Goal: Task Accomplishment & Management: Use online tool/utility

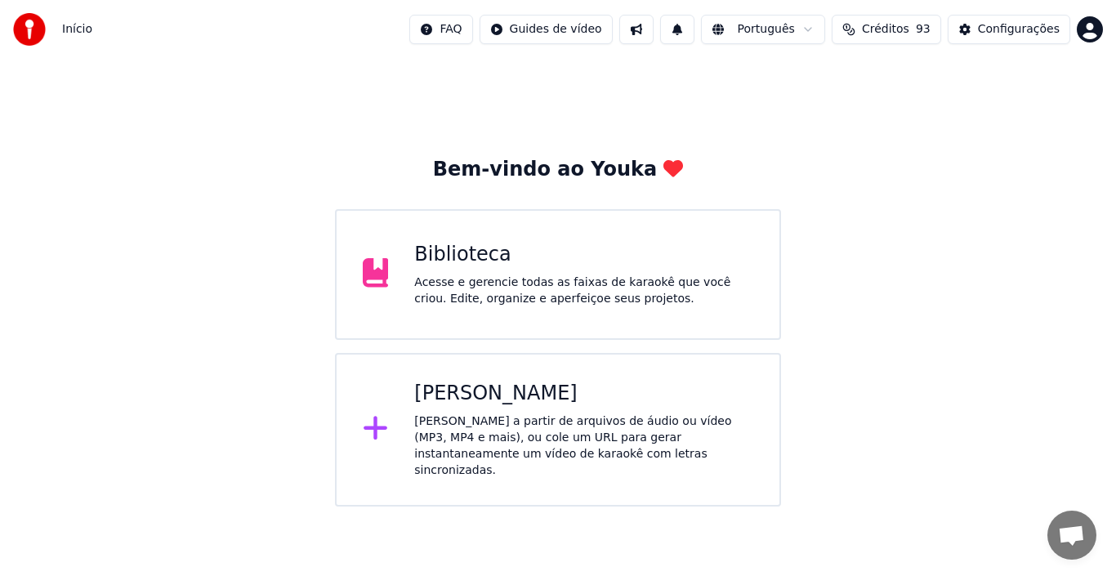
click at [466, 271] on div "Biblioteca Acesse e gerencie todas as faixas de karaokê que você criou. Edite, …" at bounding box center [583, 274] width 339 height 65
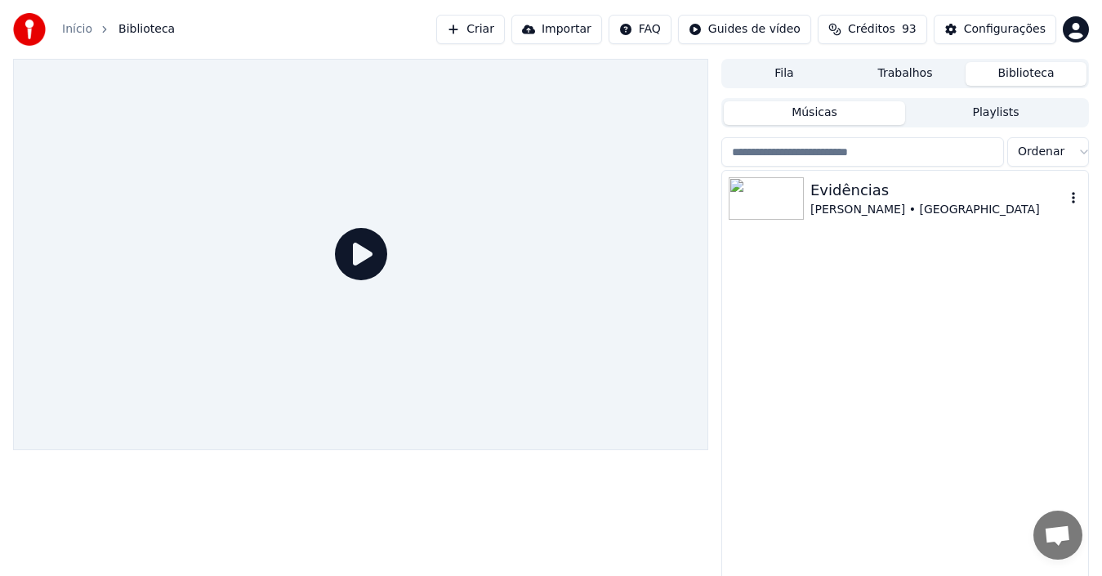
click at [837, 196] on div "Evidências" at bounding box center [937, 190] width 255 height 23
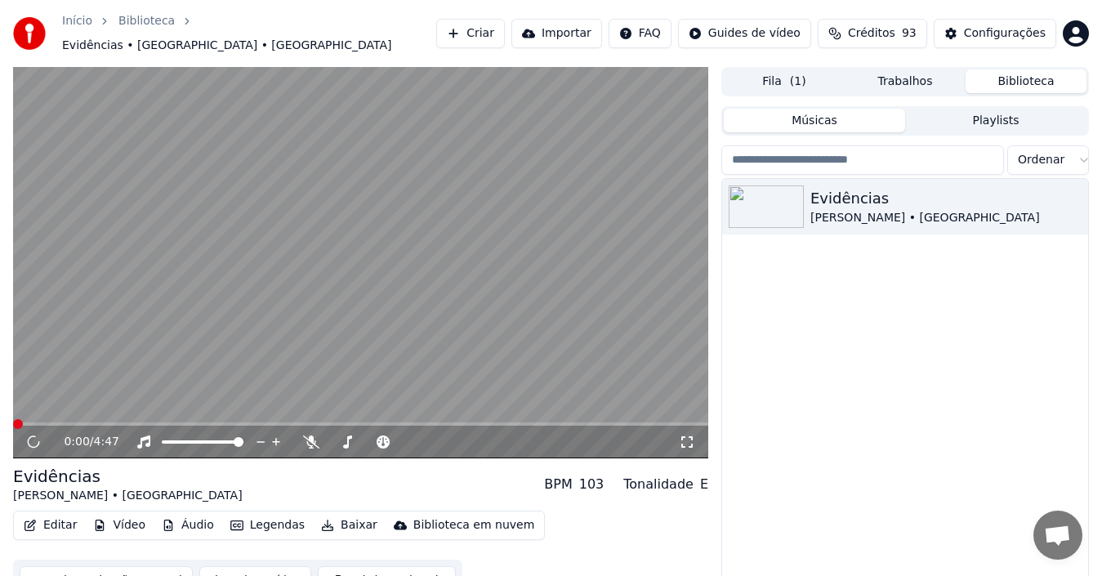
click at [59, 517] on button "Editar" at bounding box center [50, 525] width 66 height 23
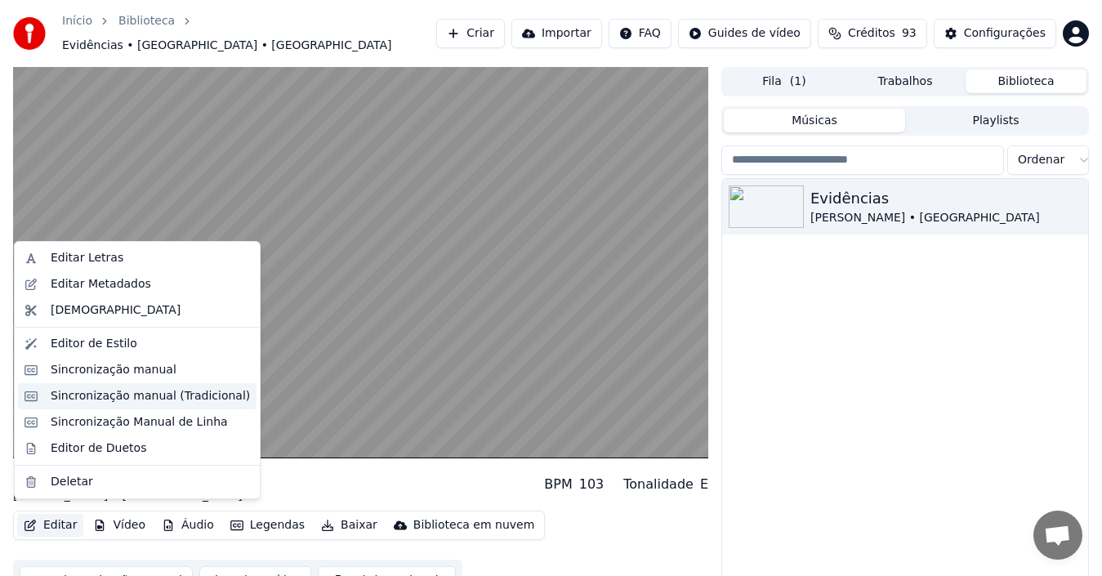
click at [100, 397] on div "Sincronização manual (Tradicional)" at bounding box center [150, 396] width 199 height 16
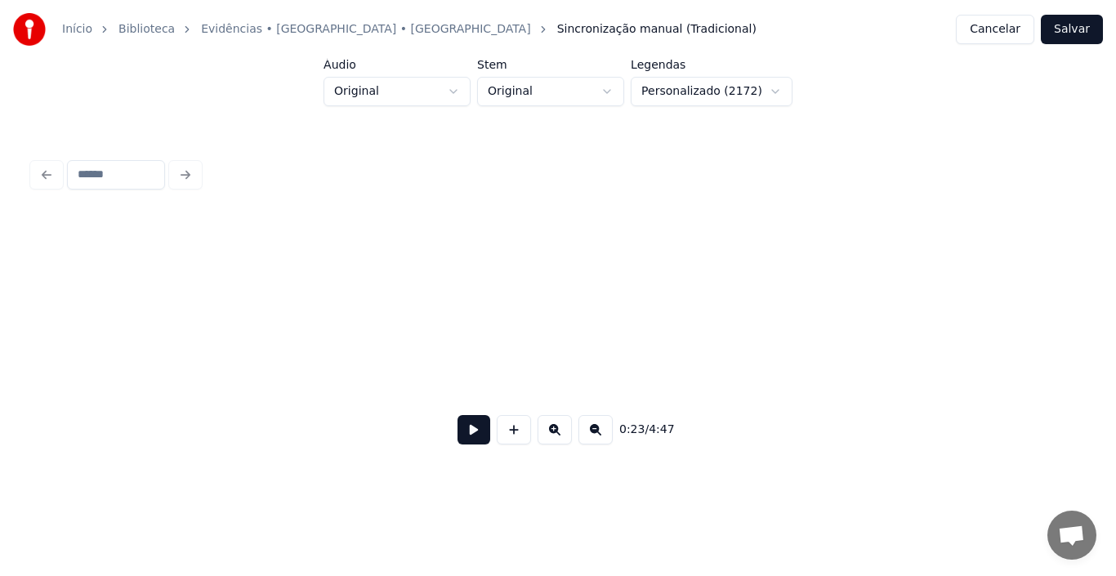
scroll to position [0, 3809]
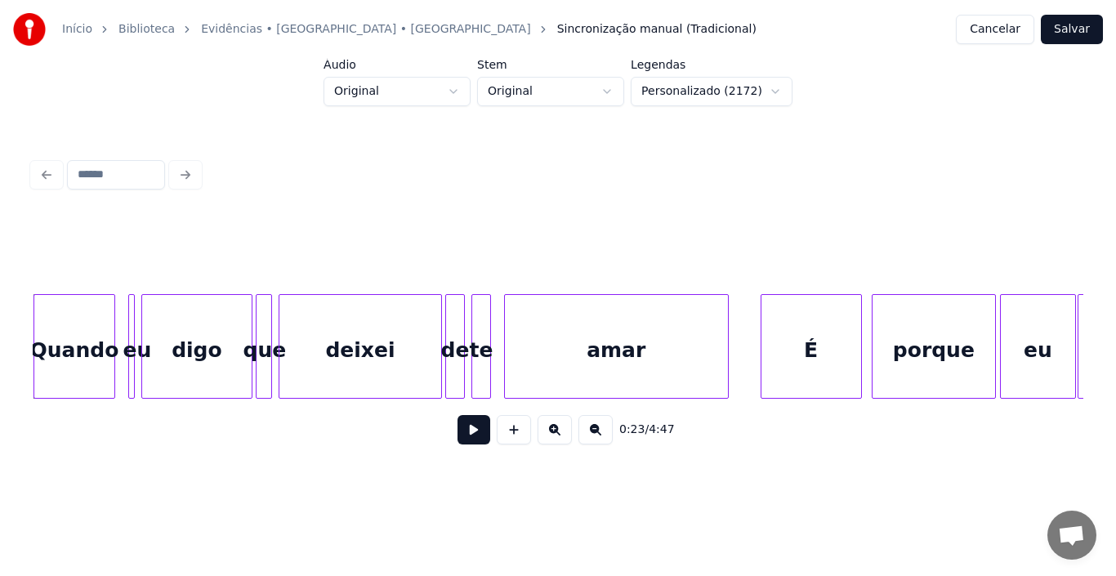
click at [471, 436] on button at bounding box center [473, 429] width 33 height 29
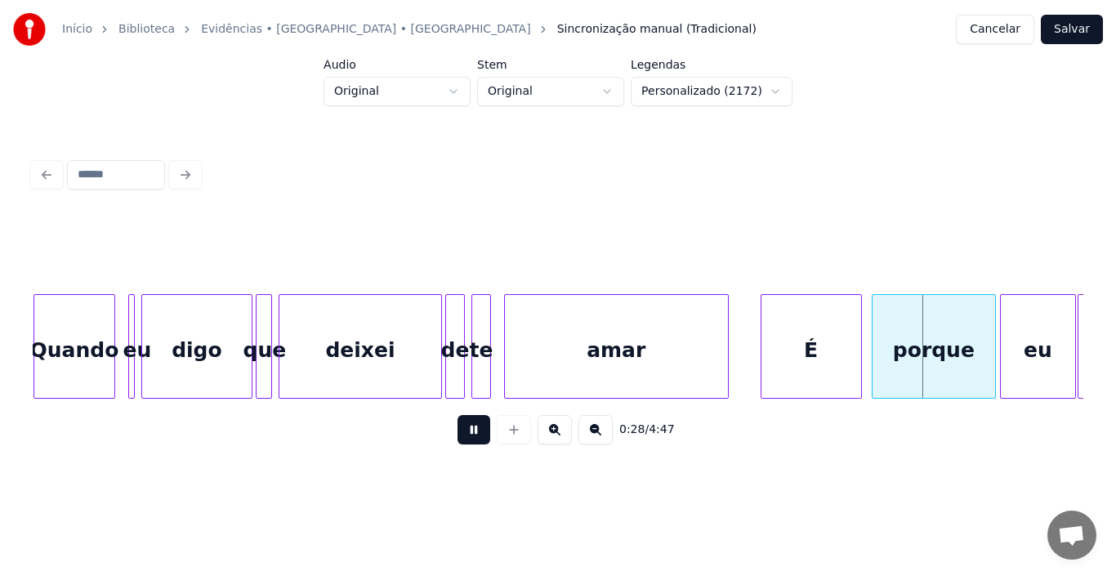
click at [471, 436] on button at bounding box center [473, 429] width 33 height 29
click at [20, 370] on div "Início Biblioteca Evidências • [GEOGRAPHIC_DATA] • Xororó Sincronização manual …" at bounding box center [558, 239] width 1116 height 478
click at [29, 366] on div "0:28 / 4:47" at bounding box center [558, 305] width 1064 height 323
click at [31, 366] on div "0:28 / 4:47" at bounding box center [558, 305] width 1064 height 323
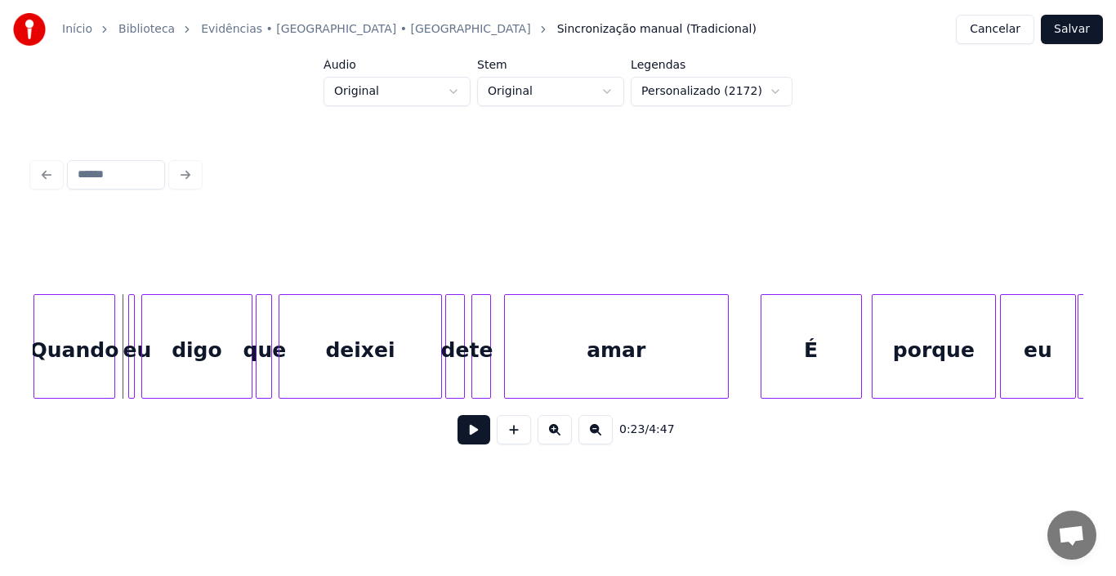
click at [23, 366] on div "Início Biblioteca Evidências • [GEOGRAPHIC_DATA] • Xororó Sincronização manual …" at bounding box center [558, 239] width 1116 height 478
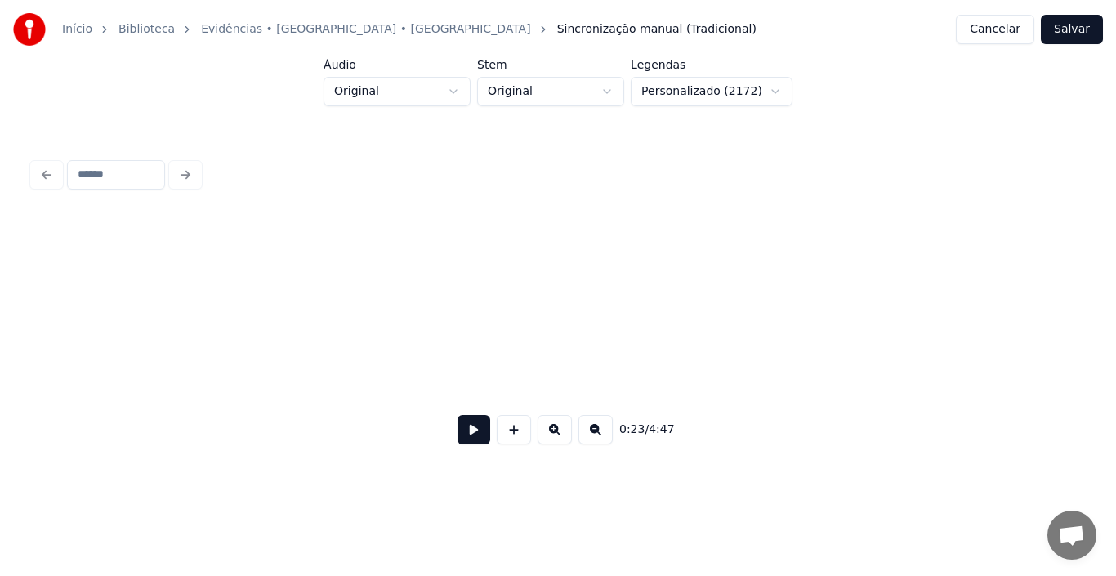
scroll to position [0, 0]
click at [479, 435] on button at bounding box center [473, 429] width 33 height 29
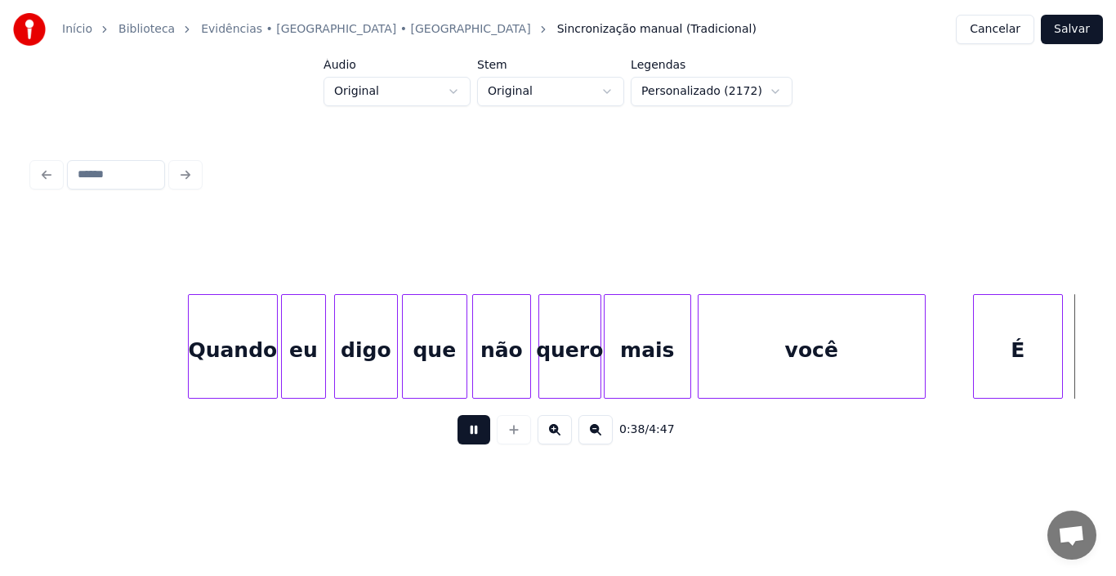
scroll to position [0, 6310]
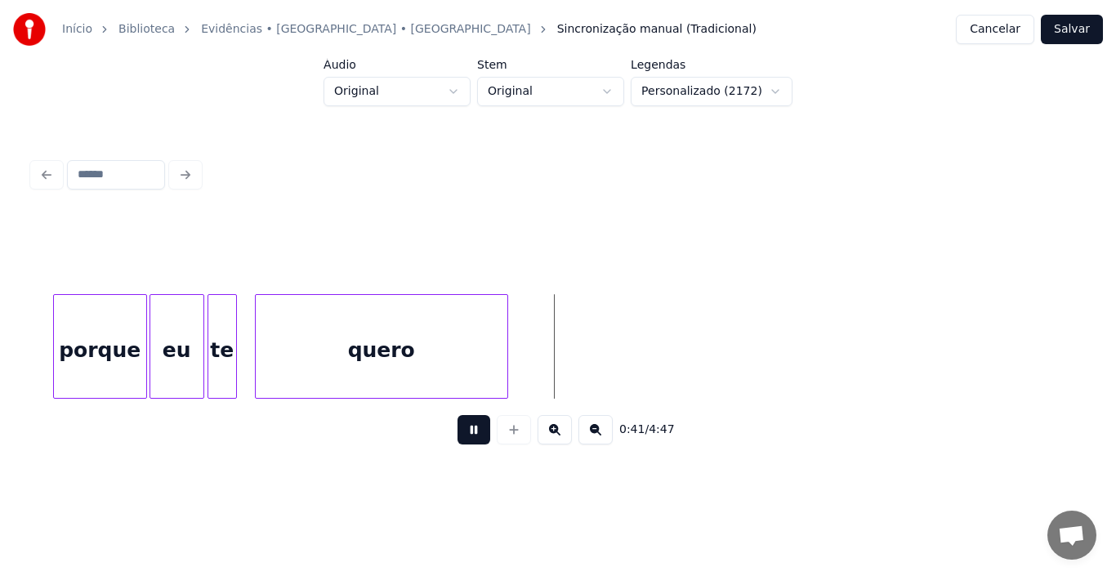
click at [476, 439] on button at bounding box center [473, 429] width 33 height 29
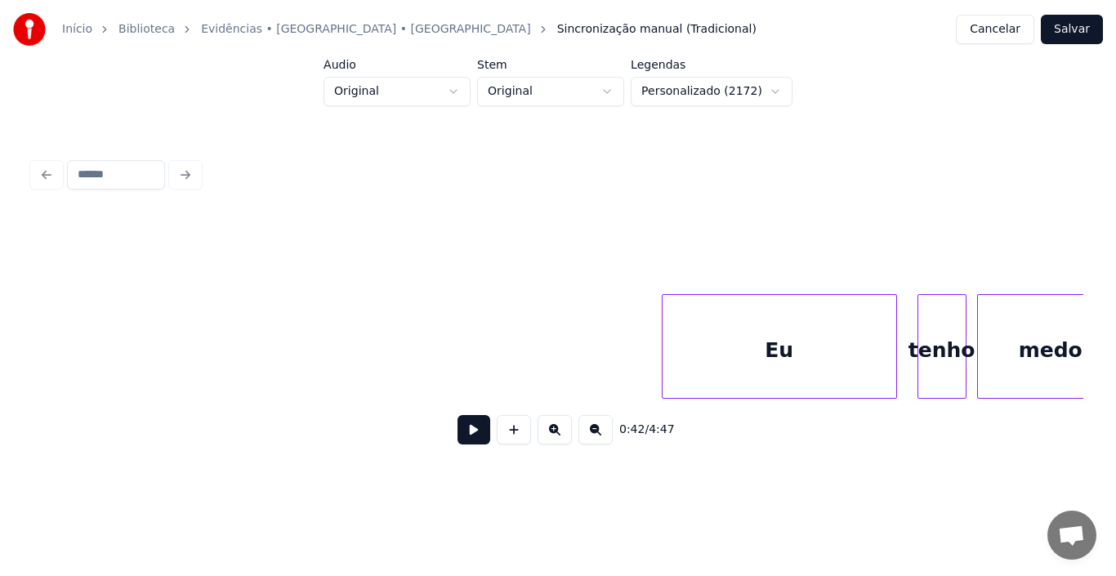
scroll to position [0, 12780]
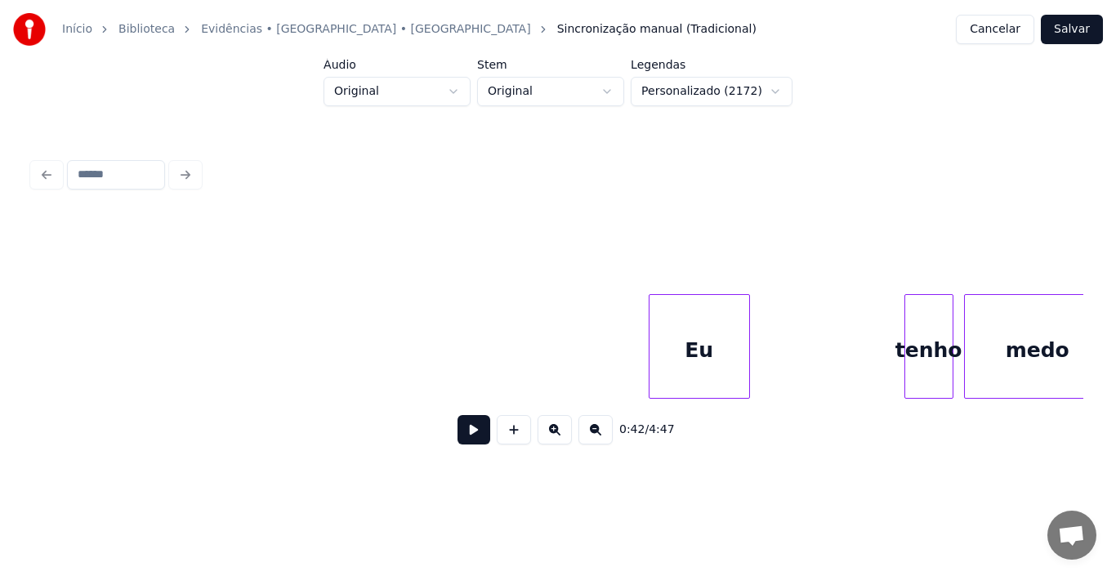
click at [747, 346] on div at bounding box center [746, 346] width 5 height 103
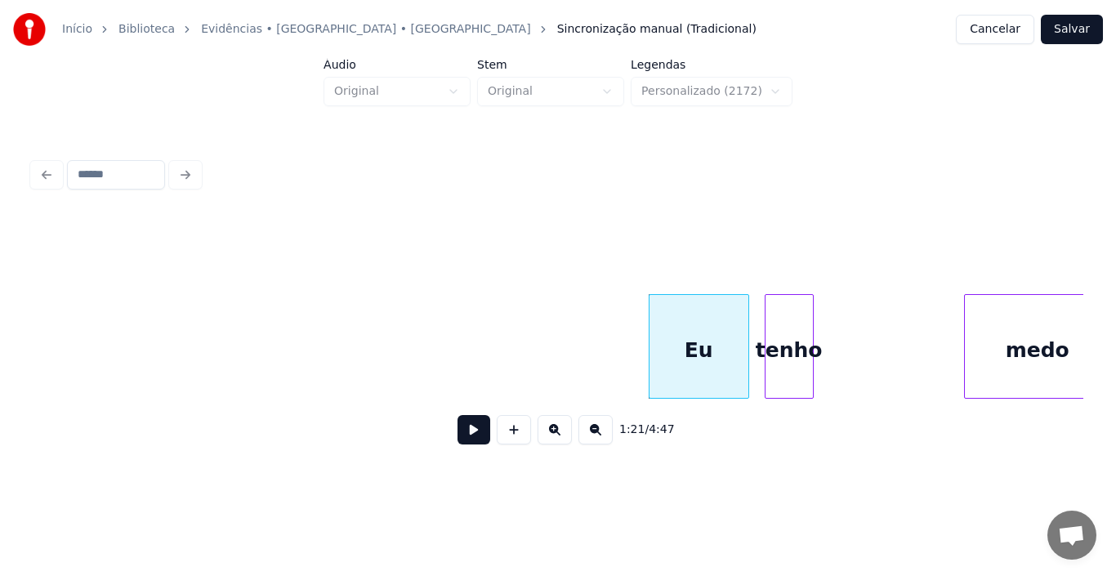
click at [789, 341] on div "tenho" at bounding box center [788, 350] width 47 height 111
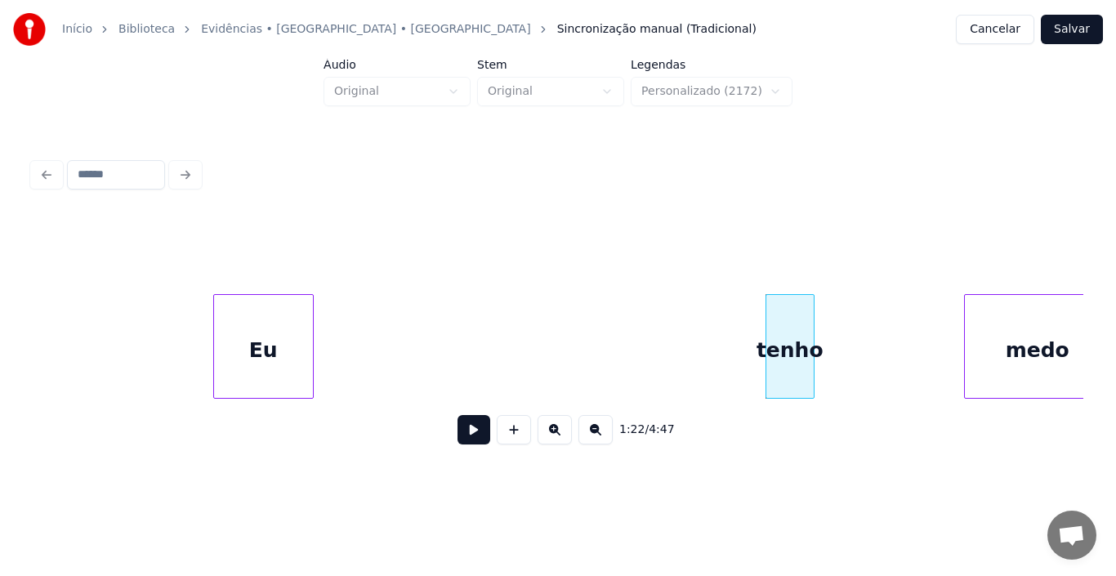
click at [242, 337] on div "Eu" at bounding box center [263, 350] width 99 height 111
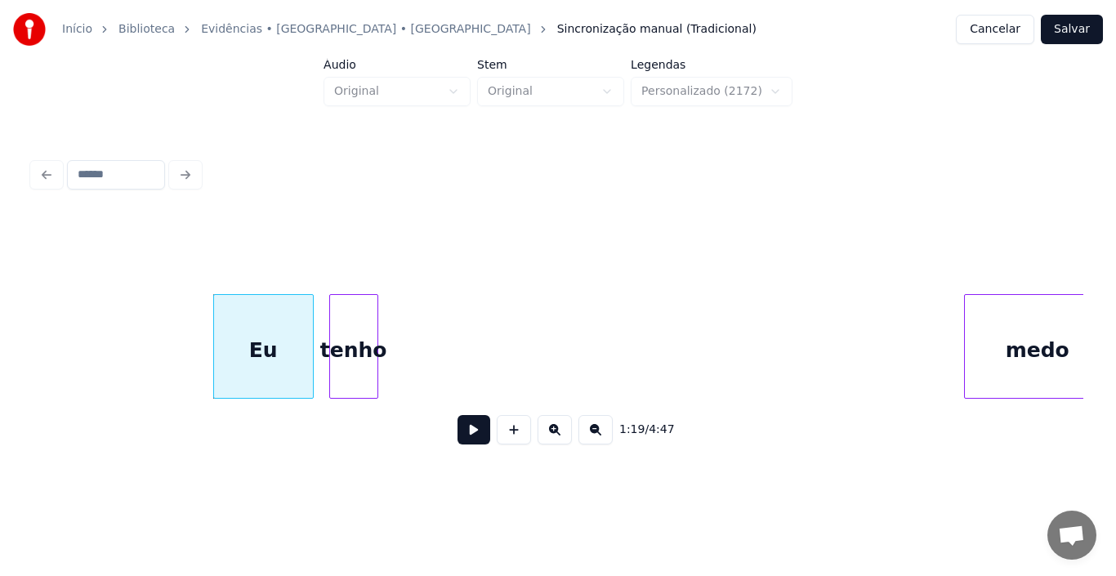
click at [346, 346] on div "tenho" at bounding box center [353, 350] width 47 height 111
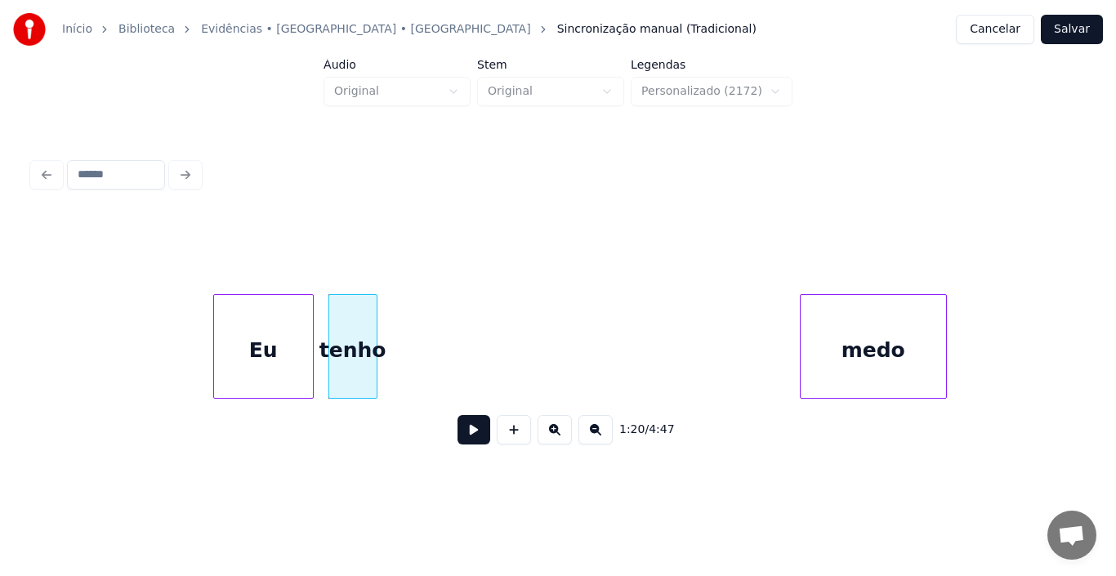
scroll to position [0, 12801]
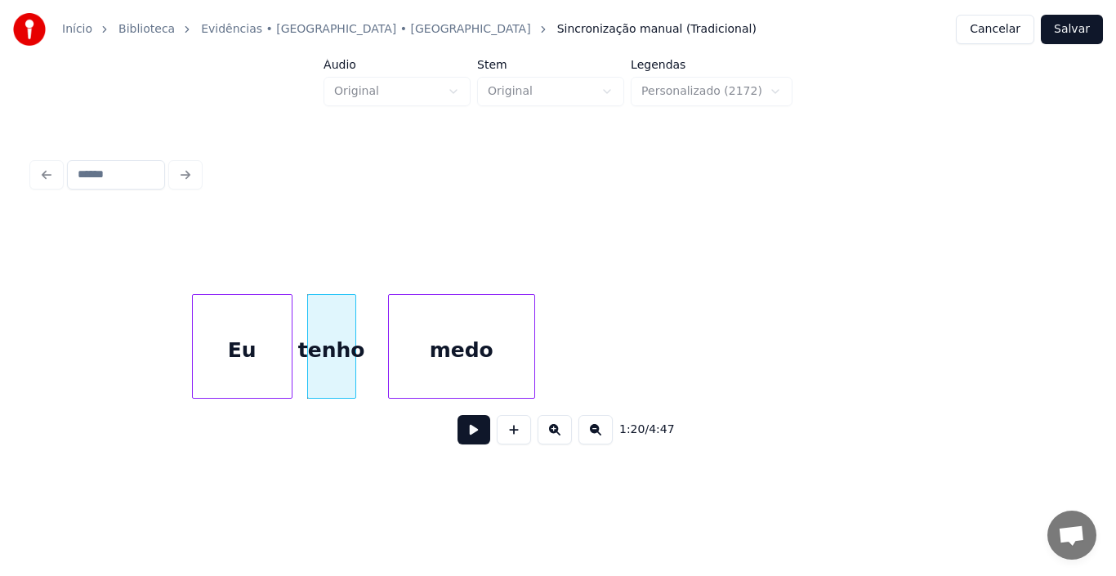
click at [482, 353] on div "medo" at bounding box center [461, 350] width 145 height 111
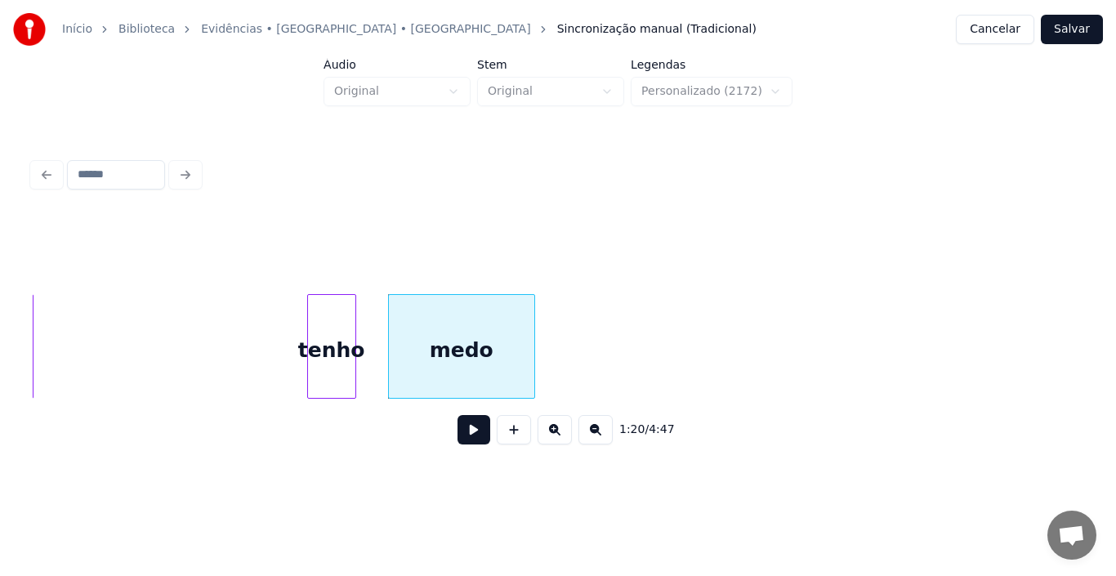
scroll to position [0, 12700]
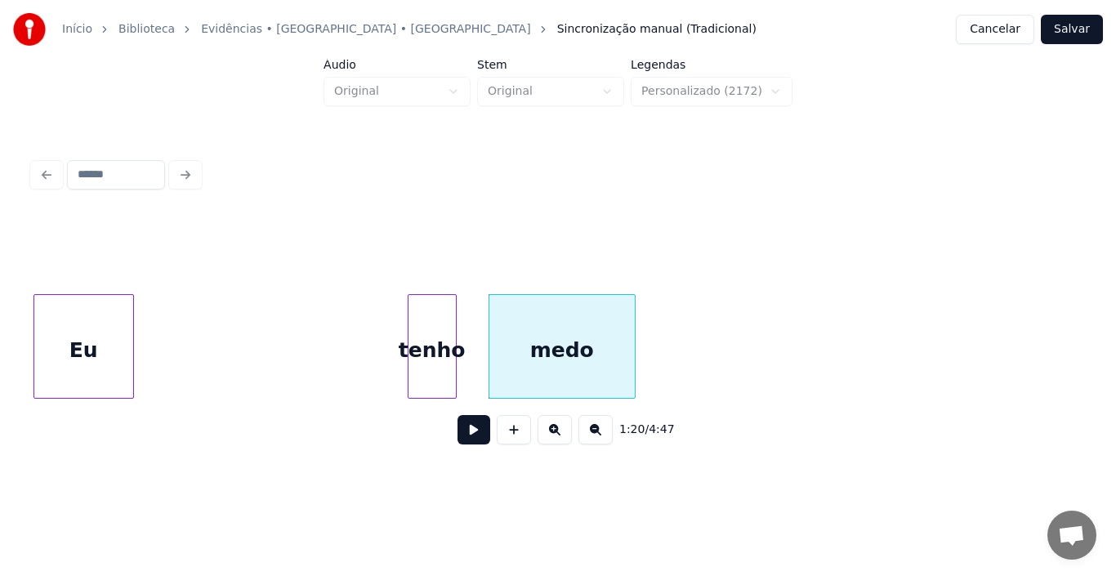
click at [0, 348] on div "Início Biblioteca Evidências • [GEOGRAPHIC_DATA] • Xororó Sincronização manual …" at bounding box center [558, 239] width 1116 height 478
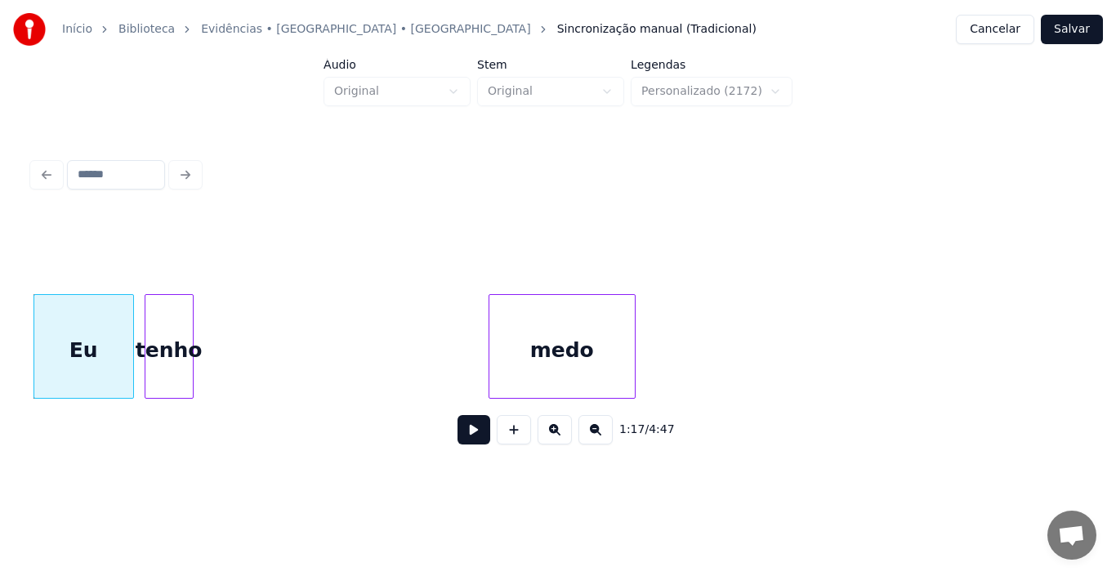
click at [176, 339] on div "tenho" at bounding box center [168, 350] width 47 height 111
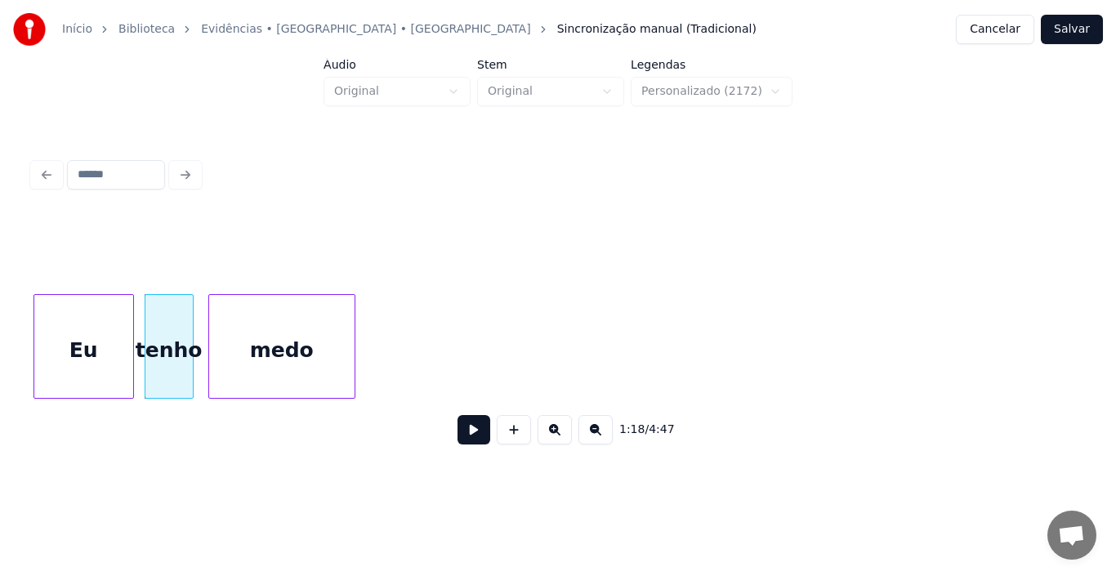
click at [254, 345] on div "medo" at bounding box center [281, 350] width 145 height 111
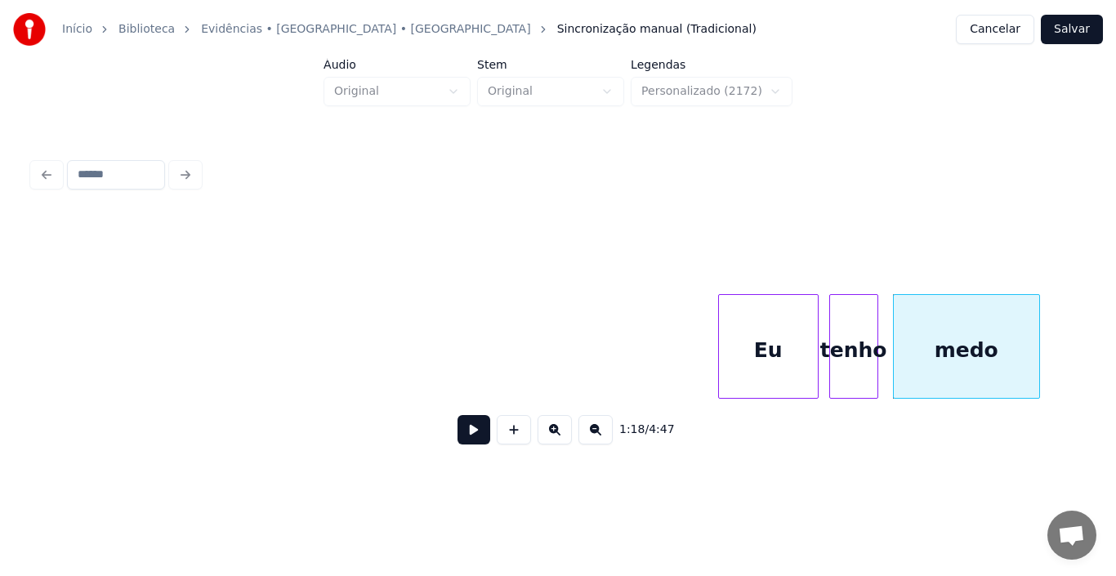
scroll to position [0, 12014]
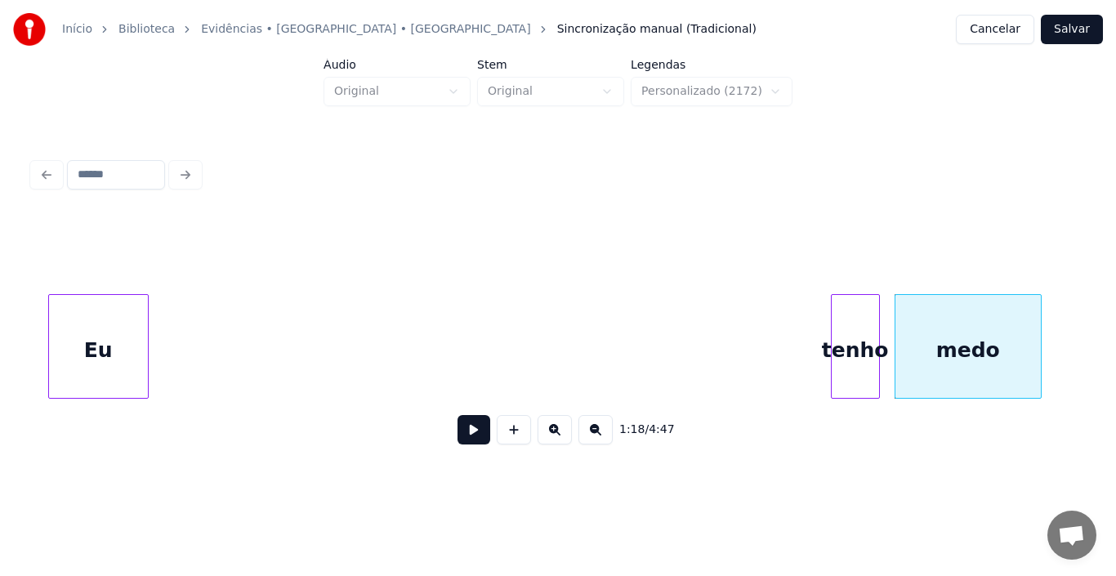
click at [85, 341] on div "Eu" at bounding box center [98, 350] width 99 height 111
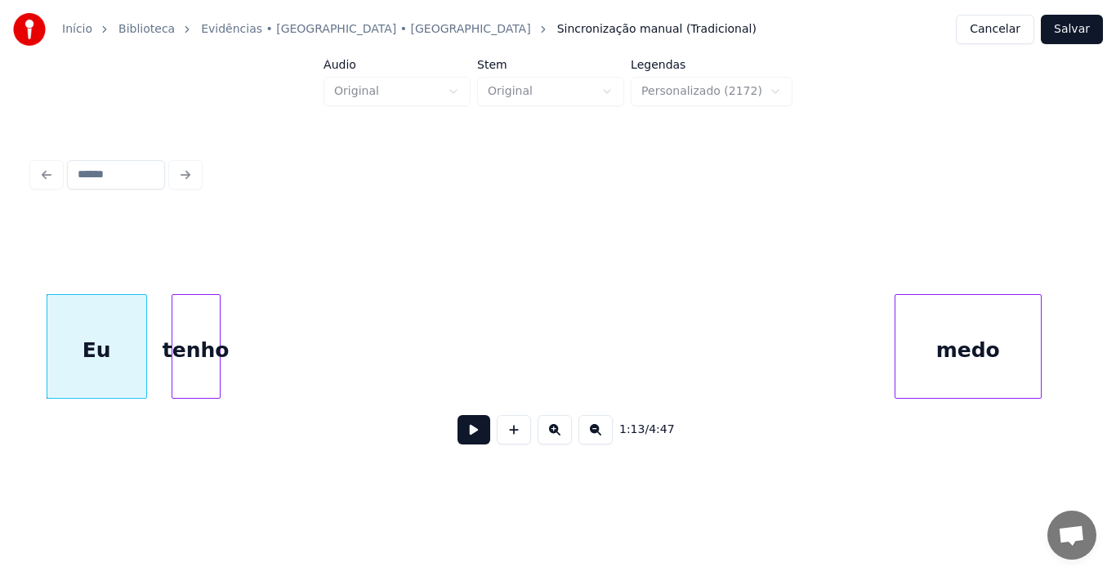
click at [198, 299] on div "tenho" at bounding box center [195, 350] width 47 height 111
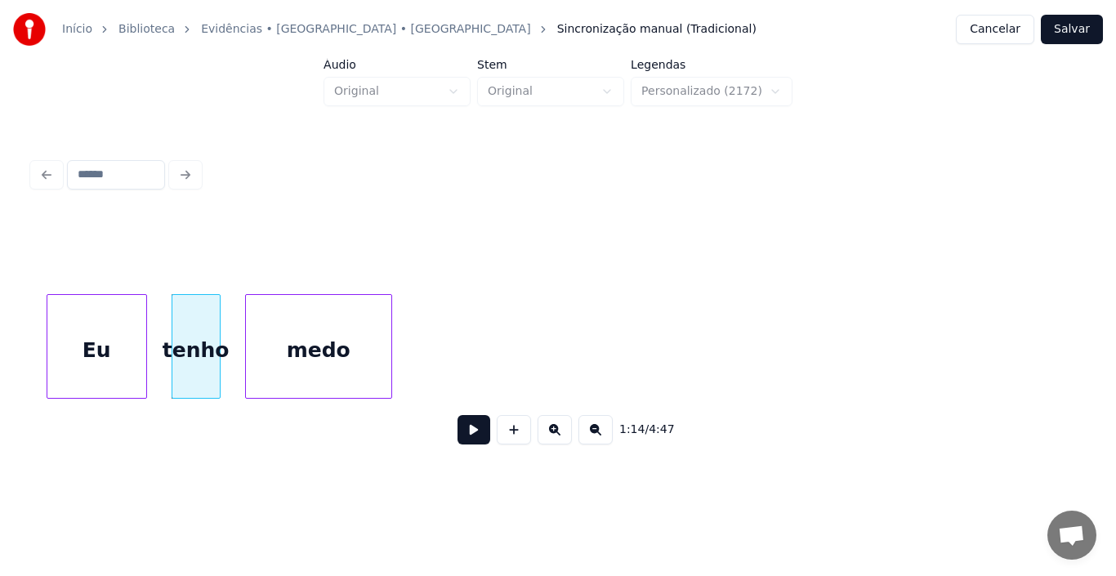
click at [320, 350] on div "medo" at bounding box center [318, 350] width 145 height 111
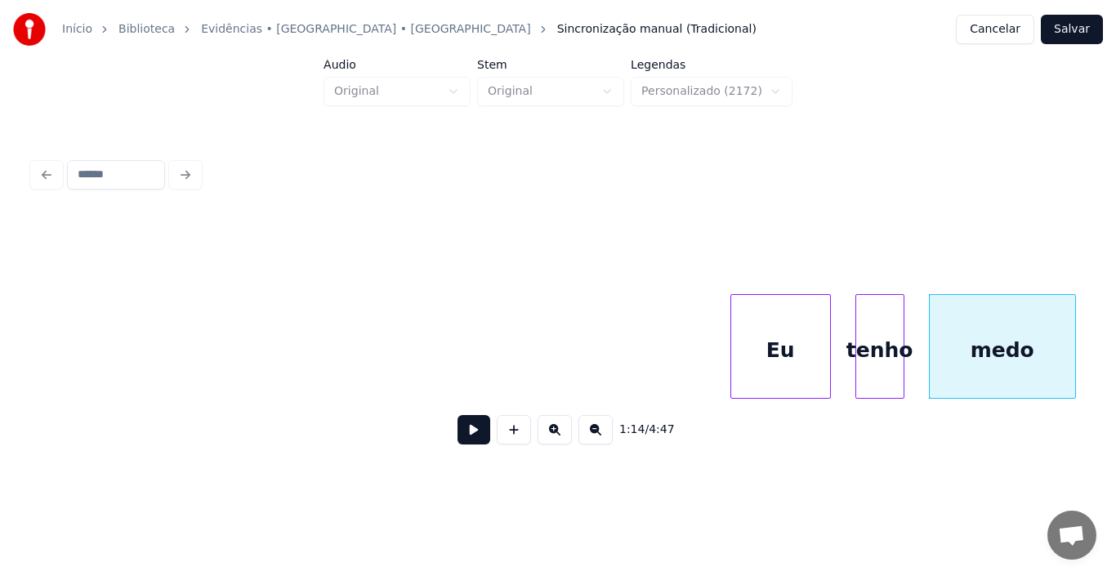
scroll to position [0, 11328]
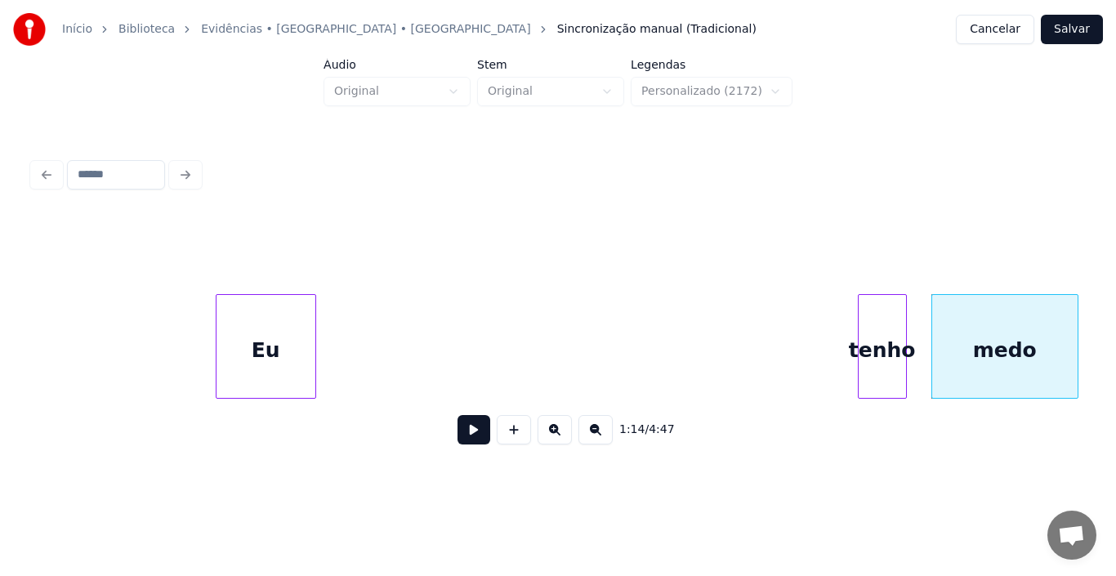
click at [216, 364] on div "Eu" at bounding box center [265, 350] width 99 height 111
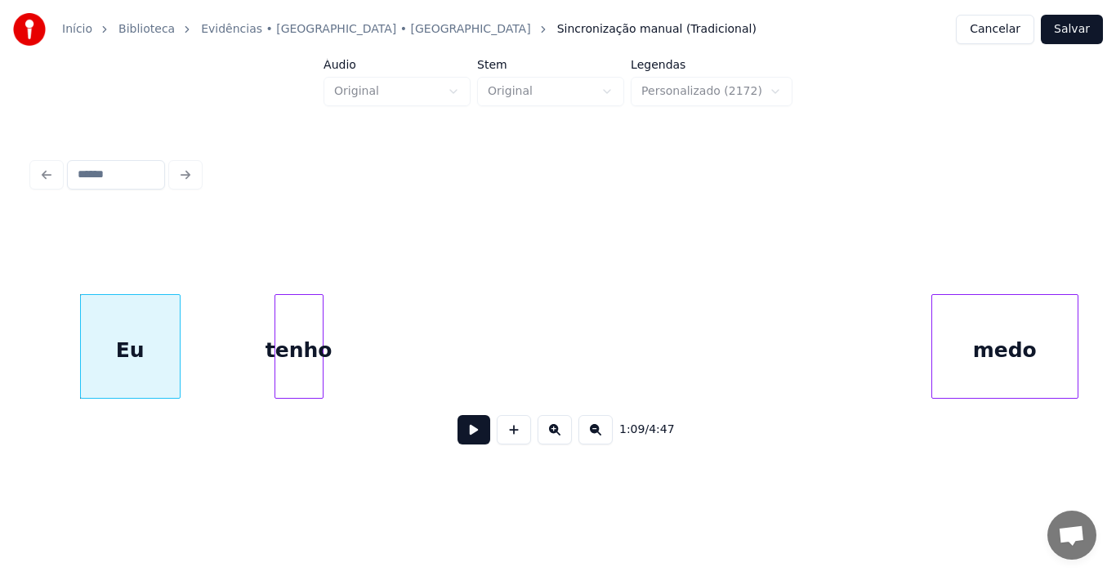
click at [305, 357] on div "tenho" at bounding box center [298, 350] width 47 height 111
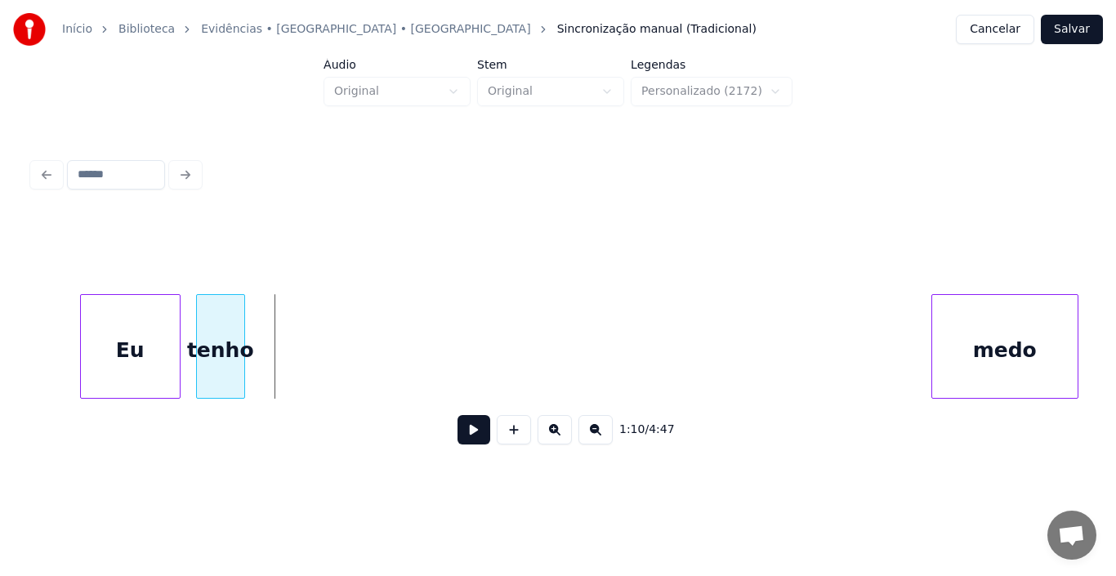
click at [226, 357] on div "tenho" at bounding box center [220, 350] width 47 height 111
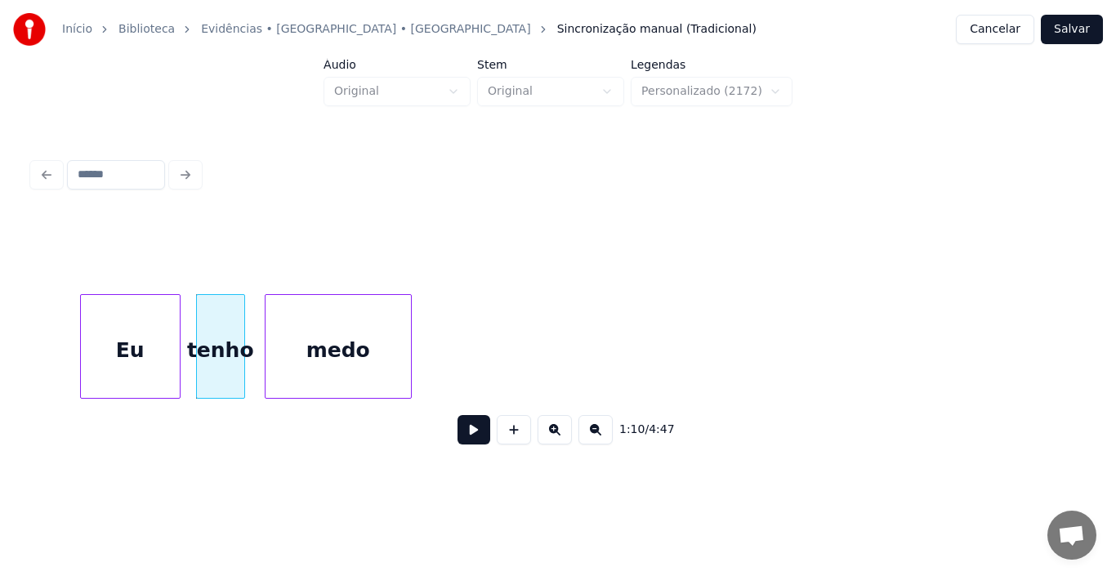
click at [330, 359] on div "medo" at bounding box center [337, 350] width 145 height 111
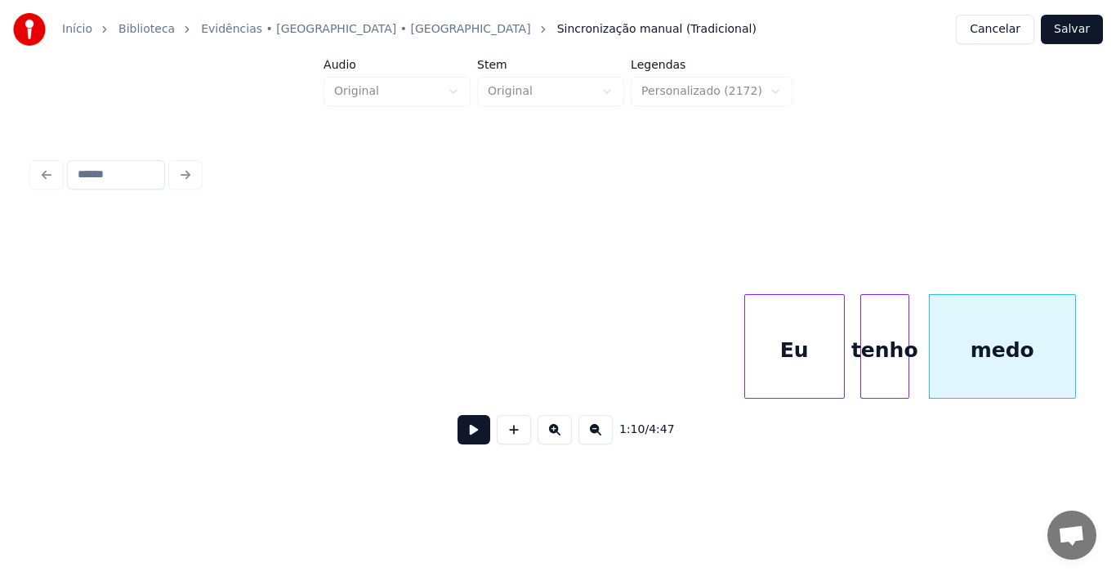
scroll to position [0, 10642]
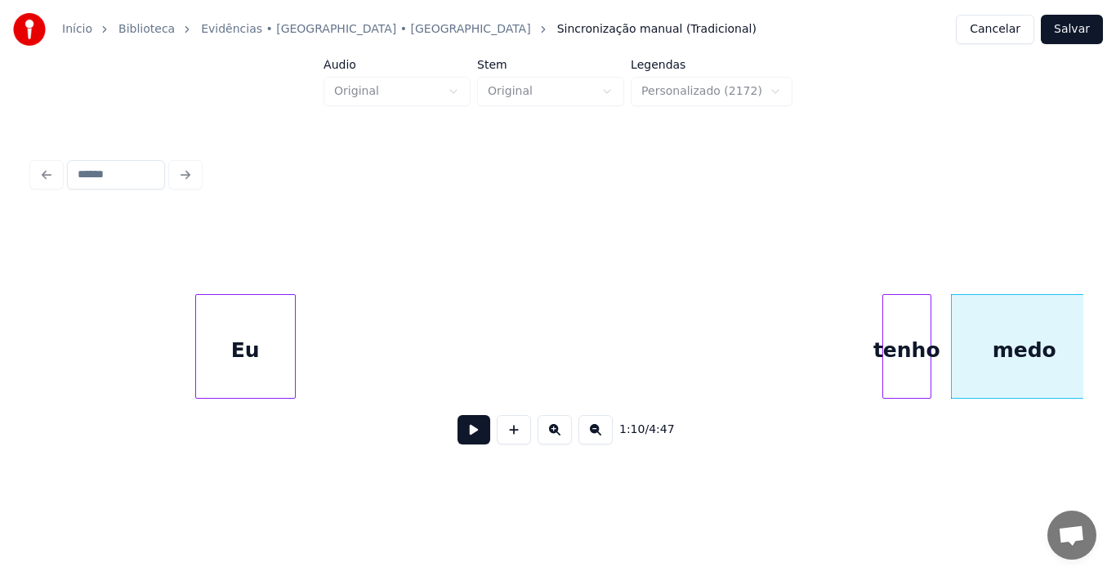
click at [251, 426] on div "1:10 / 4:47" at bounding box center [558, 336] width 1050 height 248
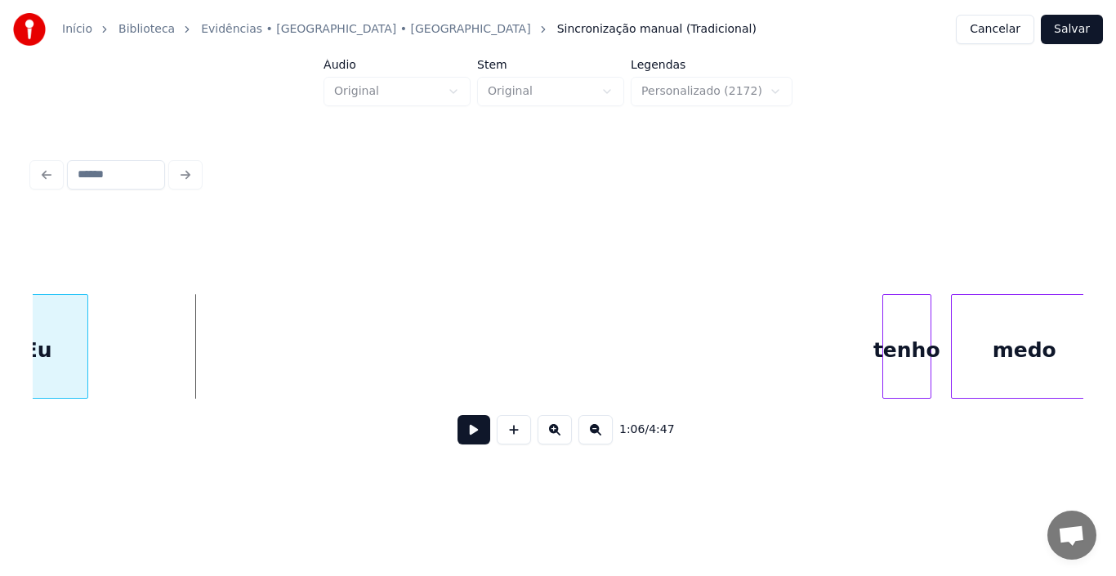
scroll to position [0, 10595]
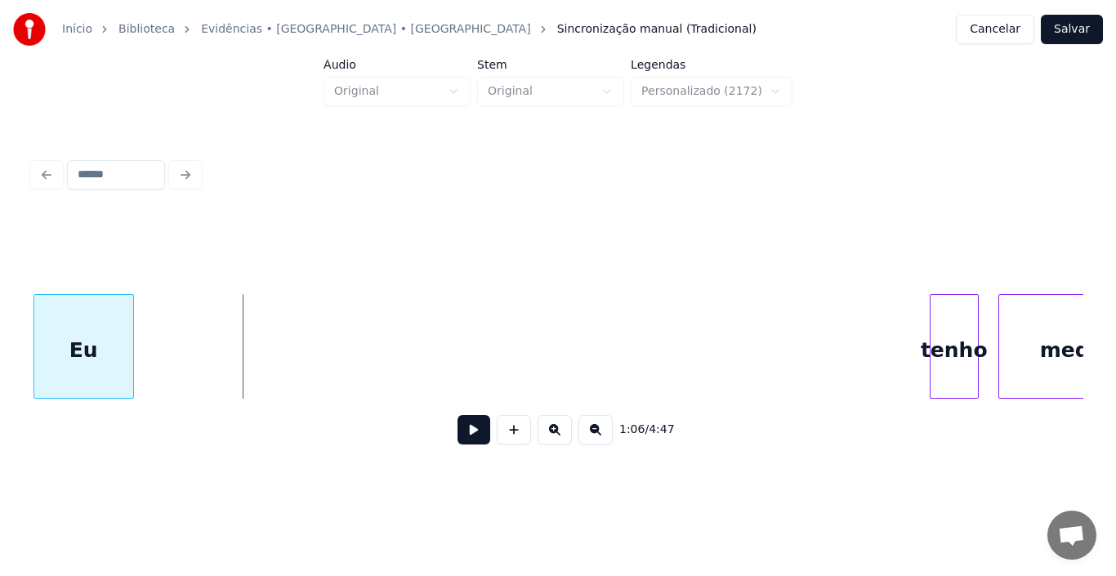
click at [45, 370] on div "Eu" at bounding box center [83, 350] width 99 height 111
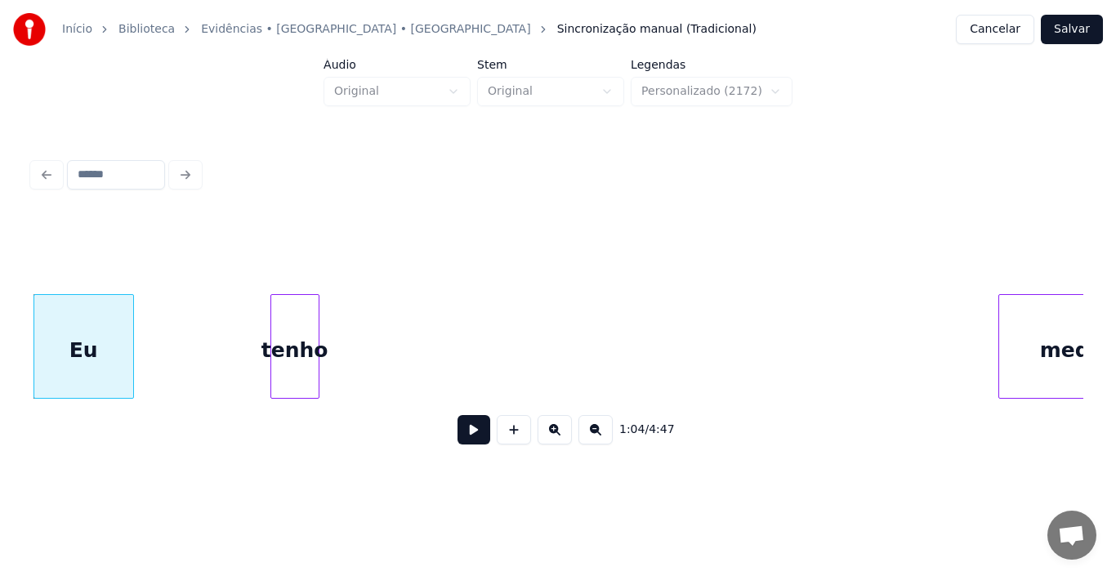
click at [261, 438] on div "1:04 / 4:47" at bounding box center [558, 336] width 1050 height 248
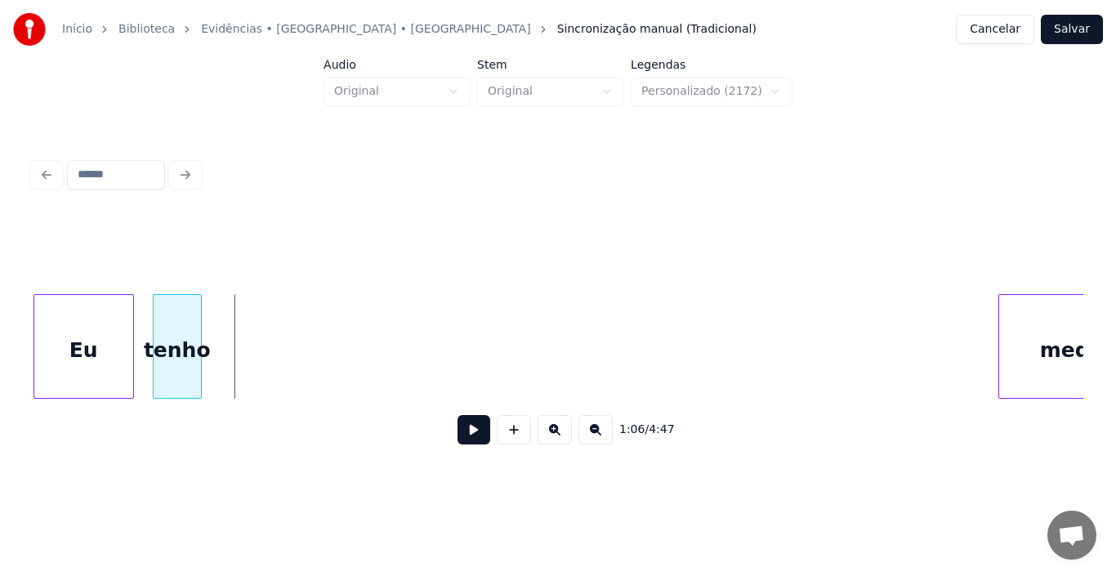
click at [177, 352] on div "tenho" at bounding box center [177, 350] width 47 height 111
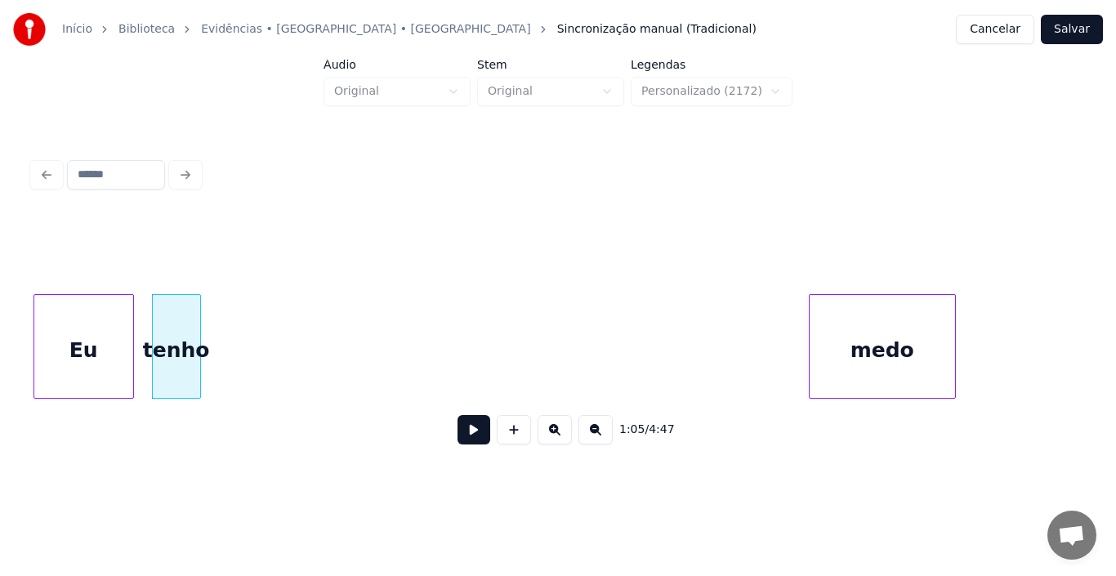
scroll to position [0, 10647]
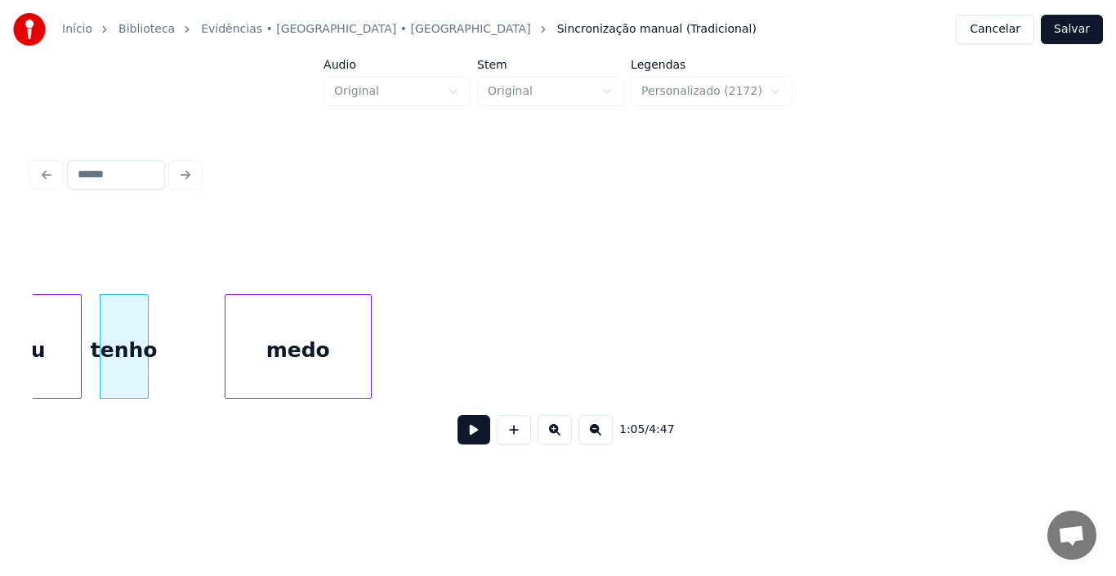
click at [324, 375] on div "medo" at bounding box center [297, 350] width 145 height 111
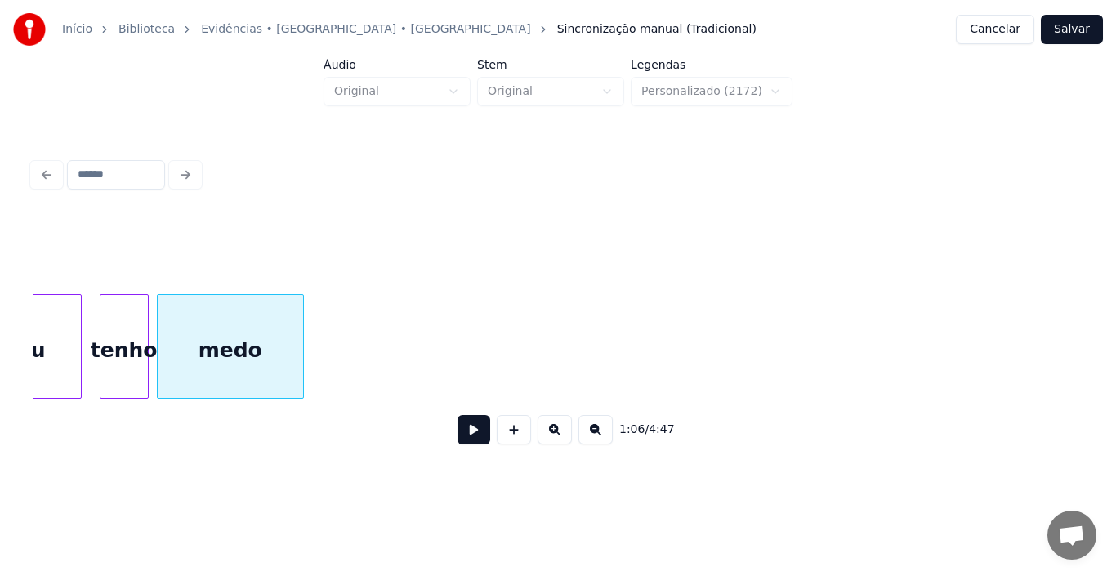
click at [234, 368] on div "medo" at bounding box center [230, 350] width 145 height 111
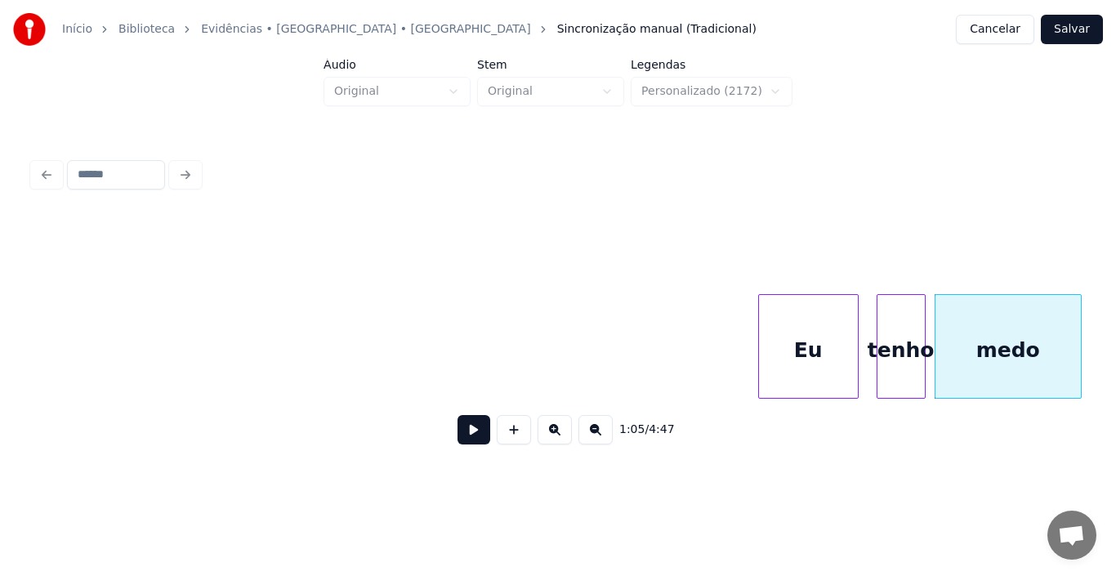
scroll to position [0, 9863]
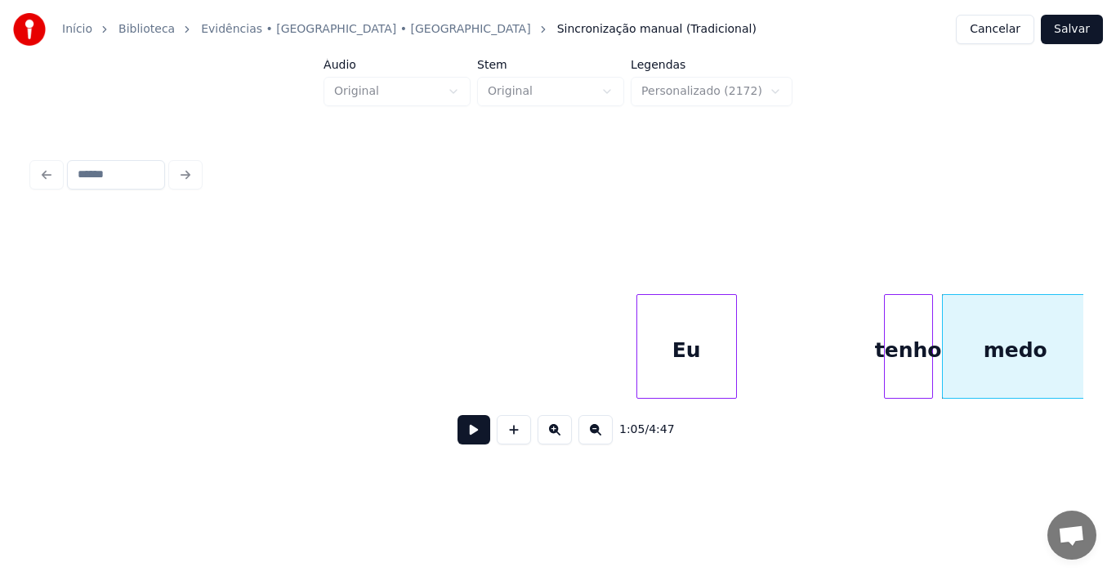
click at [81, 394] on div "Eu tenho medo" at bounding box center [558, 346] width 1050 height 105
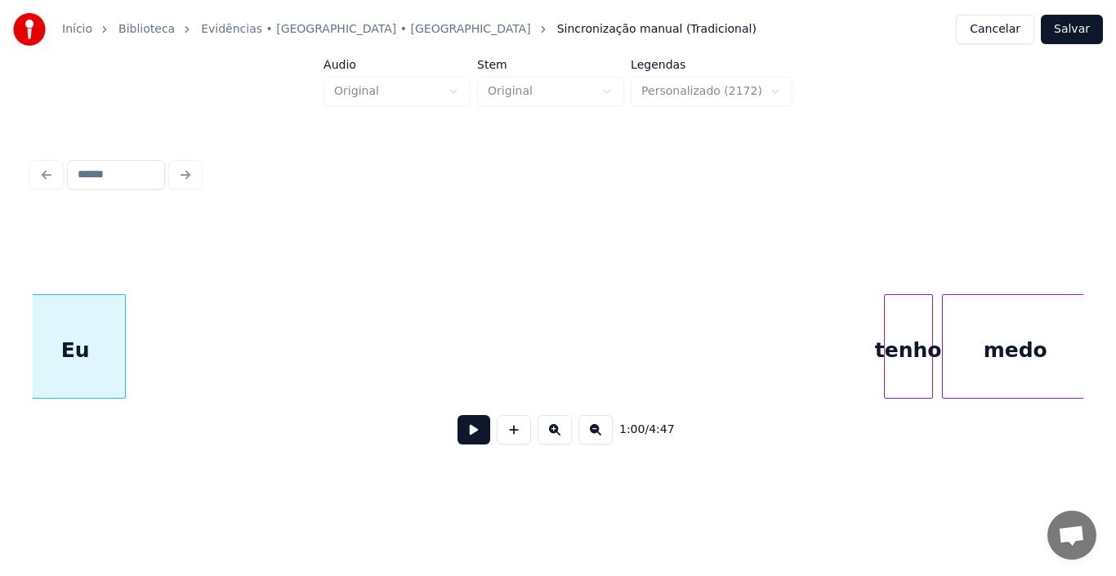
scroll to position [0, 9855]
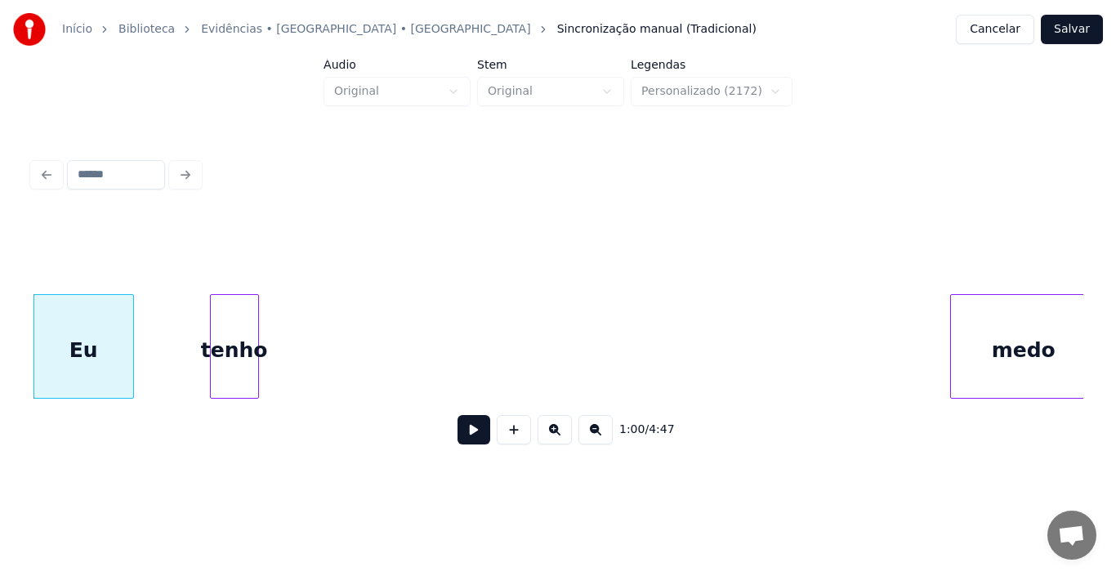
click at [242, 352] on div "tenho" at bounding box center [234, 350] width 47 height 111
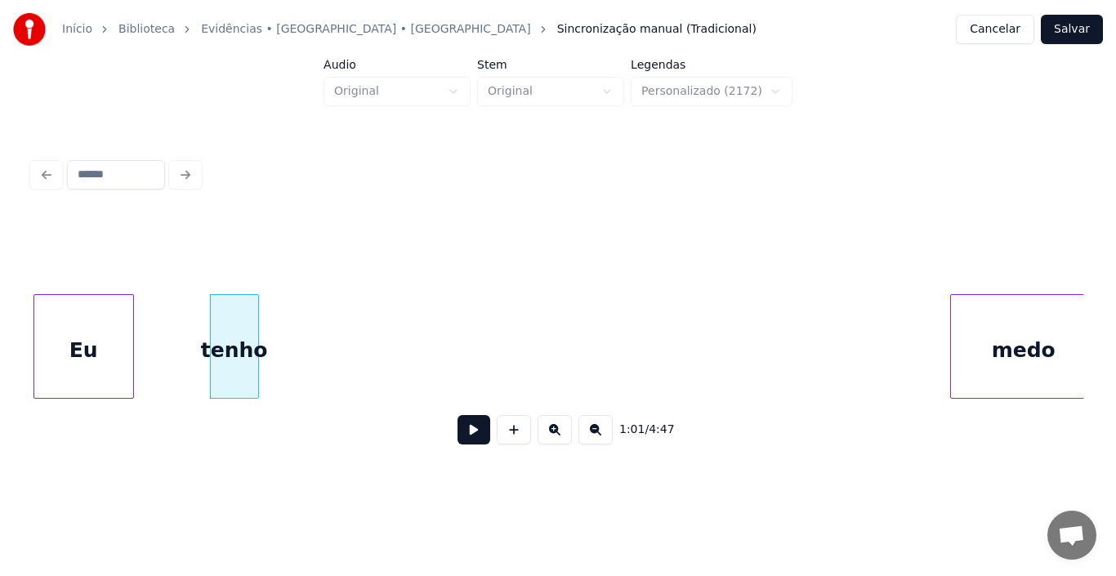
scroll to position [0, 9865]
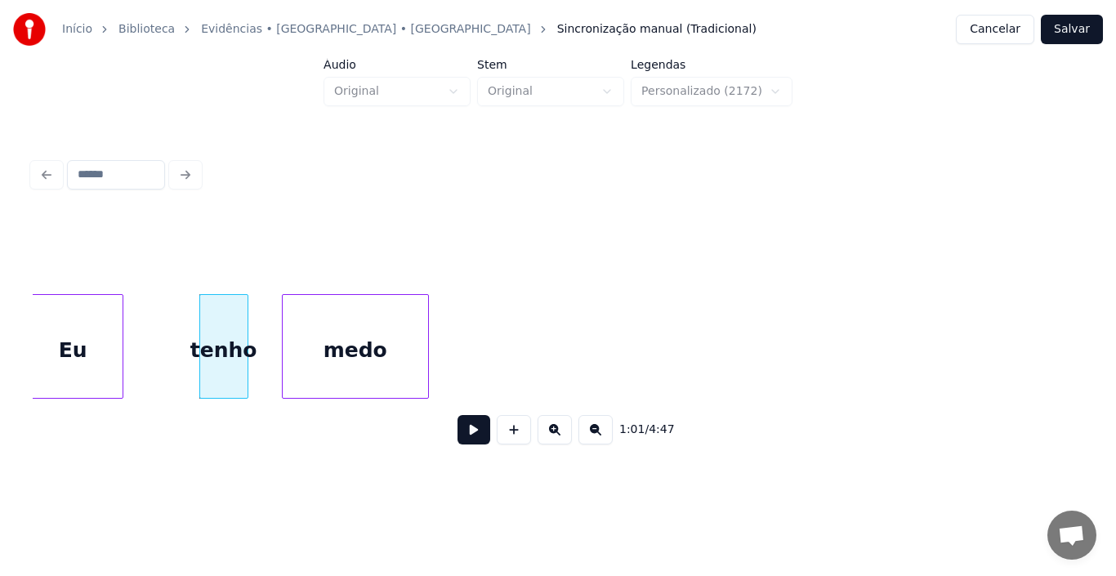
click at [368, 341] on div "medo" at bounding box center [355, 350] width 145 height 111
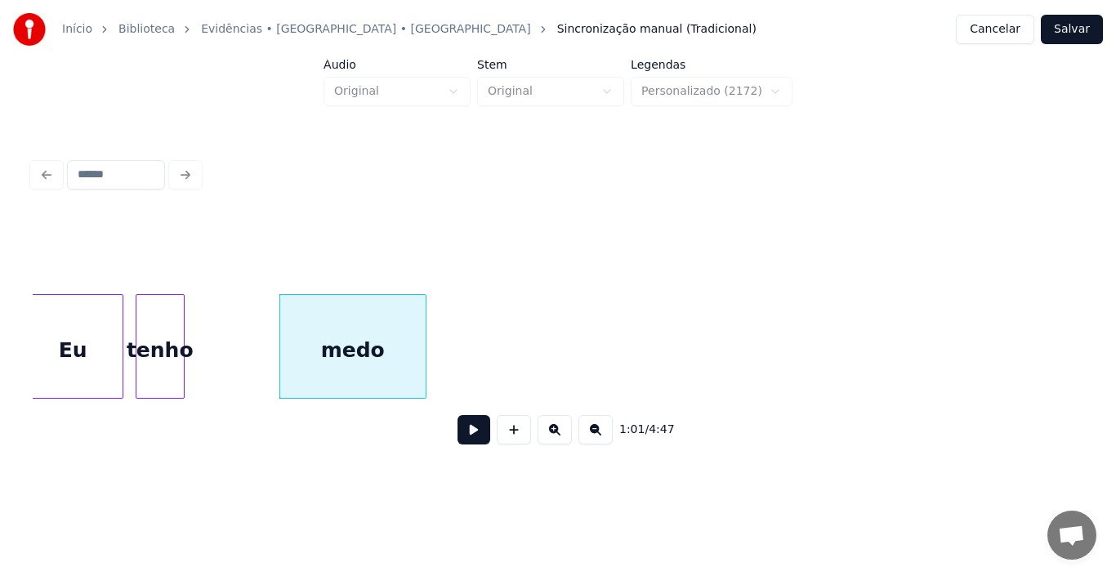
click at [159, 326] on div "tenho" at bounding box center [159, 350] width 47 height 111
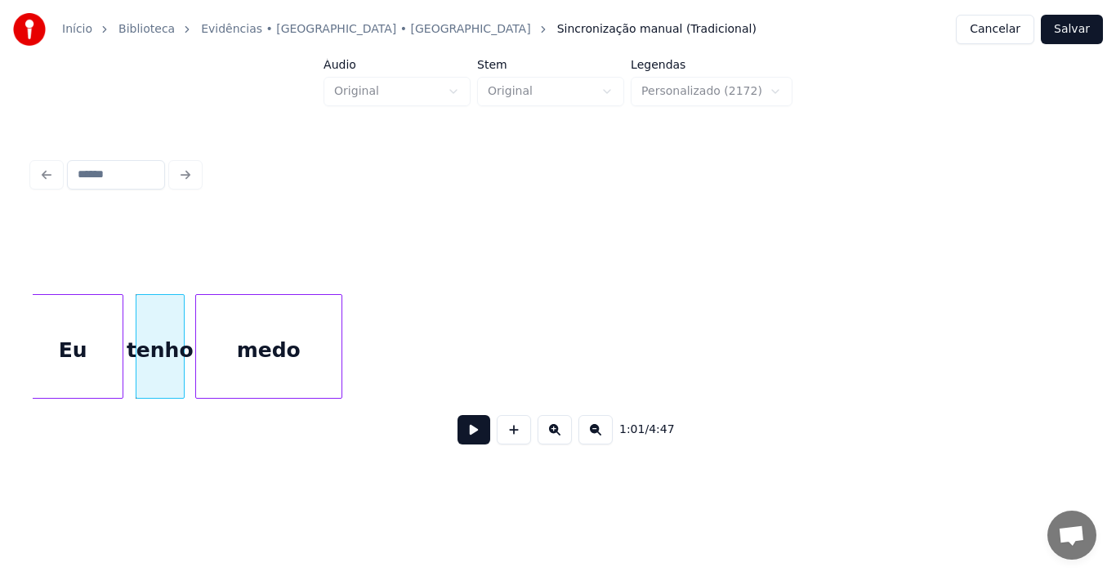
click at [262, 315] on div "medo" at bounding box center [268, 350] width 145 height 111
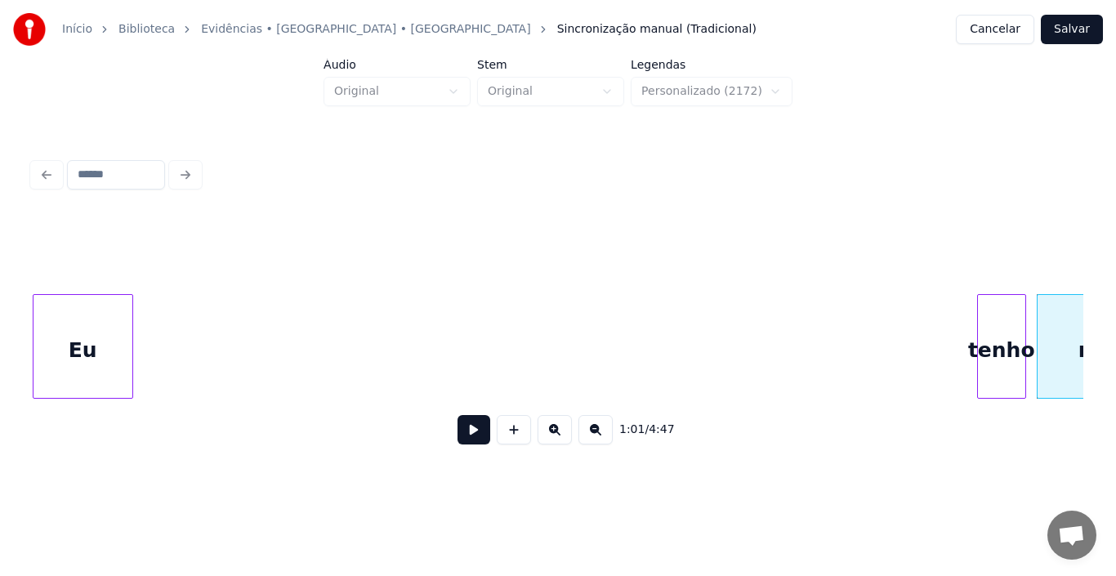
scroll to position [0, 9023]
click at [25, 388] on div "Início Biblioteca Evidências • [GEOGRAPHIC_DATA] • Xororó Sincronização manual …" at bounding box center [558, 239] width 1116 height 478
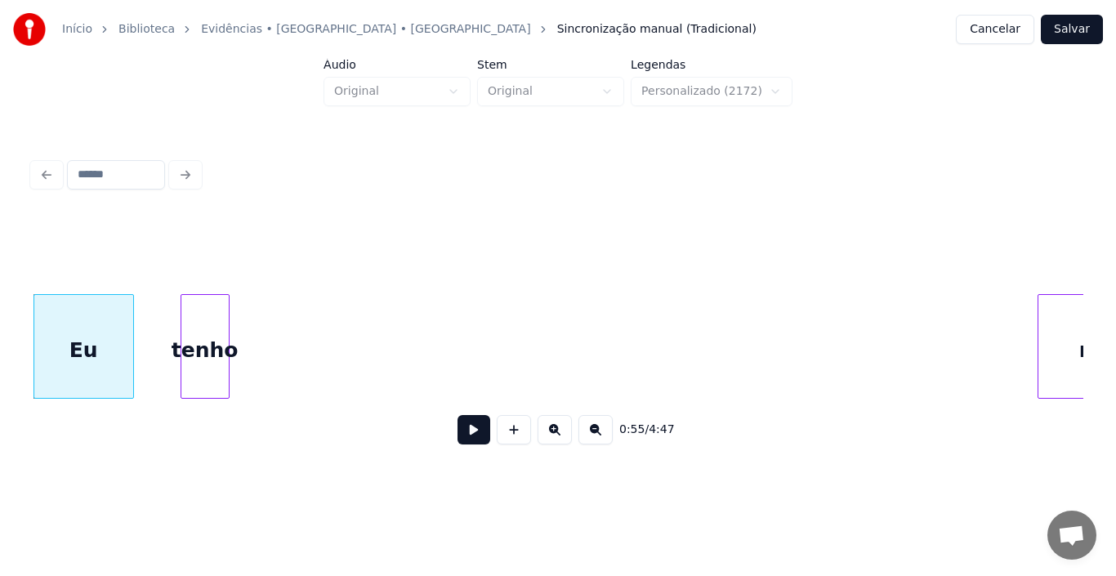
click at [200, 458] on div "0:55 / 4:47" at bounding box center [558, 336] width 1050 height 248
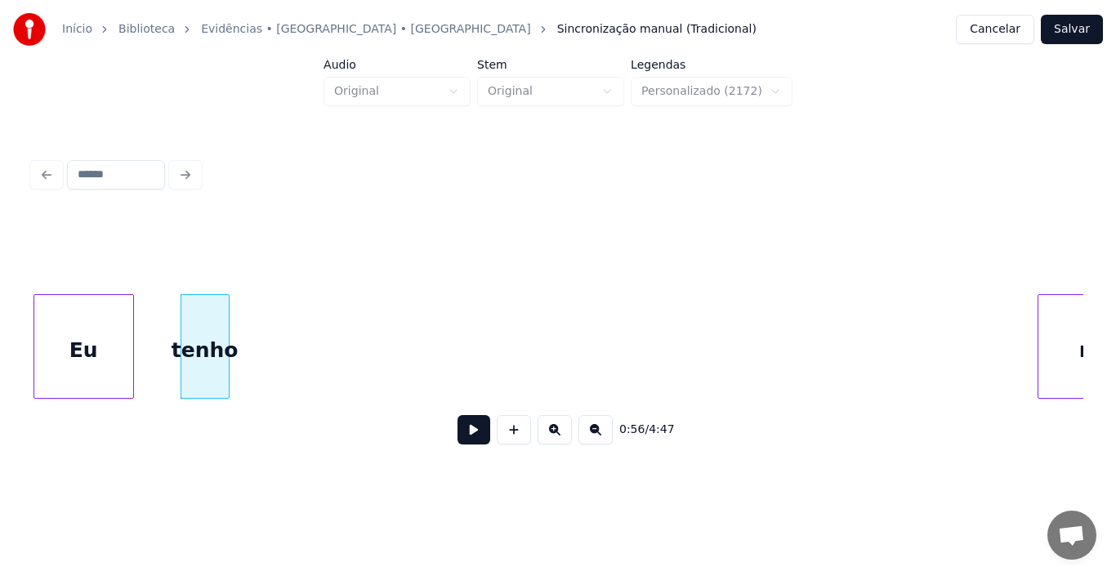
scroll to position [0, 9115]
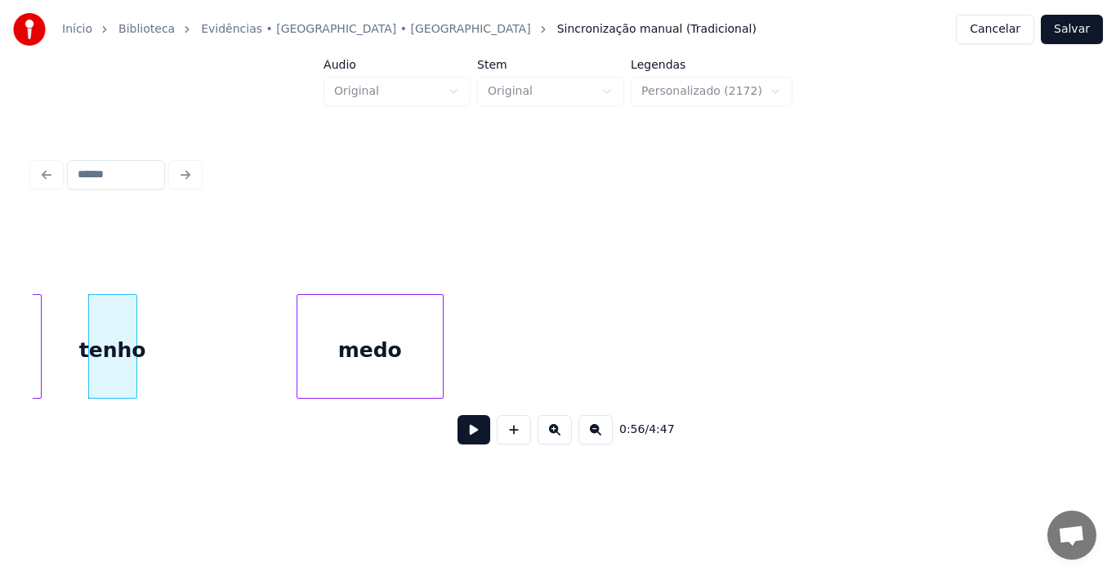
click at [423, 423] on div "0:56 / 4:47" at bounding box center [558, 336] width 1050 height 248
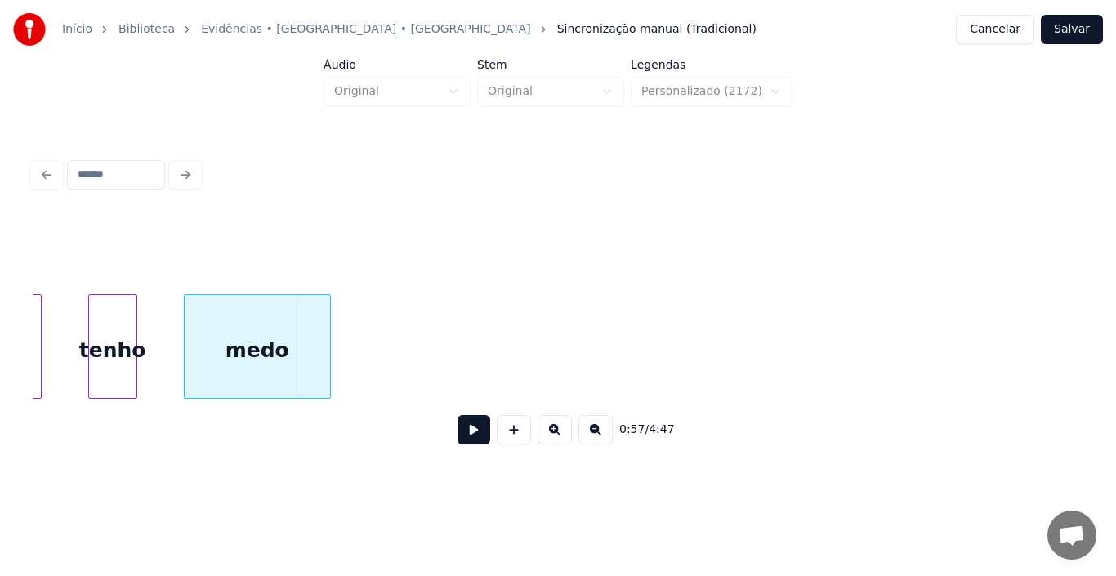
click at [295, 363] on div "medo" at bounding box center [257, 350] width 145 height 111
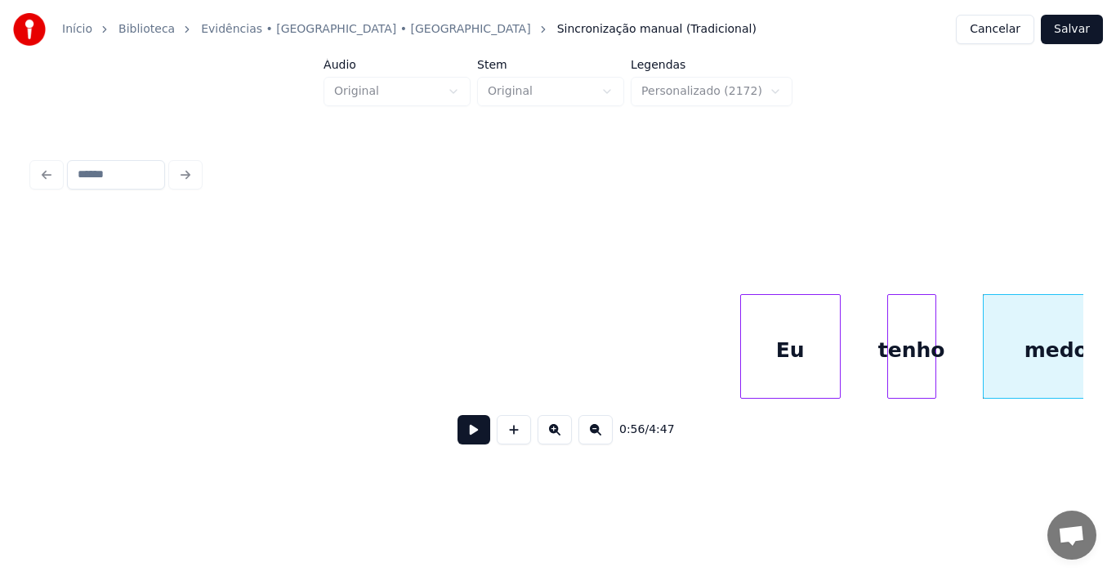
scroll to position [0, 8318]
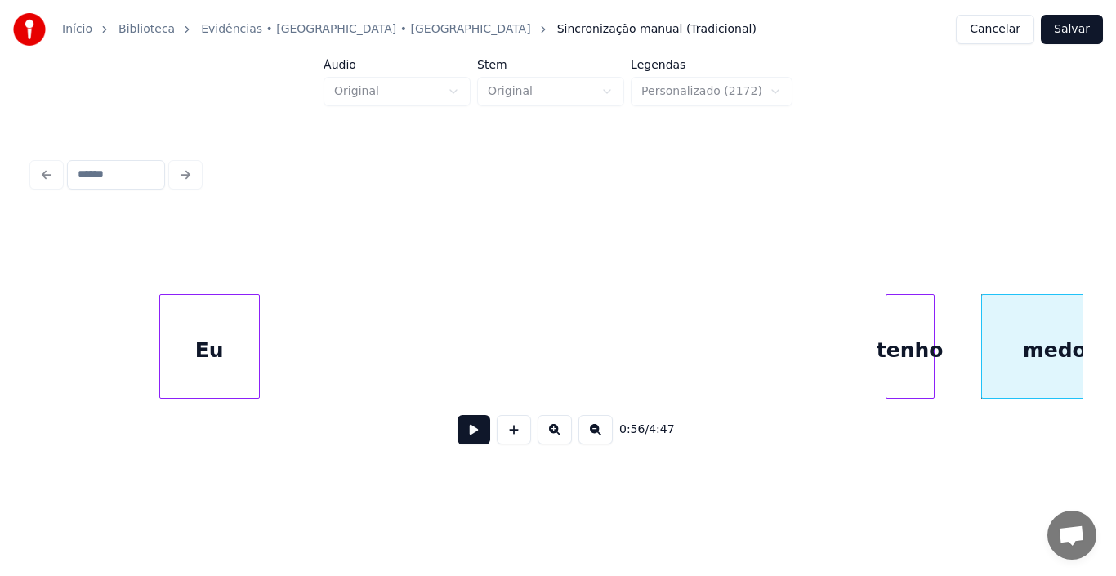
click at [198, 437] on div "0:56 / 4:47" at bounding box center [558, 336] width 1050 height 248
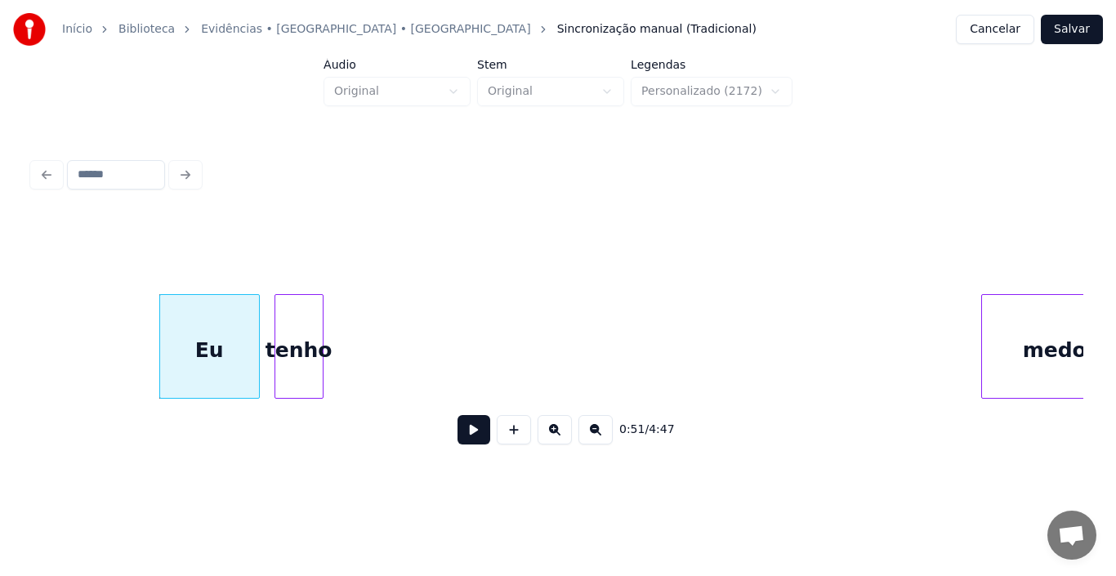
click at [306, 382] on div "tenho" at bounding box center [298, 350] width 47 height 111
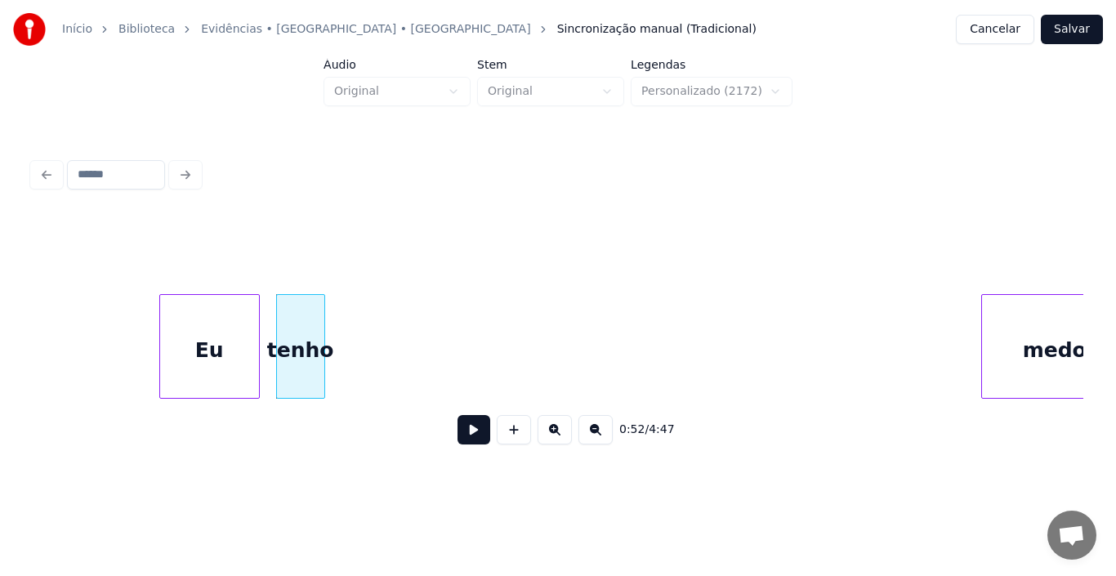
scroll to position [0, 8359]
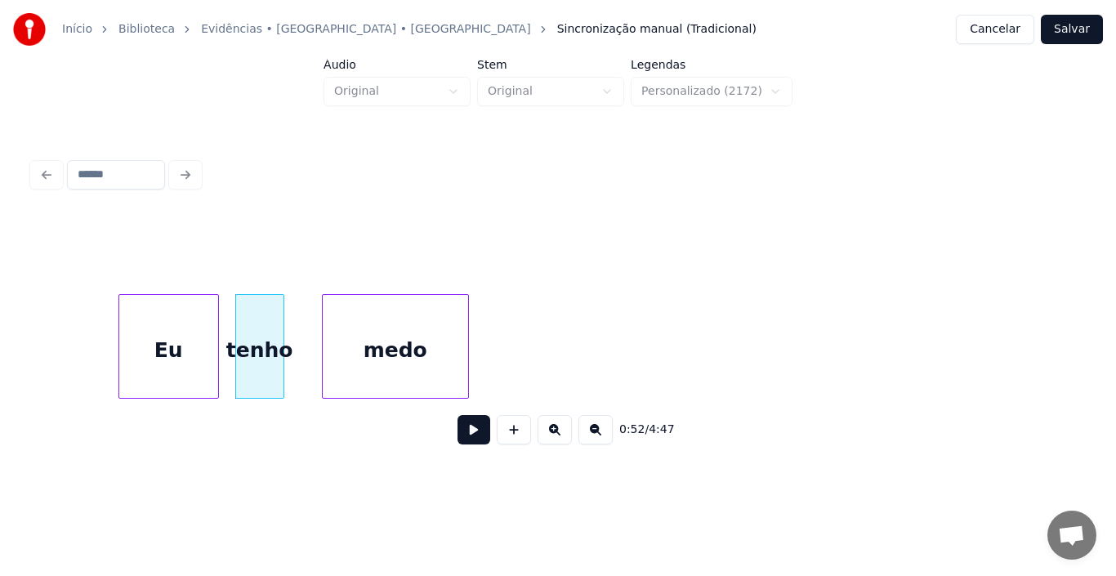
click at [398, 359] on div "medo" at bounding box center [395, 350] width 145 height 111
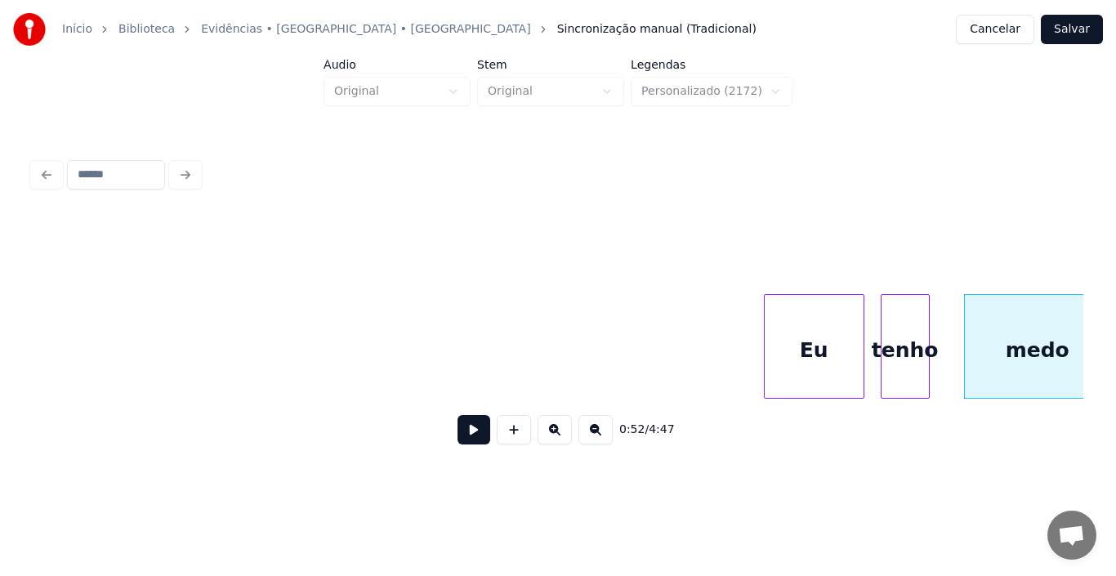
scroll to position [0, 7705]
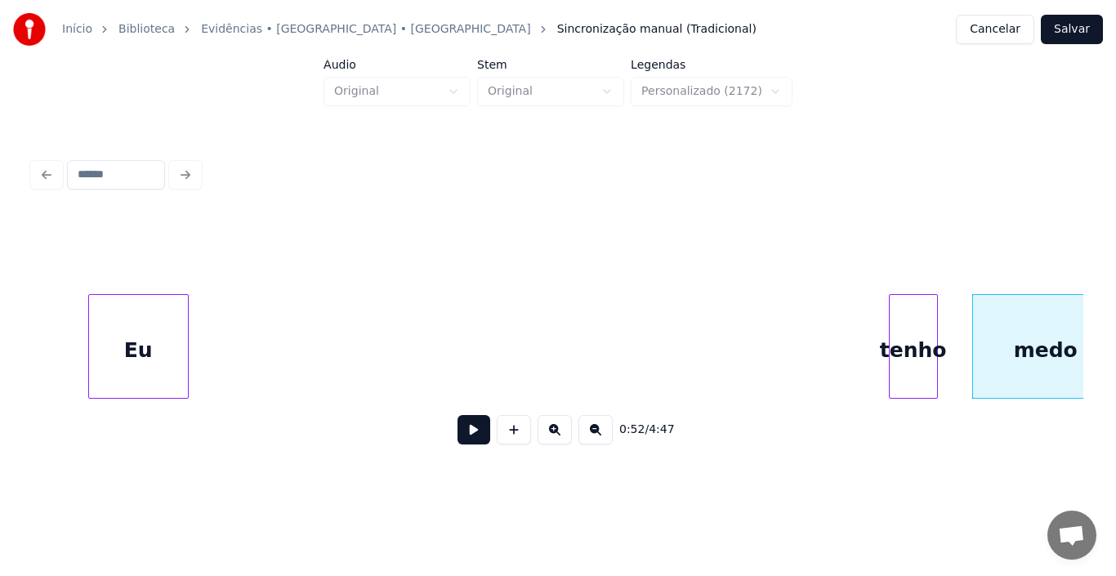
click at [112, 343] on div "Eu" at bounding box center [138, 350] width 99 height 111
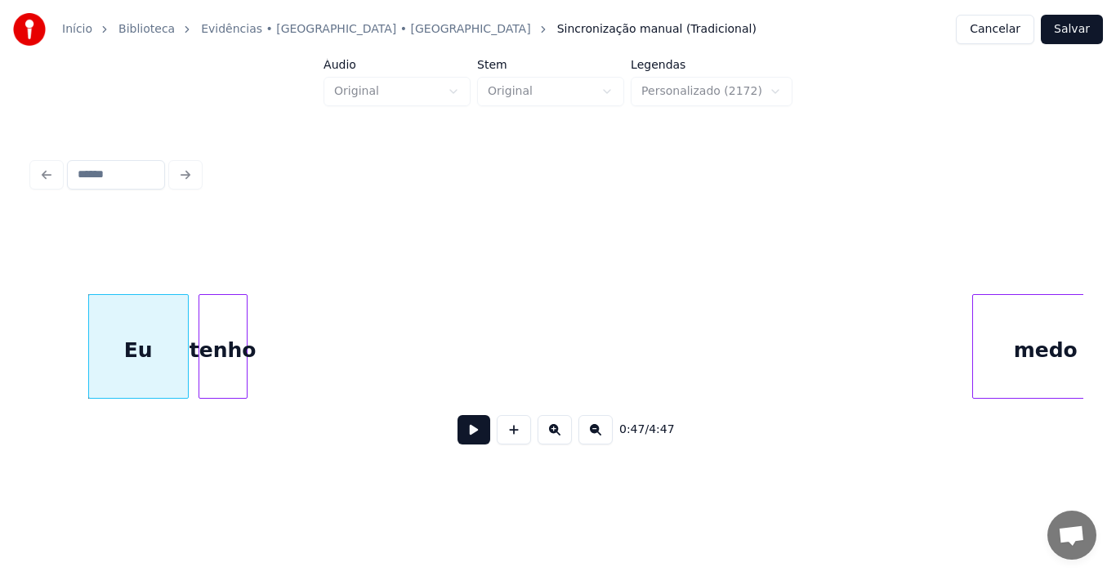
click at [217, 325] on div "tenho" at bounding box center [222, 350] width 47 height 111
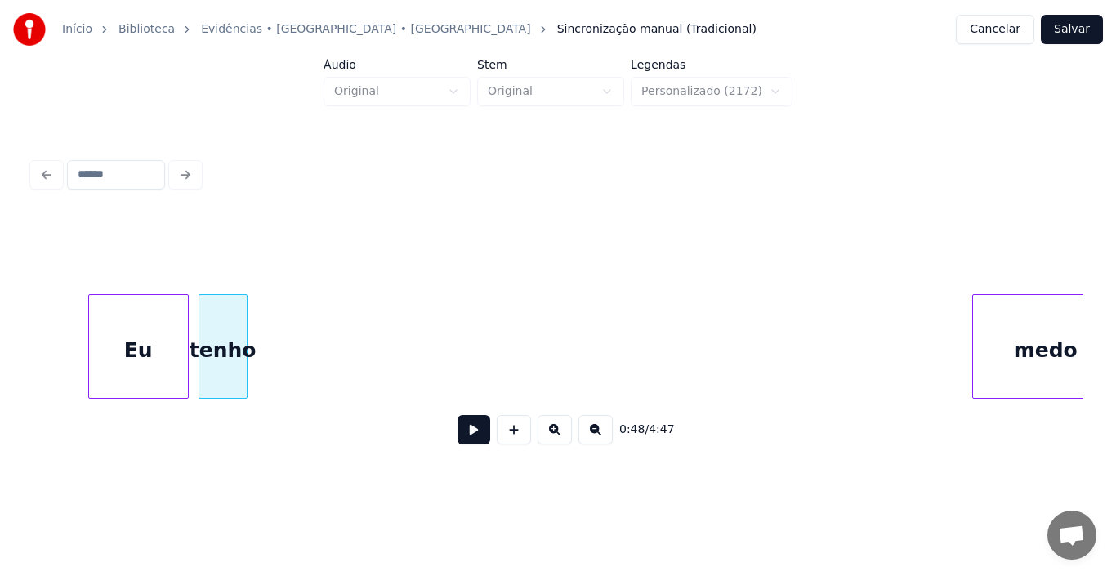
scroll to position [0, 7737]
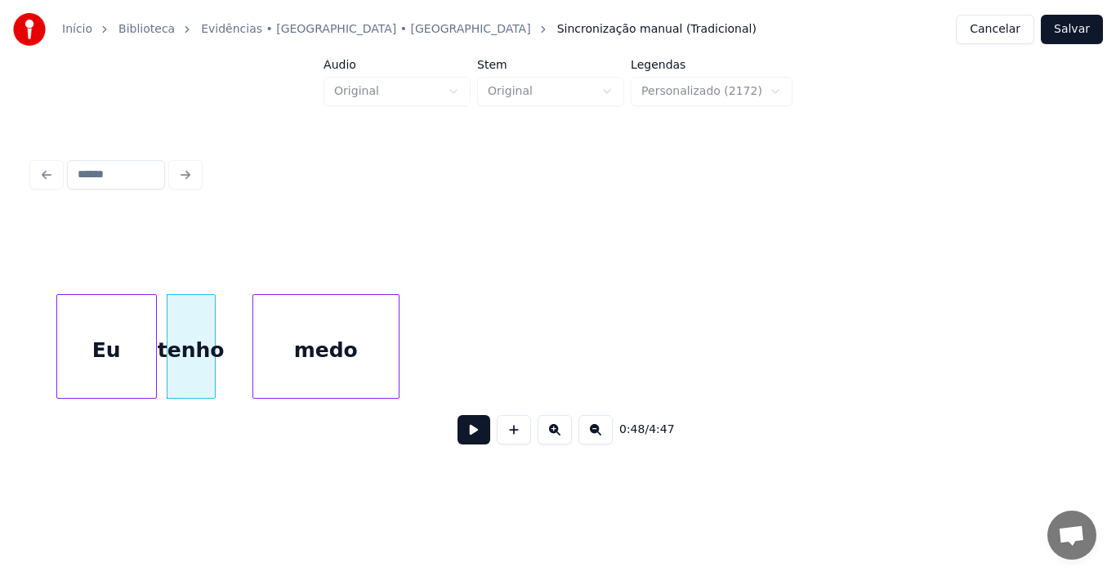
click at [325, 399] on div "Eu tenho medo" at bounding box center [558, 346] width 1050 height 105
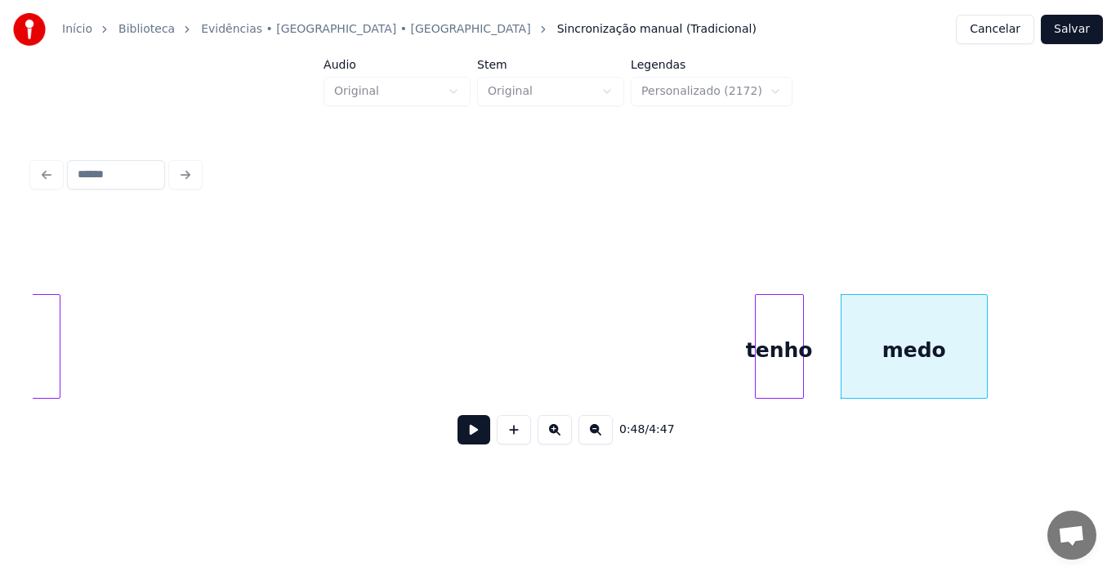
scroll to position [0, 7076]
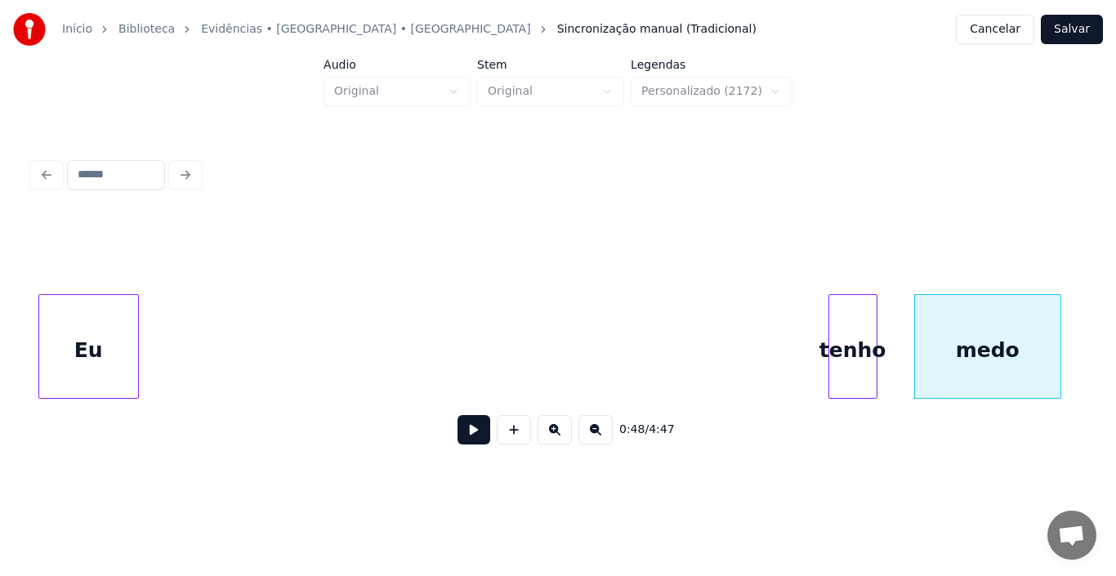
click at [5, 393] on div "Início Biblioteca Evidências • [GEOGRAPHIC_DATA] • Xororó Sincronização manual …" at bounding box center [558, 239] width 1116 height 478
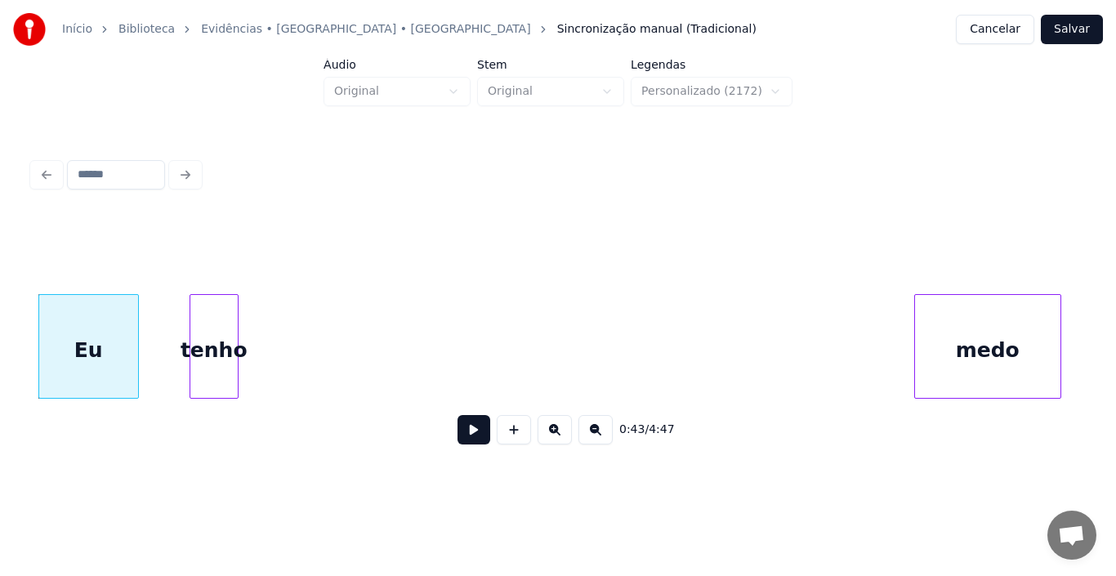
click at [200, 395] on div "Eu tenho medo" at bounding box center [558, 346] width 1050 height 105
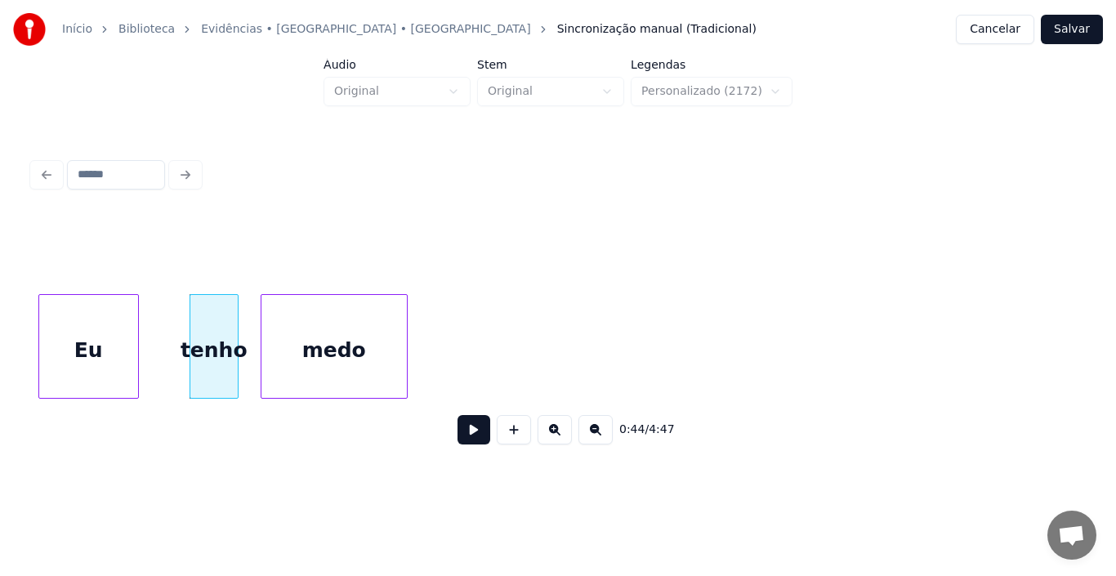
click at [324, 350] on div "medo" at bounding box center [333, 350] width 145 height 111
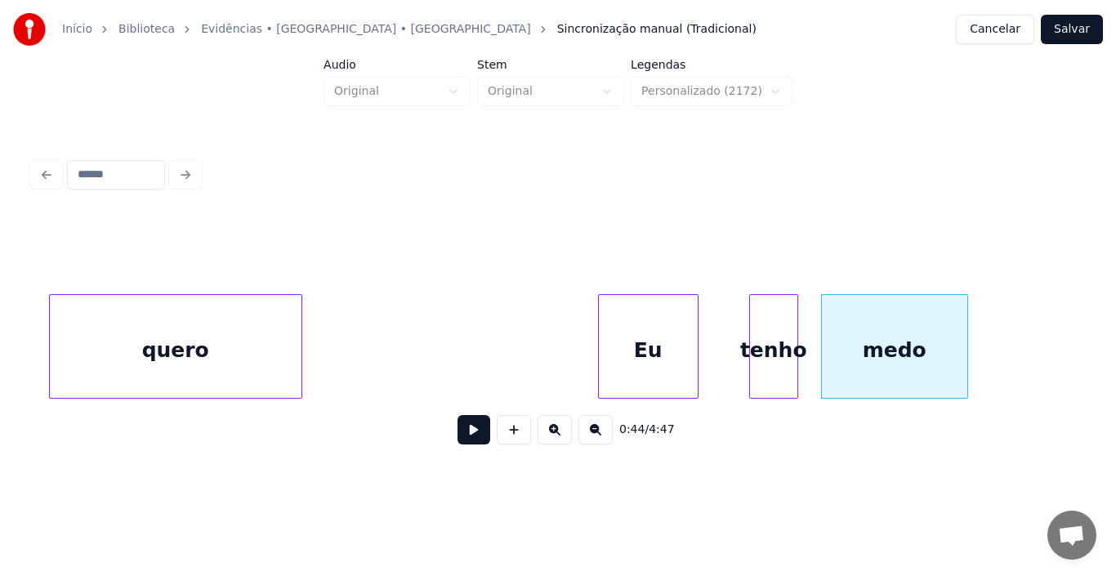
scroll to position [0, 6455]
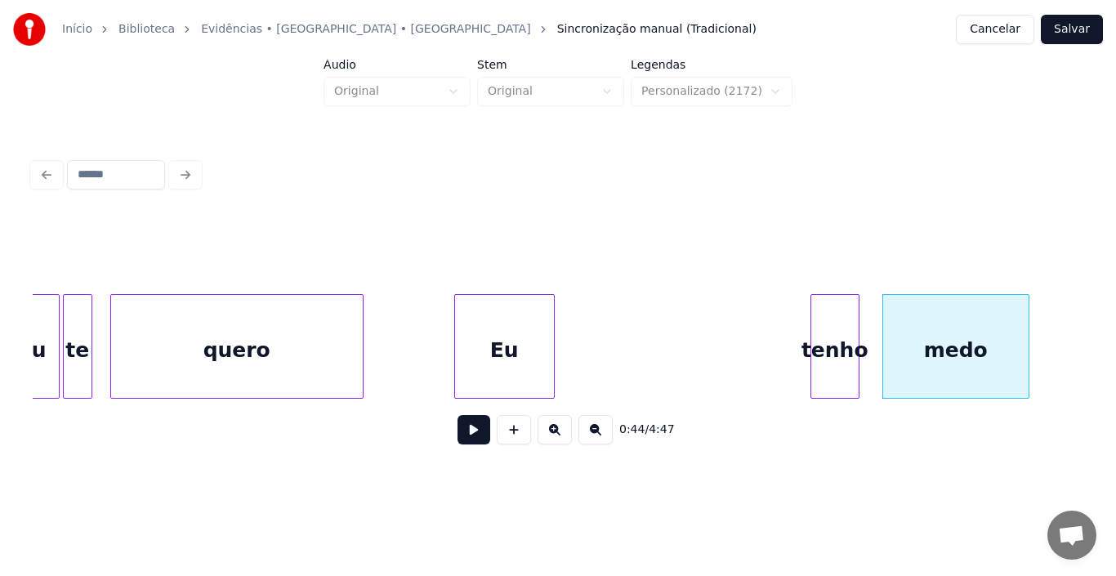
click at [497, 345] on div "Eu" at bounding box center [504, 350] width 99 height 111
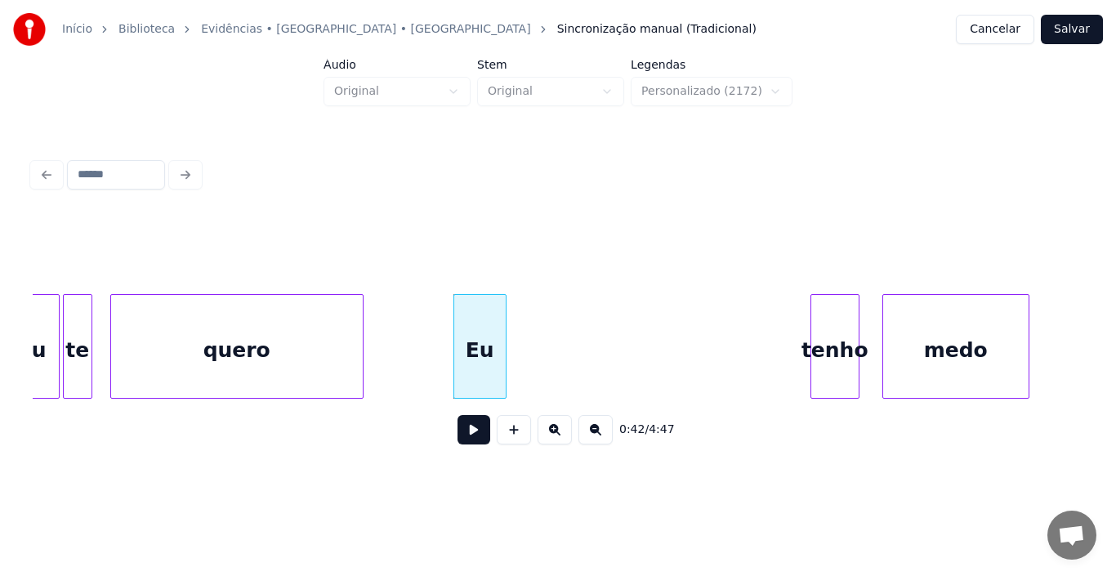
click at [503, 341] on div at bounding box center [503, 346] width 5 height 103
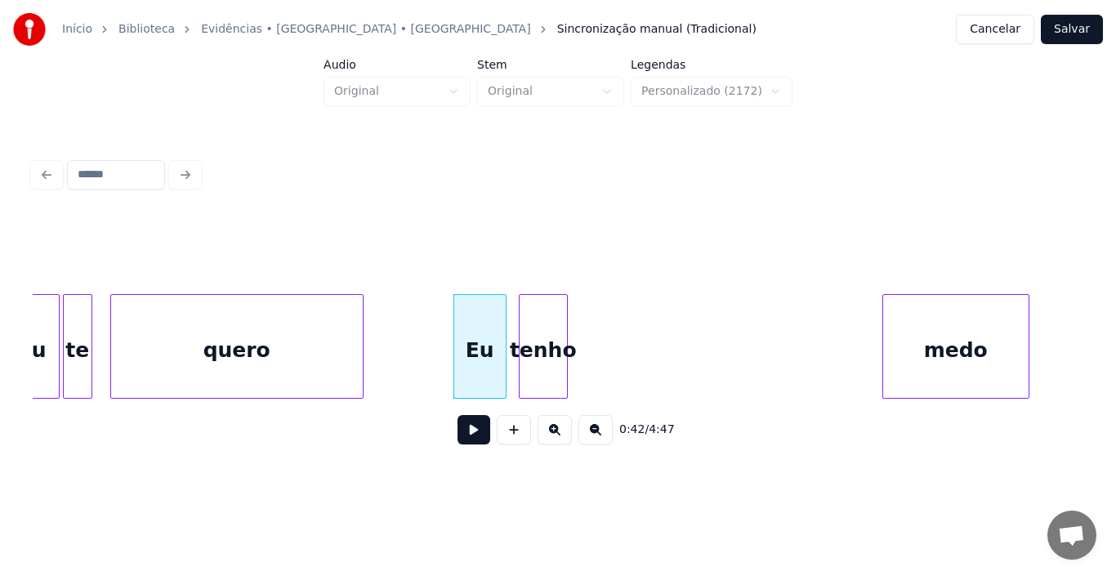
click at [540, 336] on div "tenho" at bounding box center [543, 350] width 47 height 111
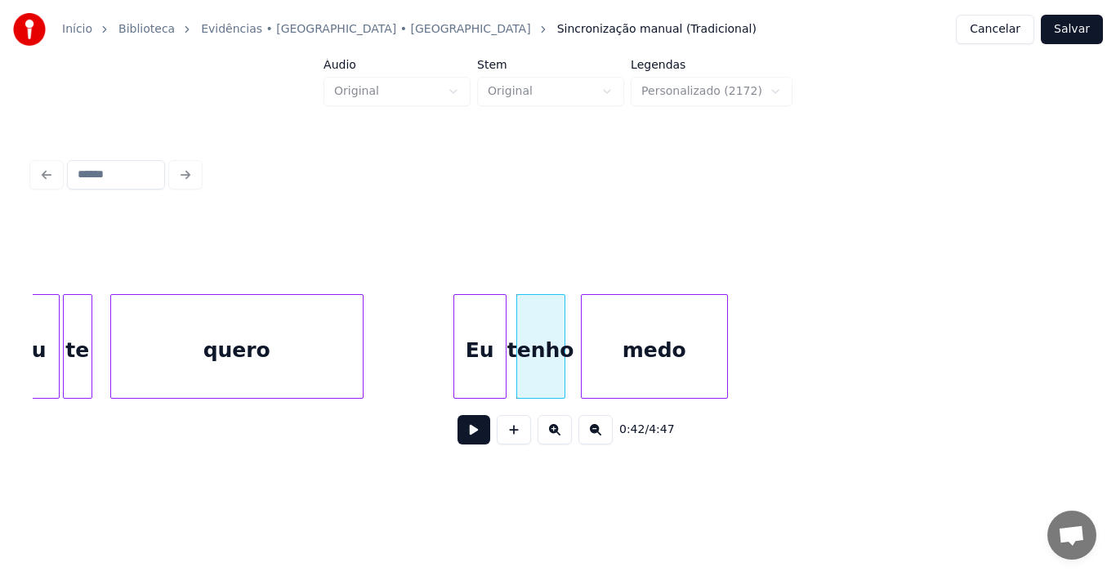
click at [655, 323] on div "medo" at bounding box center [654, 350] width 145 height 111
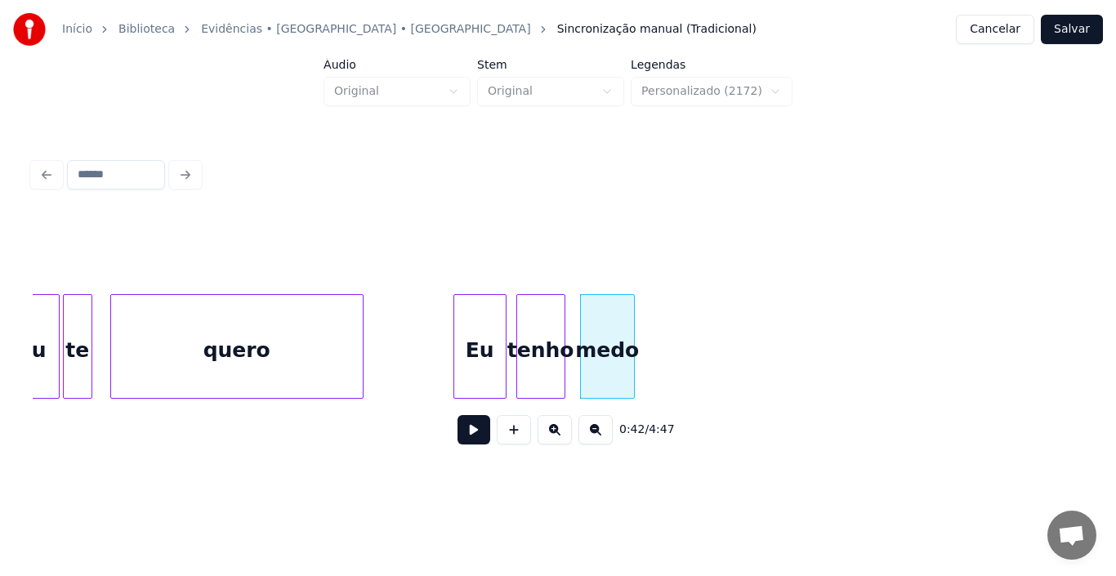
click at [631, 337] on div at bounding box center [631, 346] width 5 height 103
click at [473, 435] on button at bounding box center [473, 429] width 33 height 29
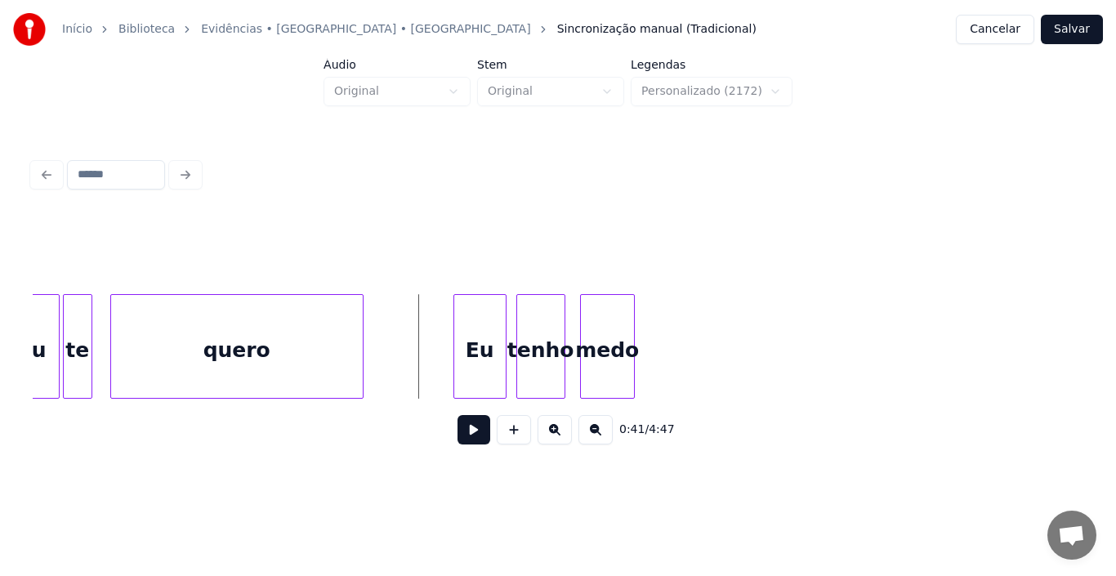
click at [471, 430] on button at bounding box center [473, 429] width 33 height 29
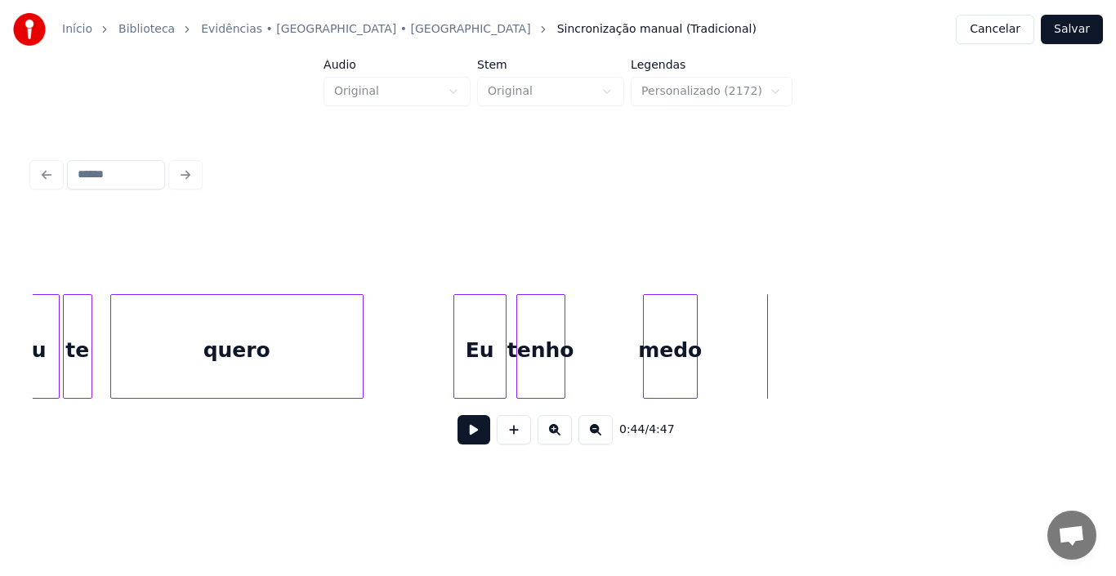
click at [677, 345] on div "medo" at bounding box center [670, 350] width 53 height 111
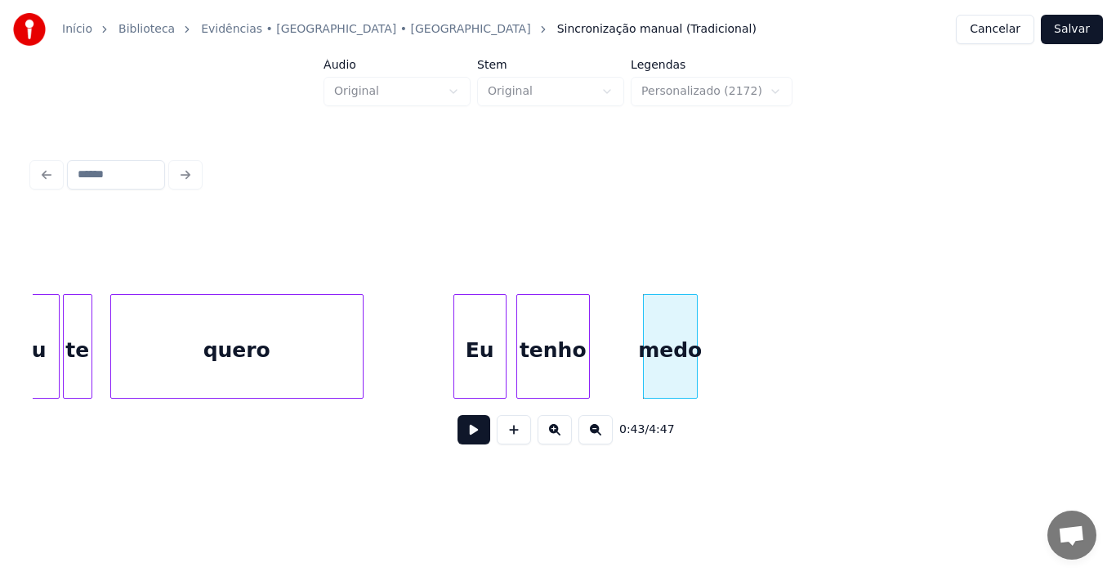
click at [588, 343] on div at bounding box center [586, 346] width 5 height 103
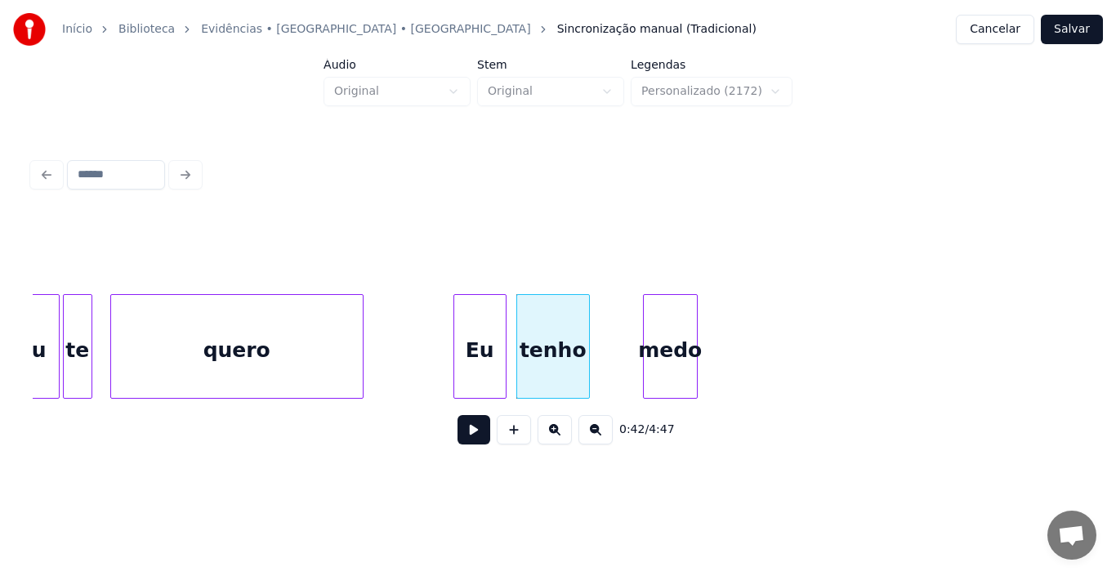
click at [465, 436] on button at bounding box center [473, 429] width 33 height 29
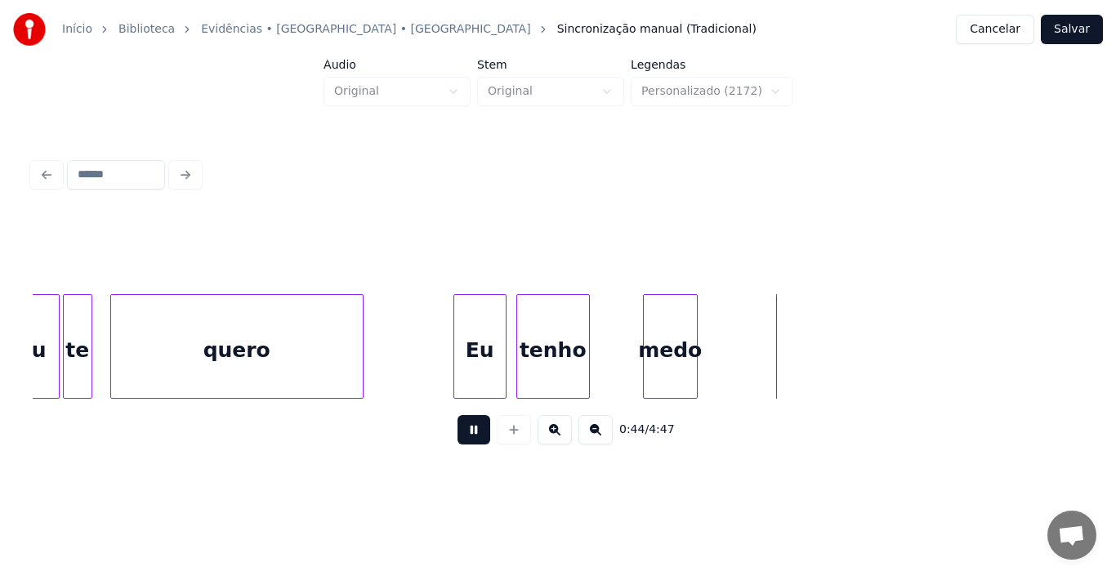
click at [465, 436] on button at bounding box center [473, 429] width 33 height 29
click at [470, 438] on button at bounding box center [473, 429] width 33 height 29
click at [637, 350] on div at bounding box center [635, 346] width 5 height 103
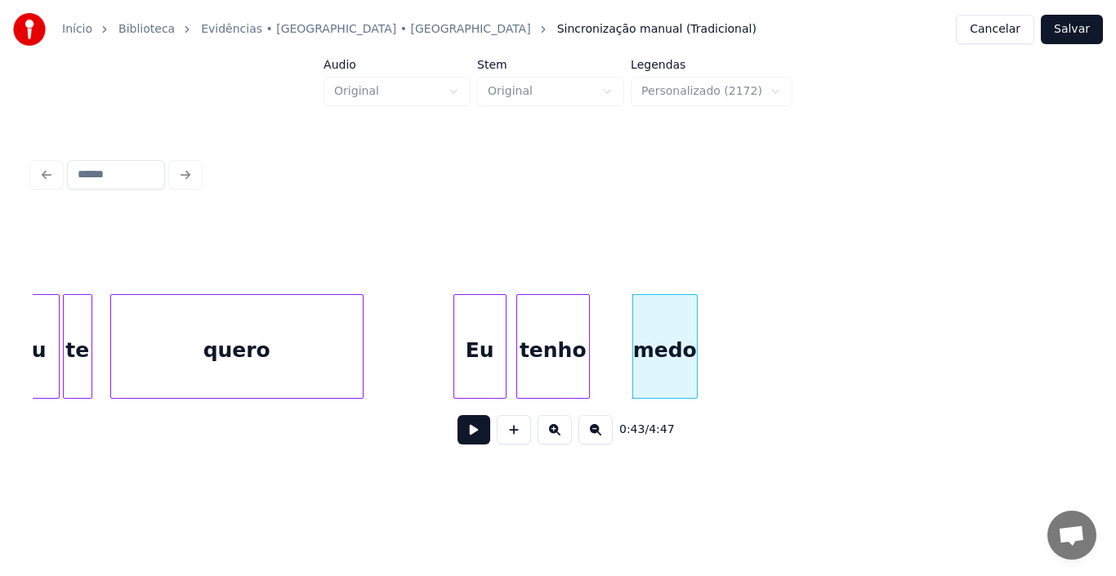
click at [697, 342] on div "medo" at bounding box center [664, 346] width 65 height 105
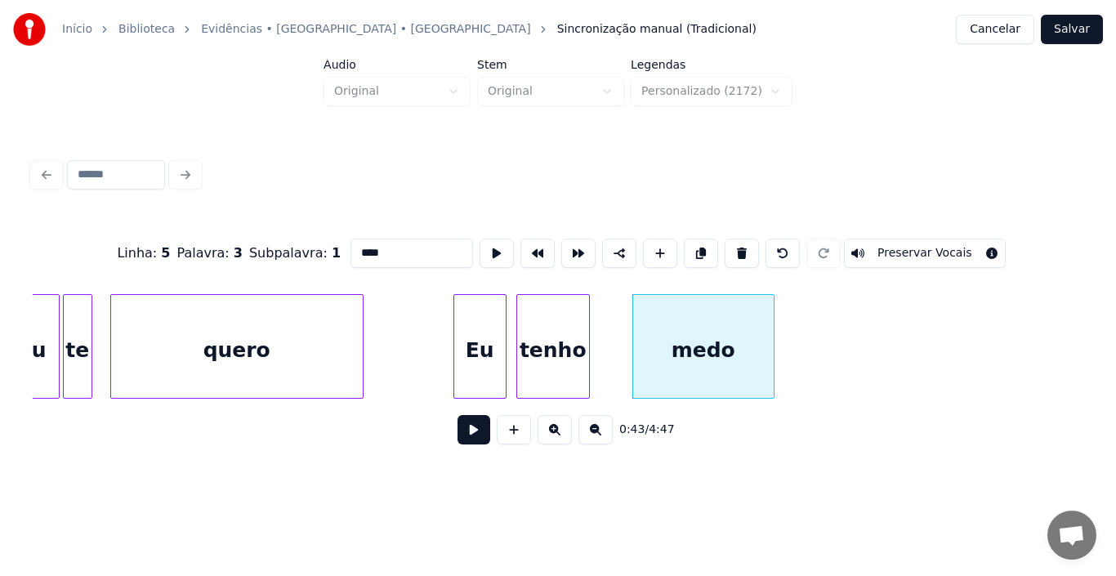
click at [769, 337] on div at bounding box center [771, 346] width 5 height 103
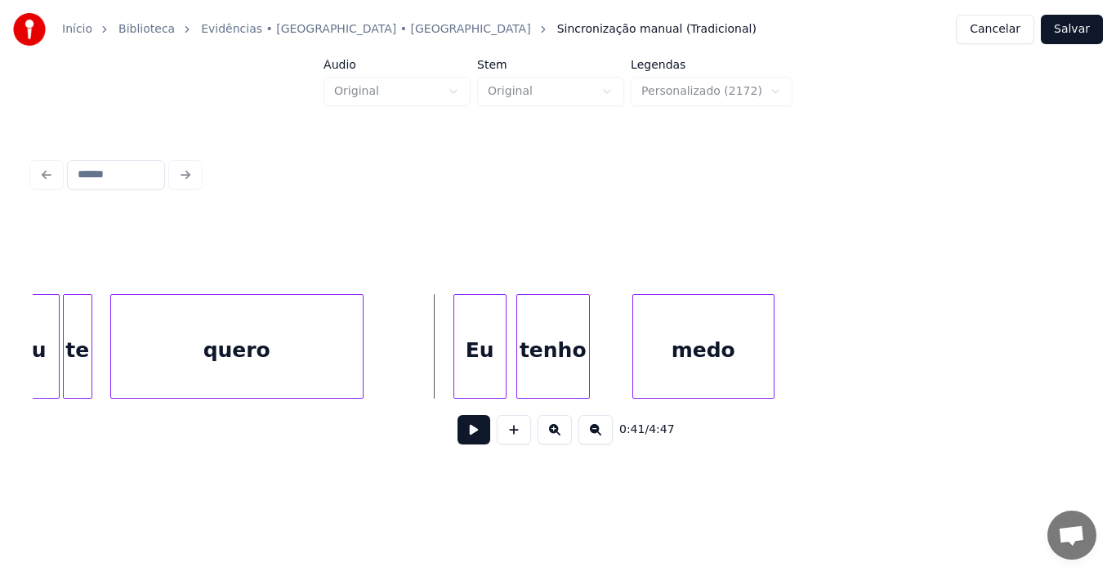
click at [471, 435] on button at bounding box center [473, 429] width 33 height 29
click at [465, 435] on button at bounding box center [473, 429] width 33 height 29
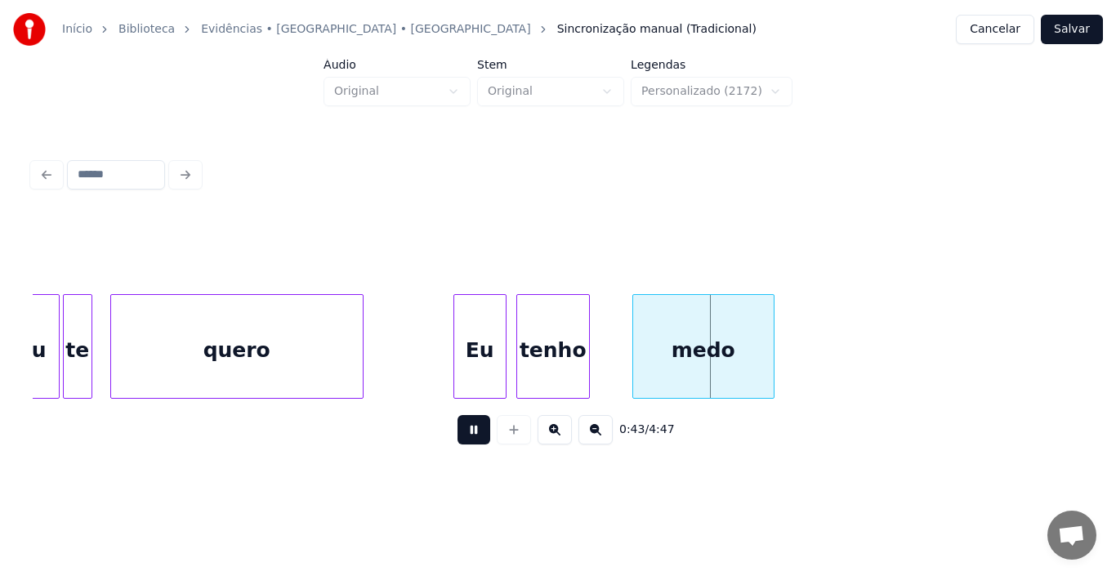
click at [465, 435] on button at bounding box center [473, 429] width 33 height 29
click at [617, 345] on div at bounding box center [615, 346] width 5 height 103
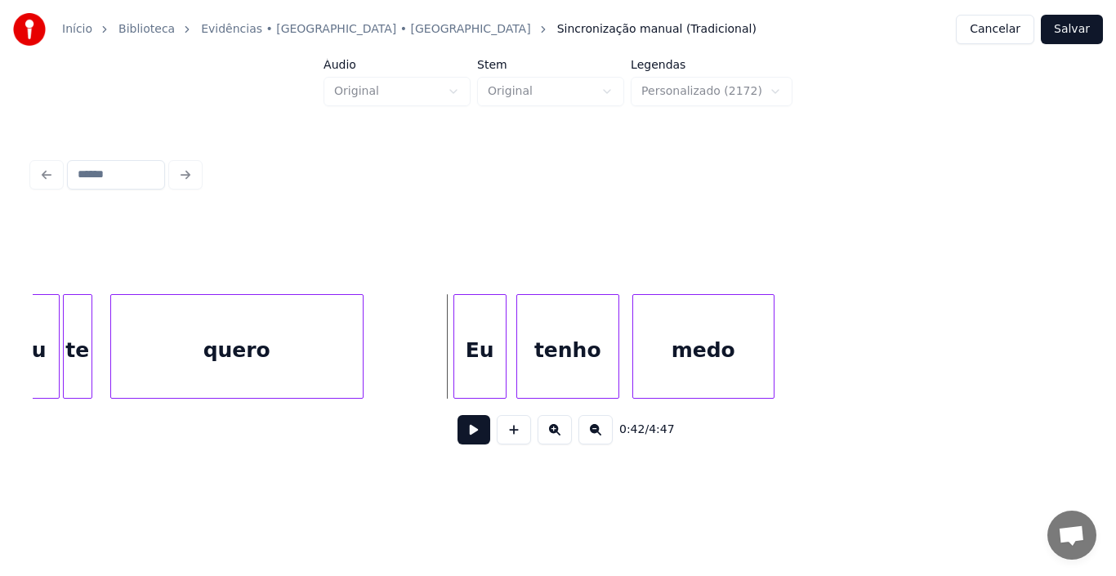
click at [475, 438] on button at bounding box center [473, 429] width 33 height 29
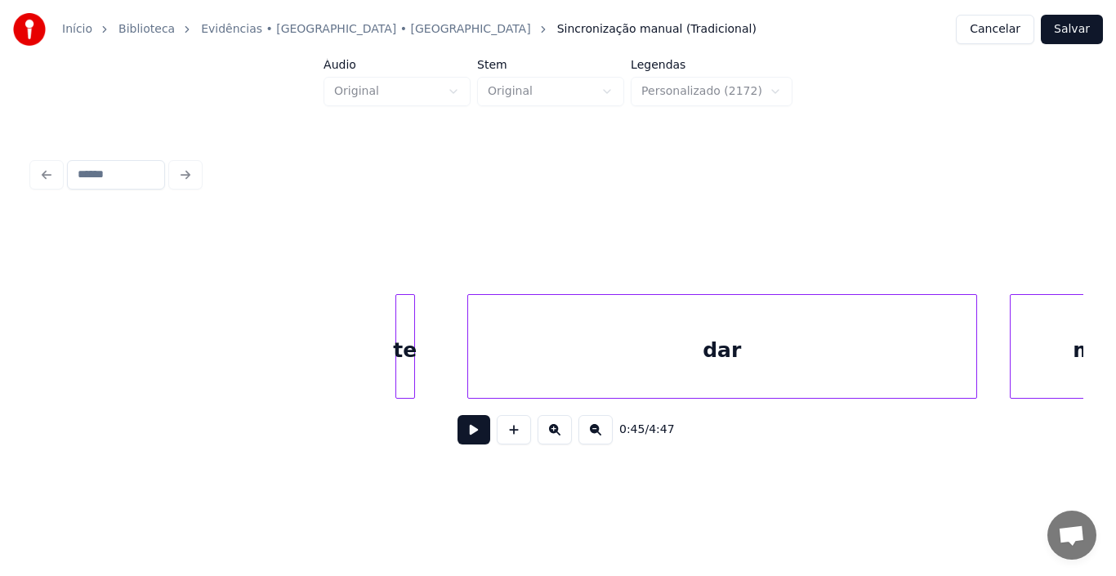
scroll to position [0, 14231]
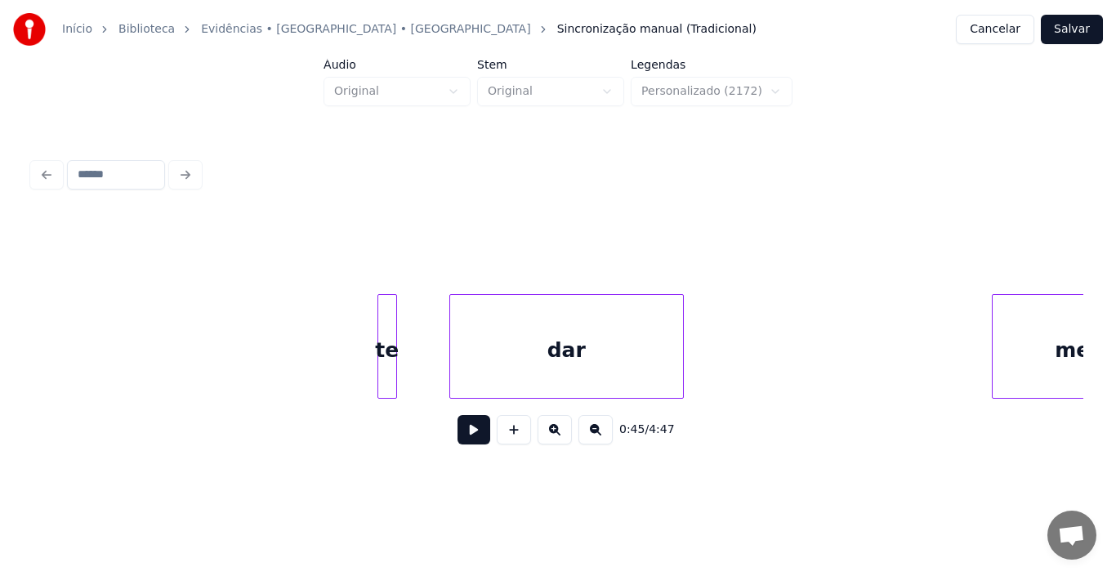
click at [681, 372] on div at bounding box center [680, 346] width 5 height 103
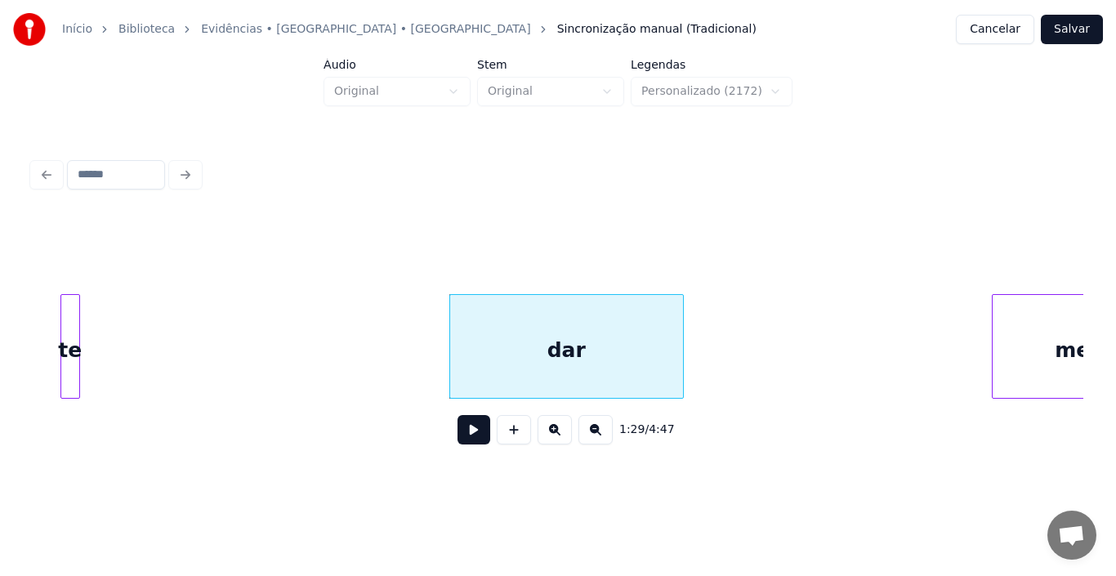
click at [73, 385] on div "te" at bounding box center [70, 350] width 18 height 111
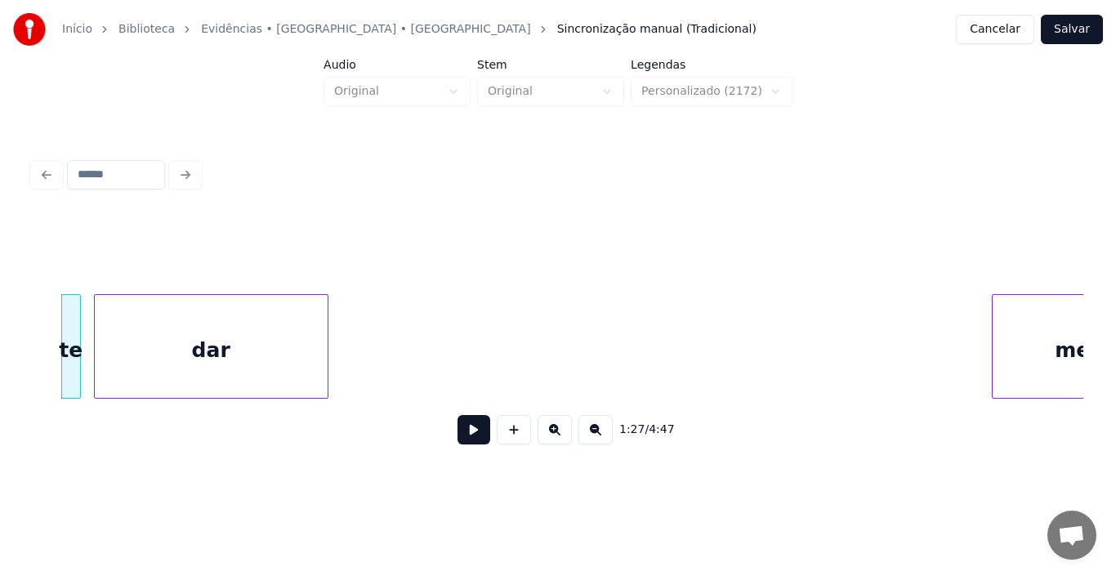
click at [199, 366] on div "dar" at bounding box center [211, 350] width 233 height 111
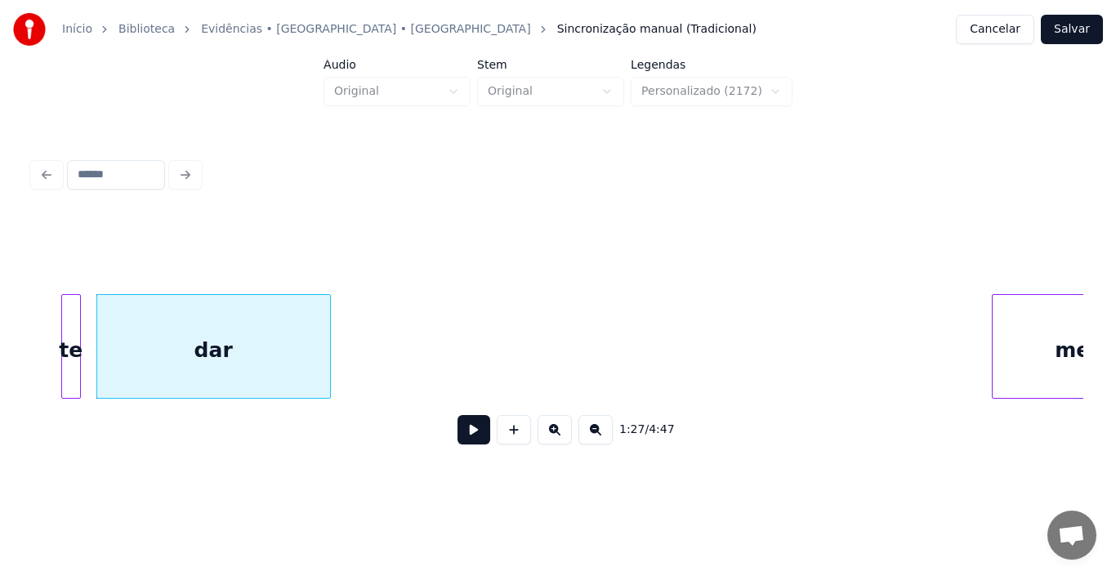
scroll to position [0, 14311]
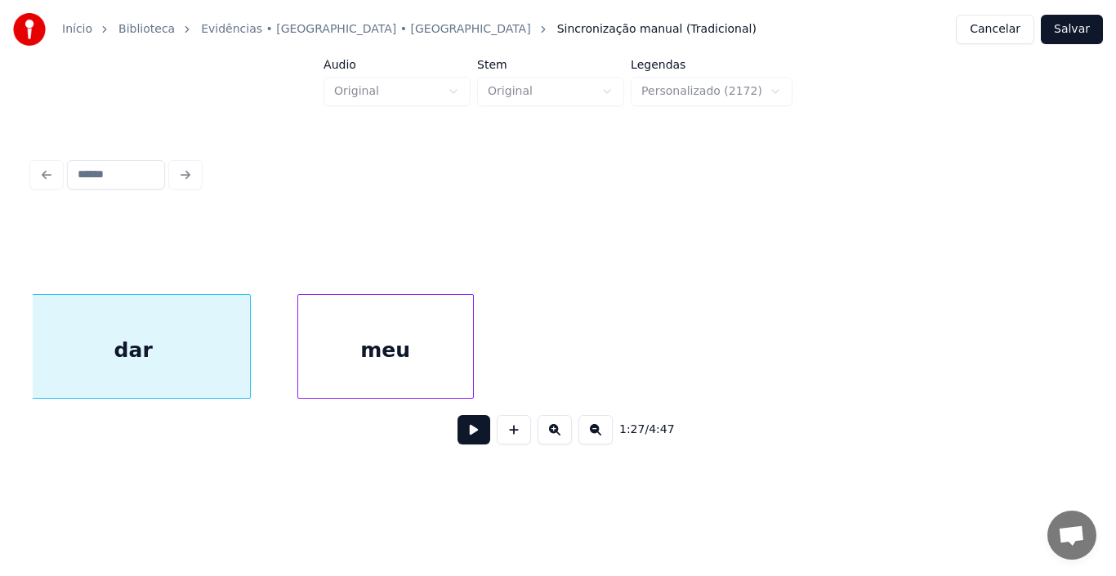
click at [453, 372] on div "meu" at bounding box center [385, 350] width 175 height 111
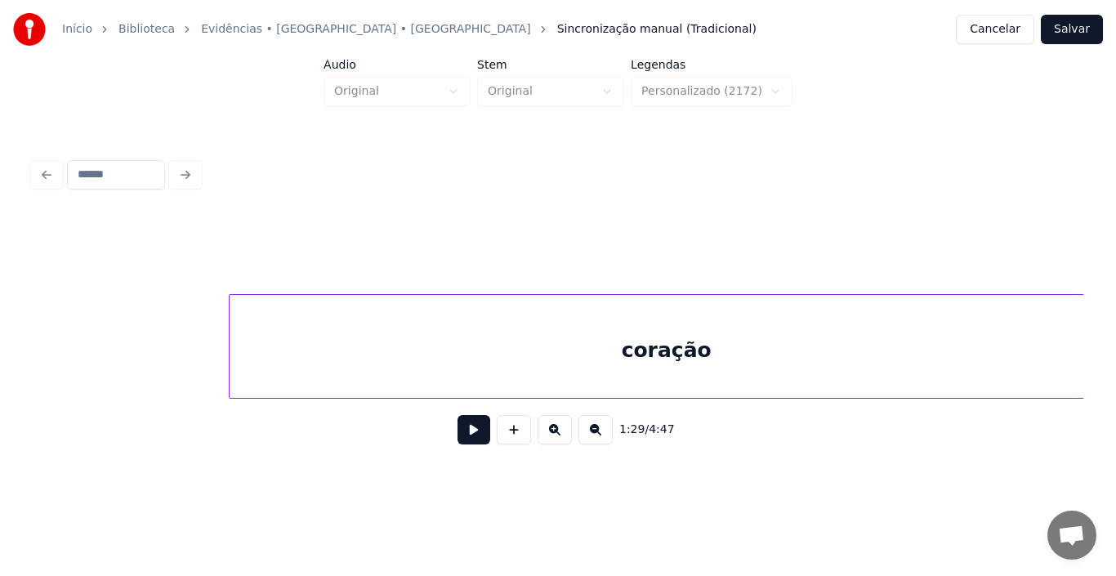
scroll to position [0, 14973]
click at [750, 369] on div "coração" at bounding box center [613, 350] width 874 height 111
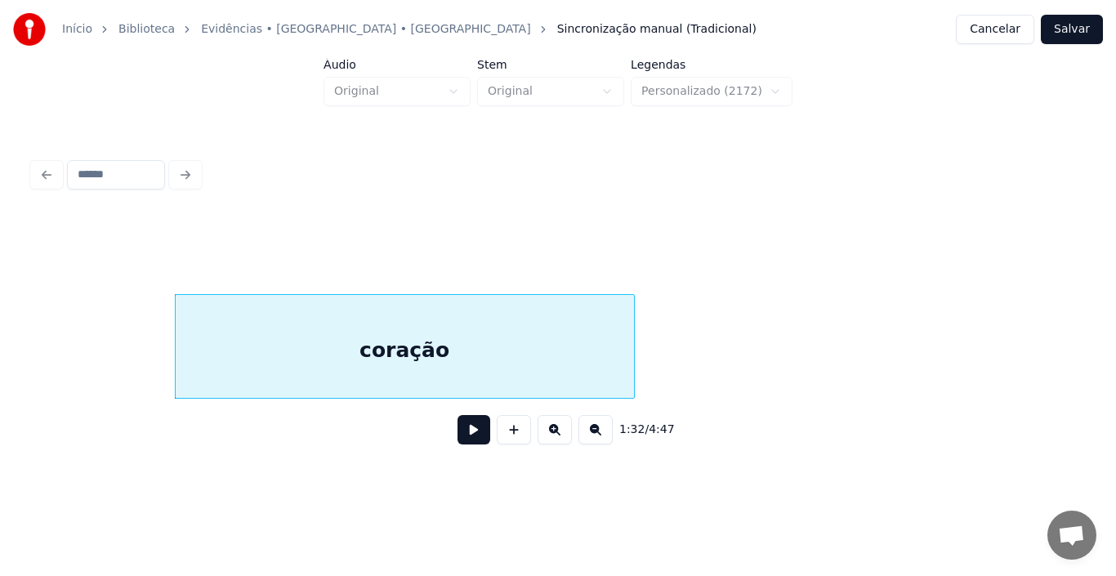
click at [633, 377] on div at bounding box center [631, 346] width 5 height 103
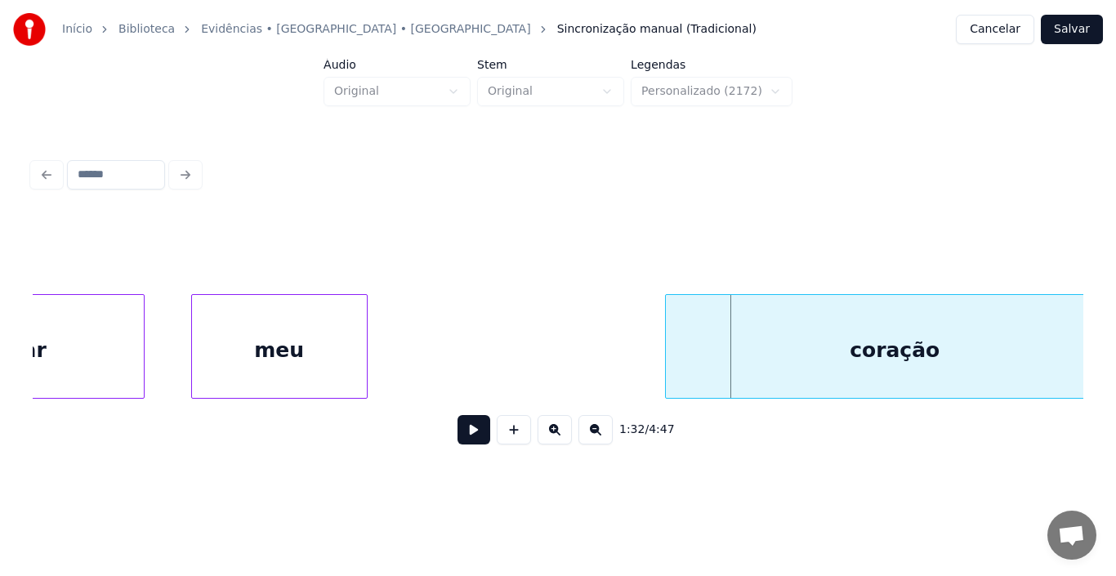
scroll to position [0, 14516]
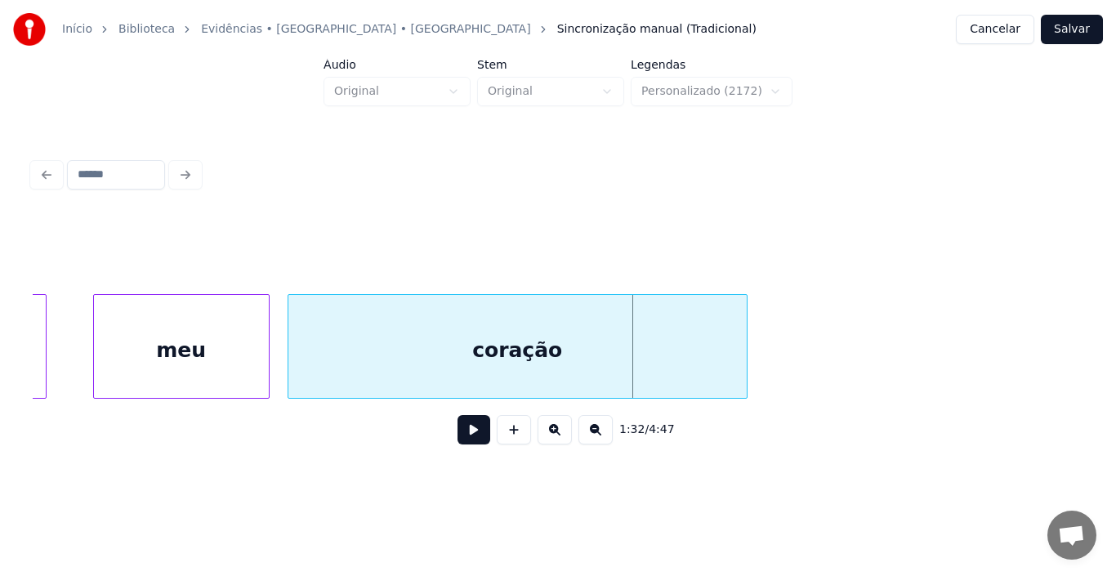
click at [515, 331] on div "coração" at bounding box center [517, 350] width 458 height 111
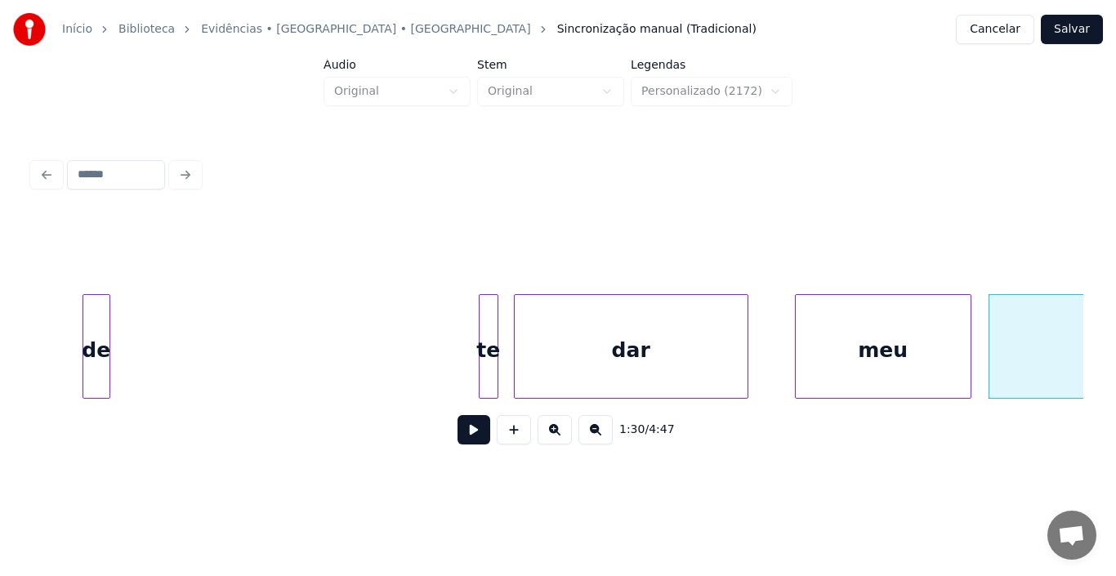
scroll to position [0, 13797]
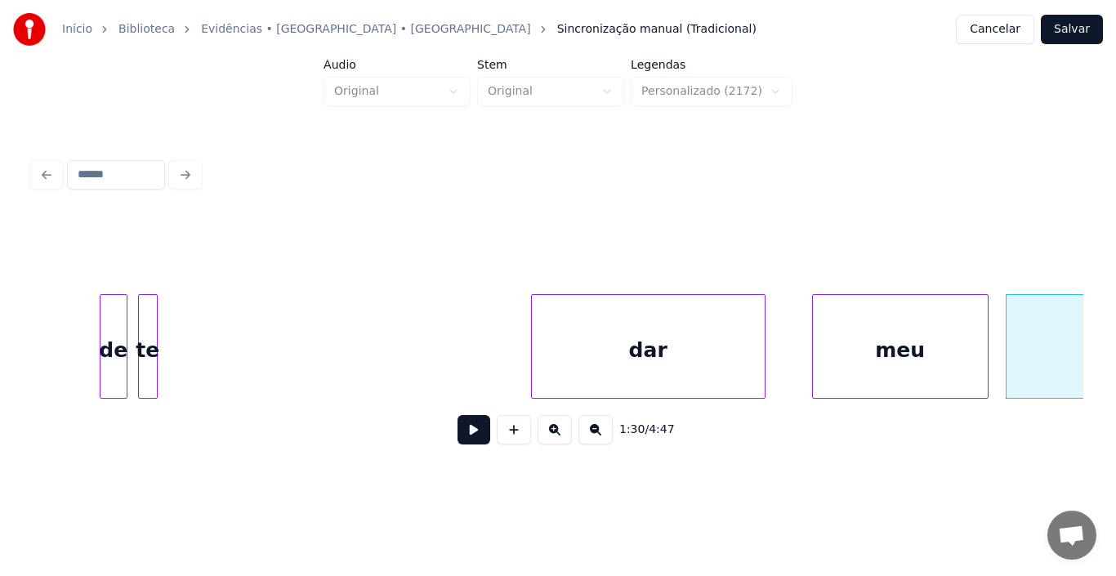
click at [145, 339] on div "te" at bounding box center [148, 350] width 18 height 111
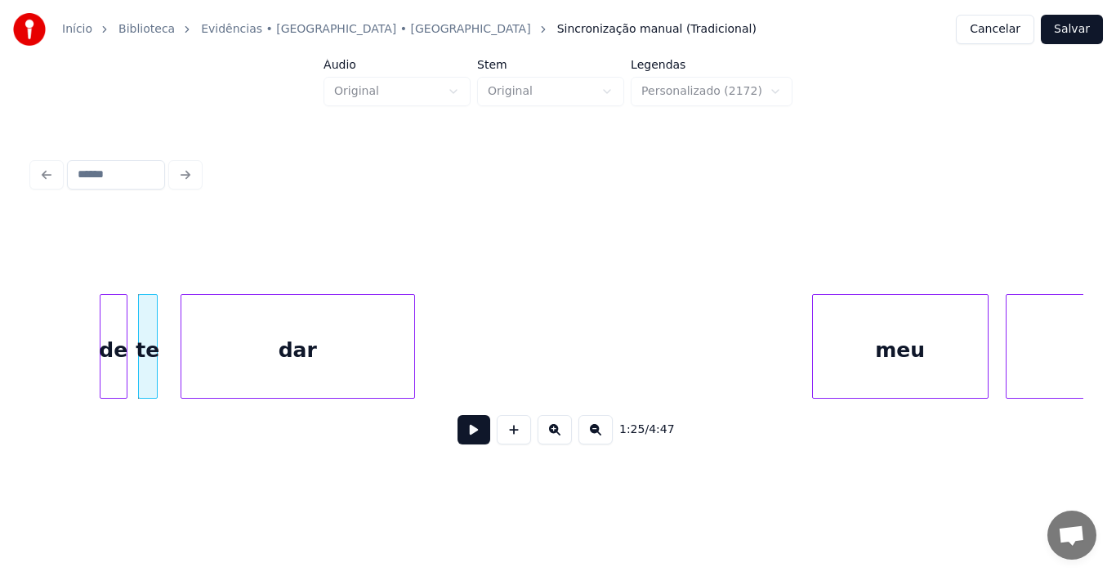
click at [341, 341] on div "dar" at bounding box center [297, 350] width 233 height 111
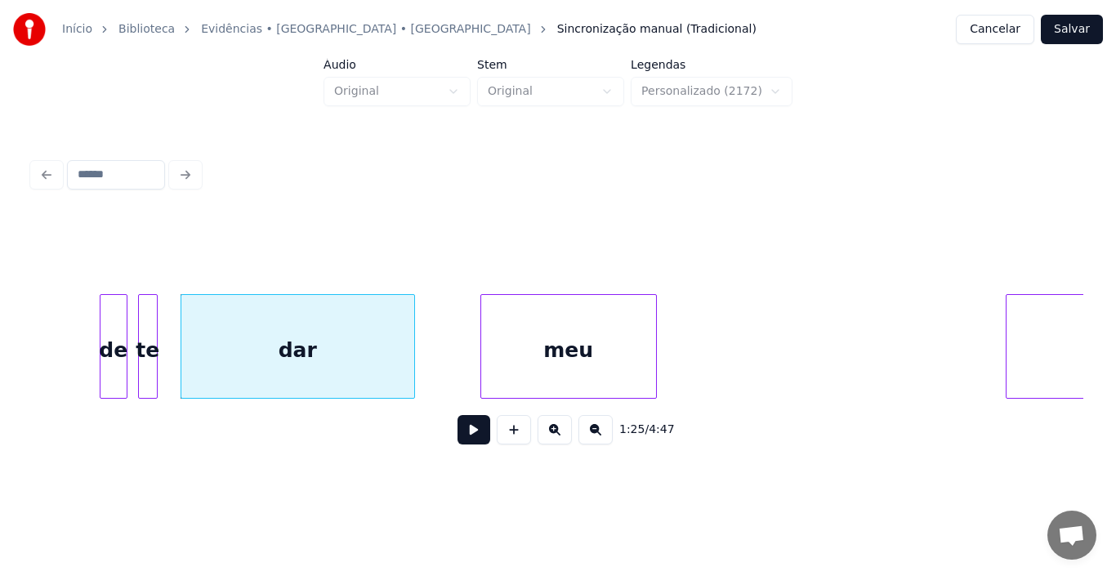
click at [530, 369] on div "meu" at bounding box center [568, 350] width 175 height 111
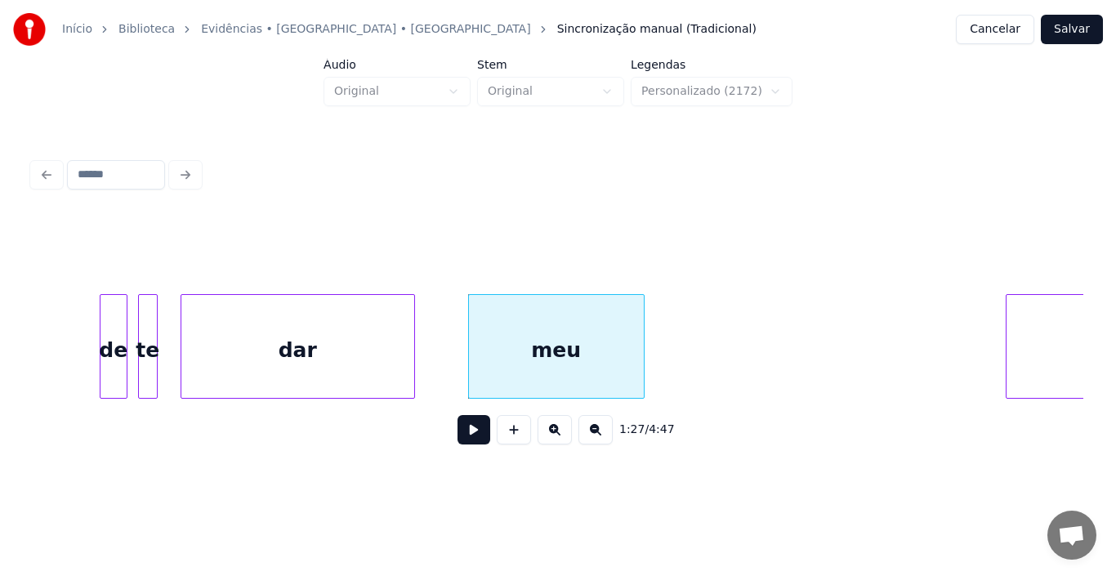
scroll to position [0, 14168]
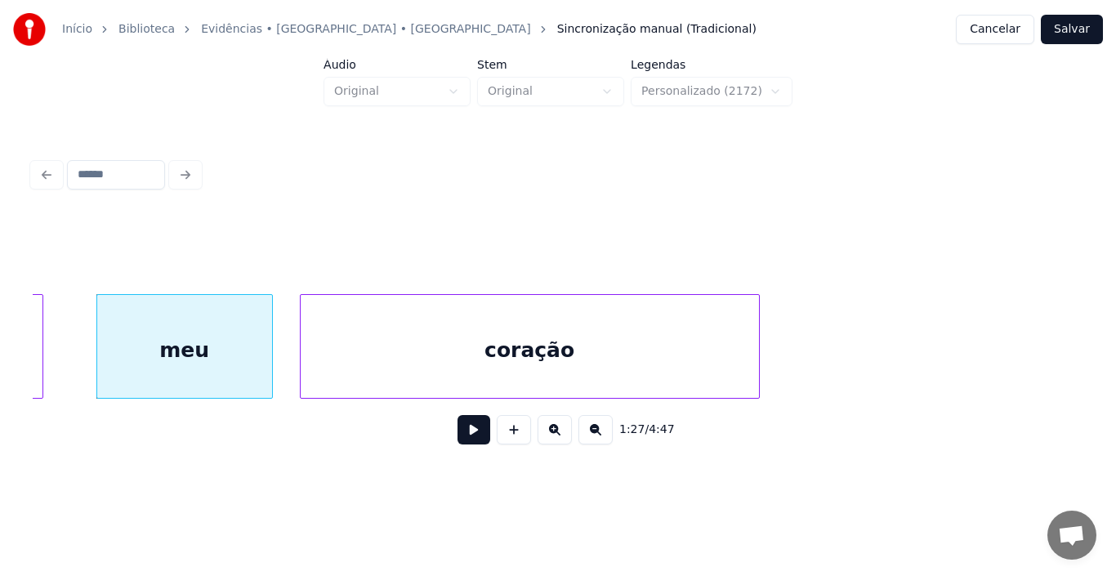
click at [722, 328] on div "coração" at bounding box center [530, 350] width 458 height 111
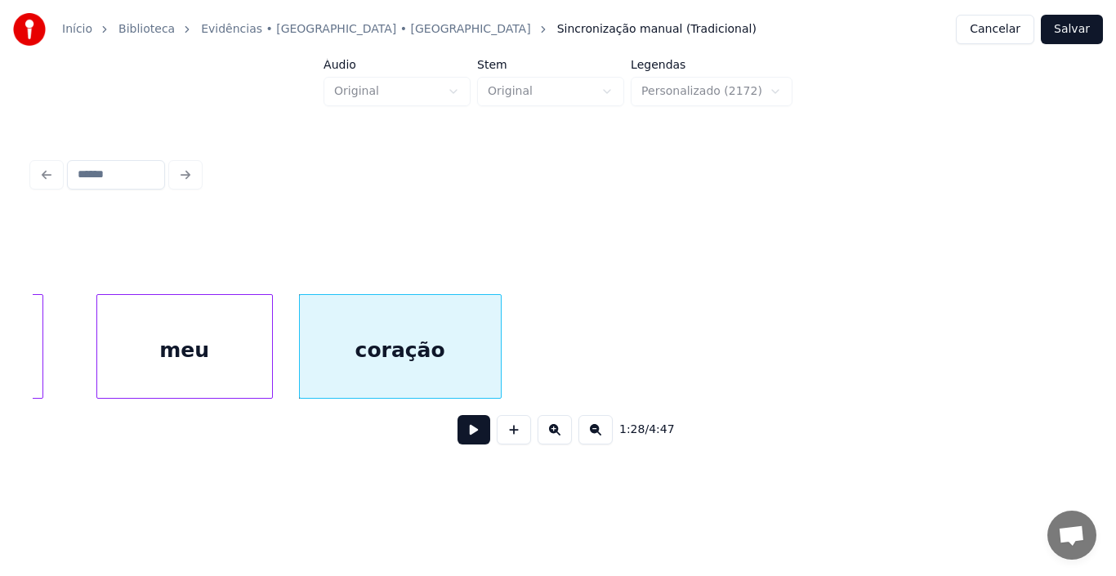
click at [496, 334] on div at bounding box center [498, 346] width 5 height 103
click at [210, 347] on div at bounding box center [210, 346] width 5 height 103
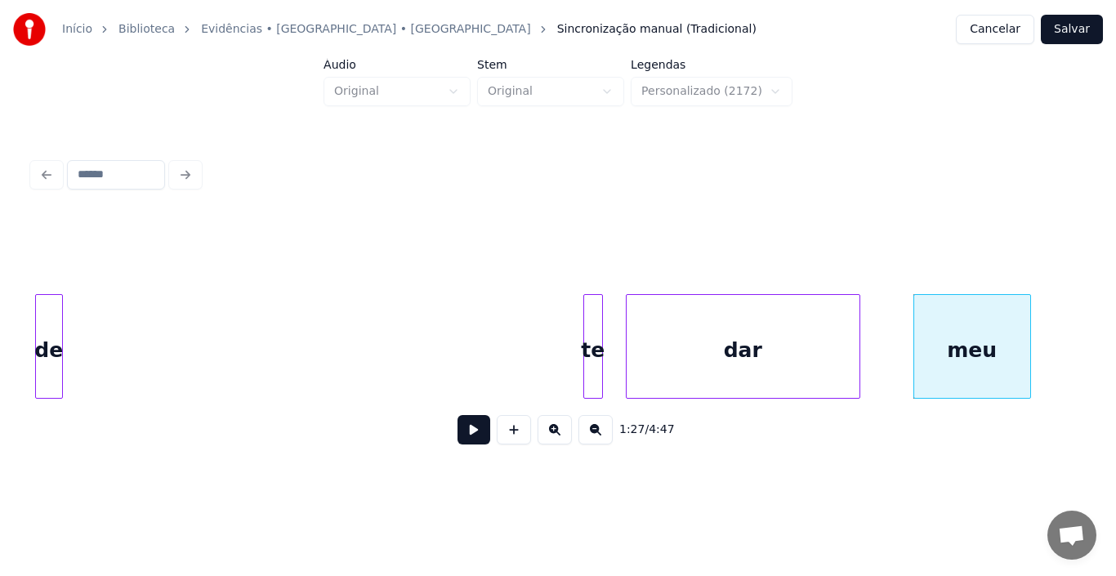
scroll to position [0, 13347]
click at [40, 361] on div "de" at bounding box center [53, 350] width 26 height 111
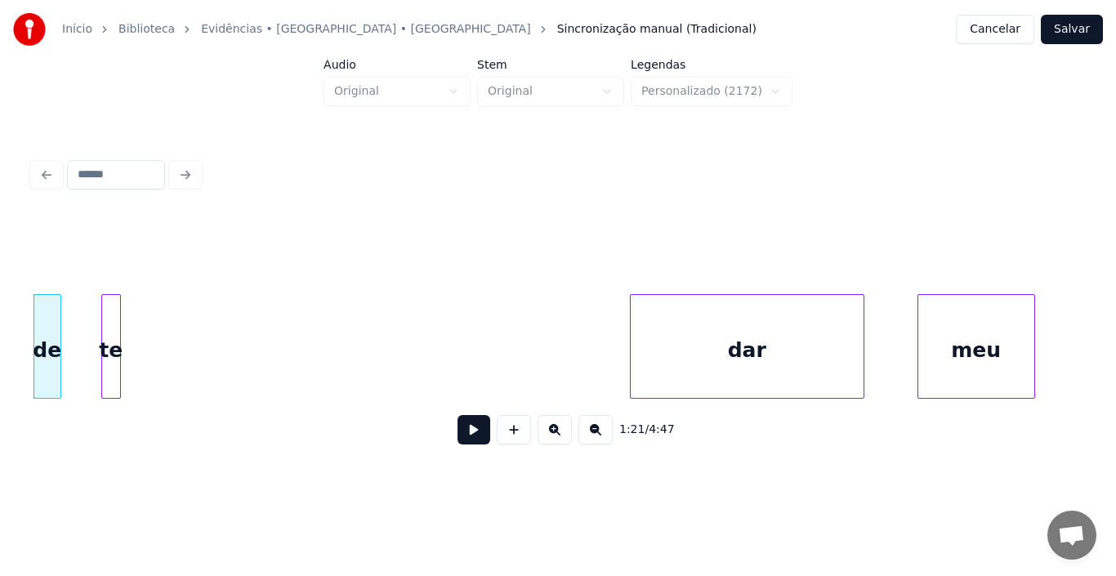
click at [112, 337] on div "te" at bounding box center [111, 350] width 18 height 111
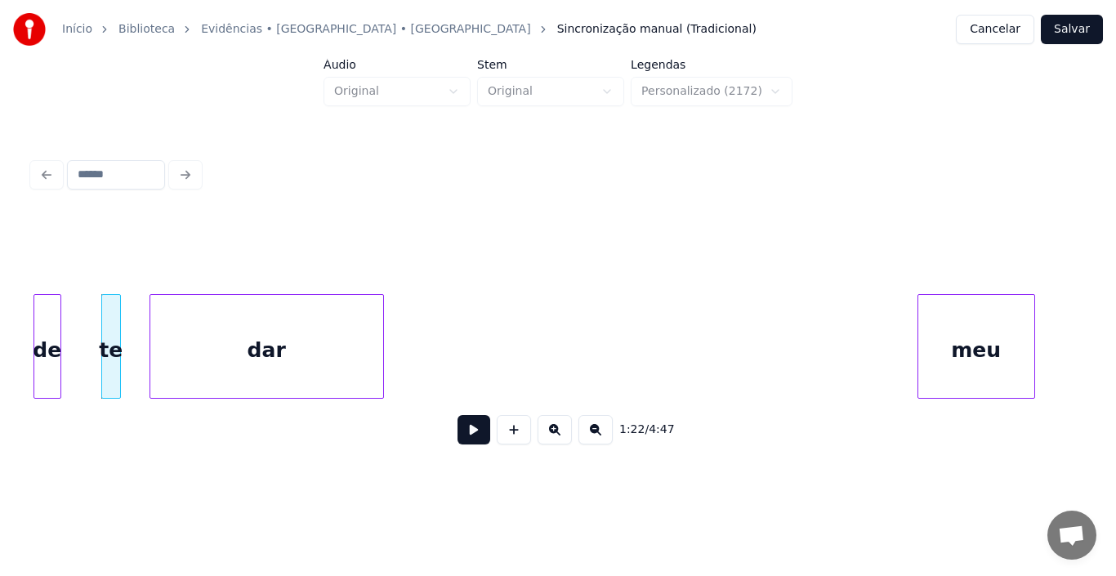
click at [283, 345] on div "dar" at bounding box center [266, 350] width 233 height 111
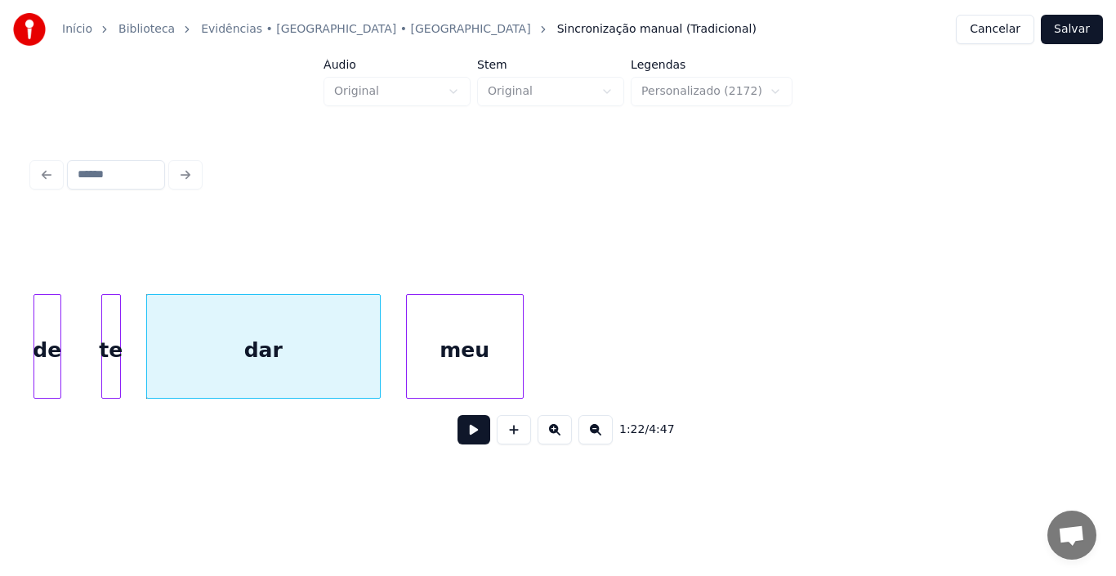
click at [457, 307] on div "meu" at bounding box center [465, 350] width 116 height 111
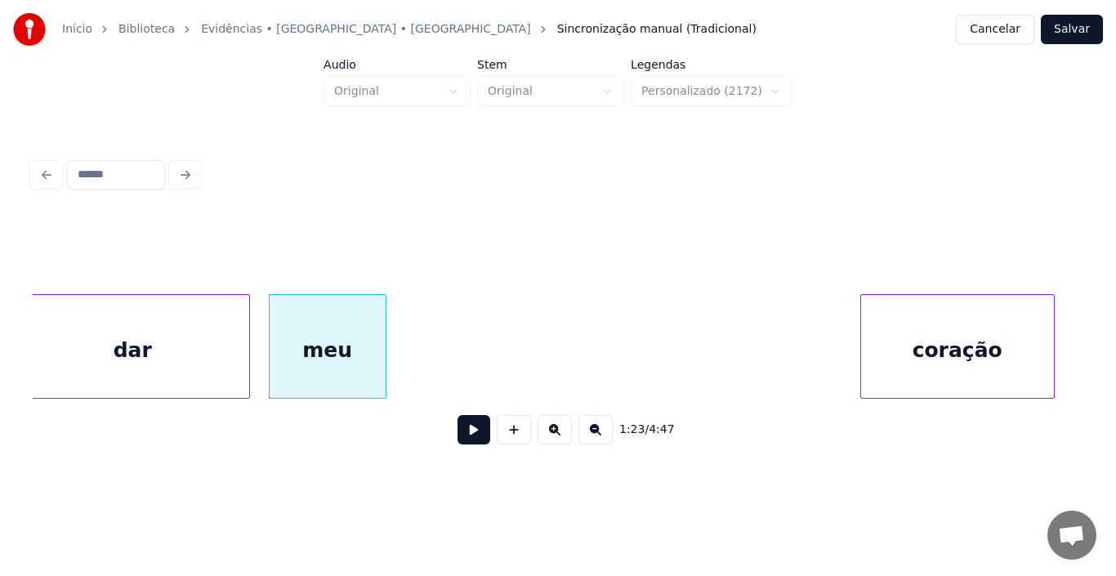
scroll to position [0, 13573]
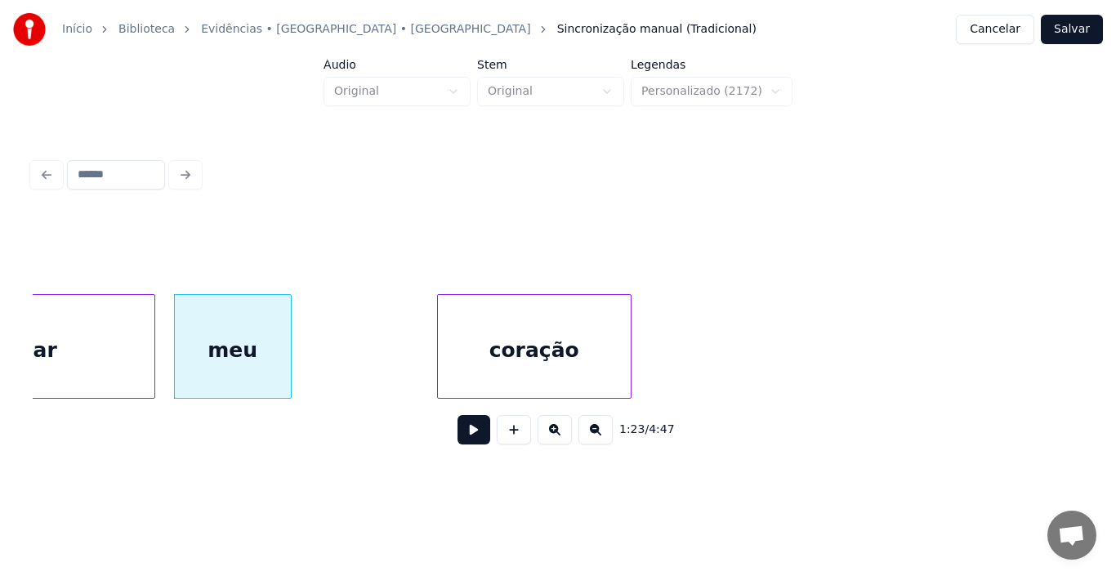
click at [595, 379] on div "coração" at bounding box center [534, 350] width 193 height 111
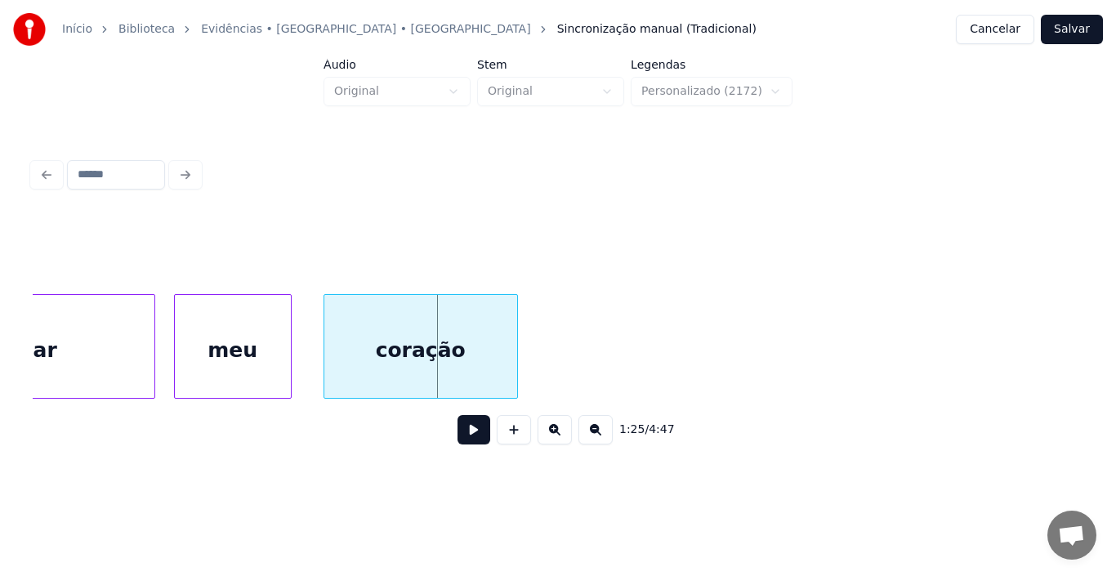
click at [393, 351] on div "coração" at bounding box center [420, 350] width 193 height 111
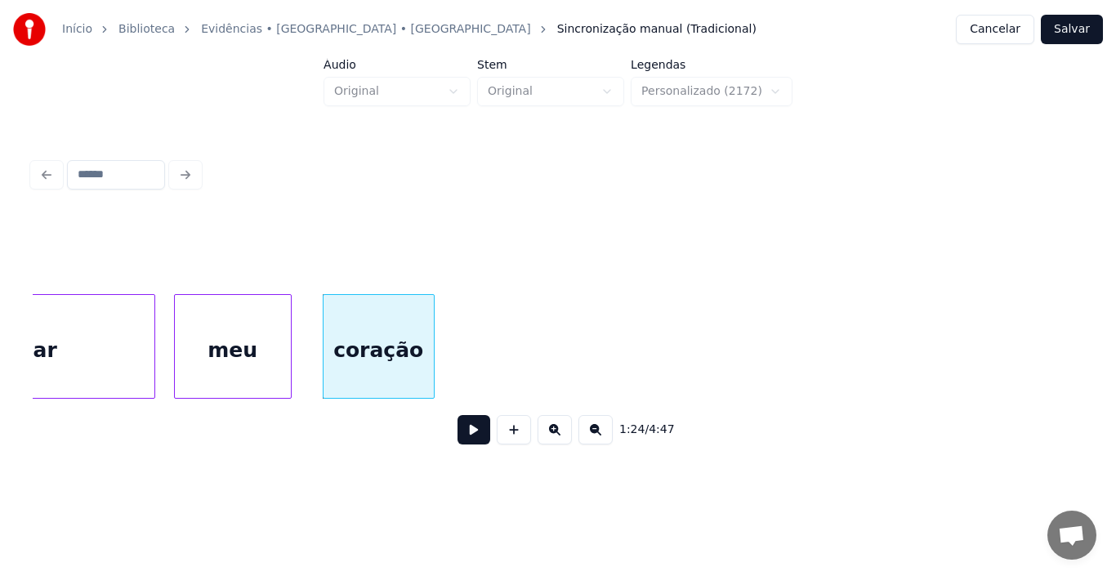
click at [432, 343] on div at bounding box center [431, 346] width 5 height 103
click at [89, 337] on div at bounding box center [89, 346] width 5 height 103
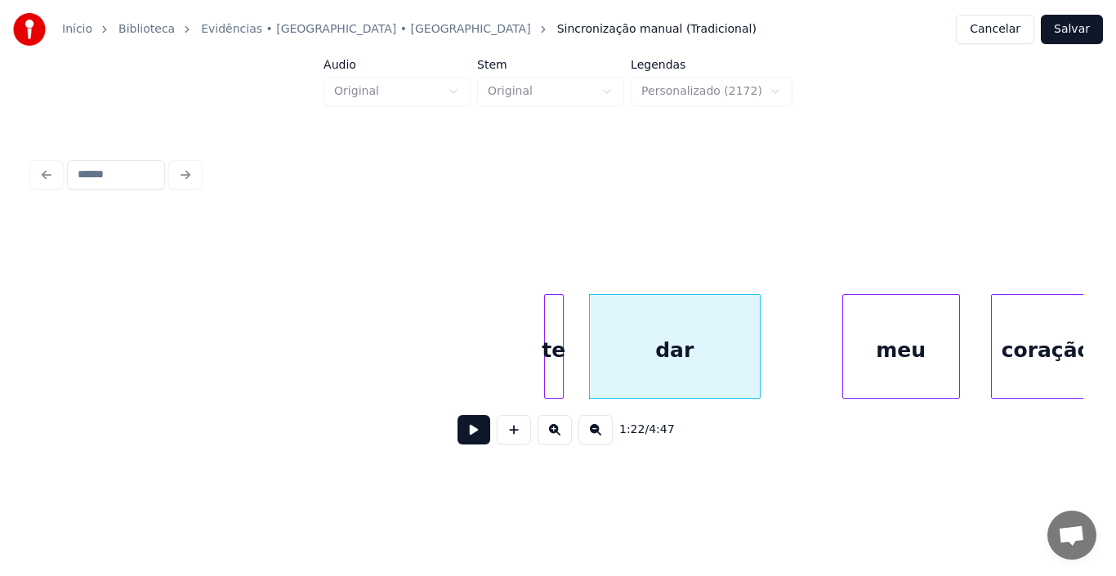
scroll to position [0, 12862]
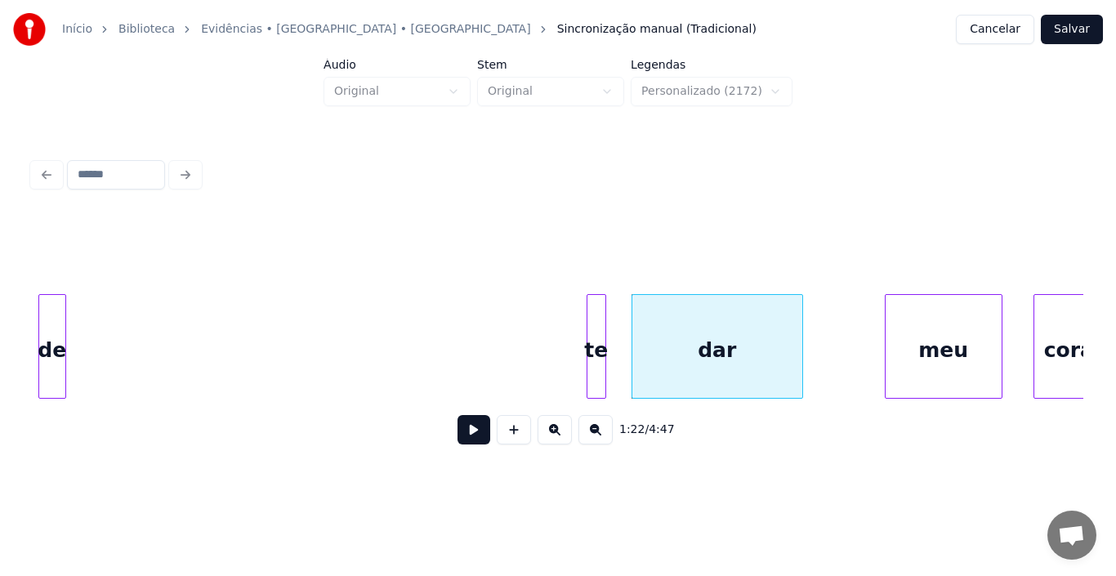
click at [0, 381] on div "Início Biblioteca Evidências • [GEOGRAPHIC_DATA] • Xororó Sincronização manual …" at bounding box center [558, 239] width 1116 height 478
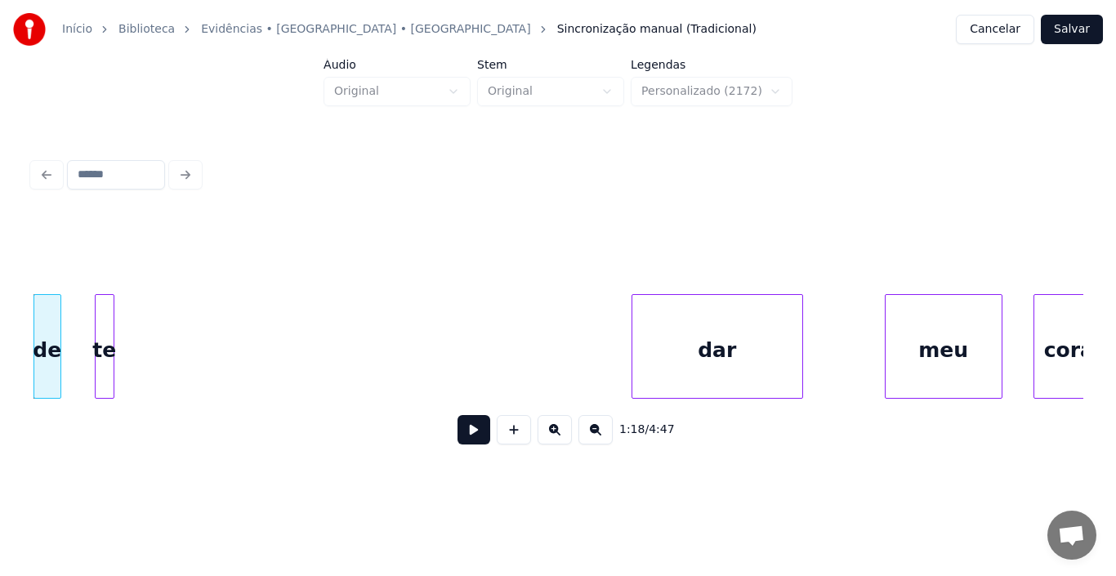
click at [100, 337] on div "te" at bounding box center [105, 350] width 18 height 111
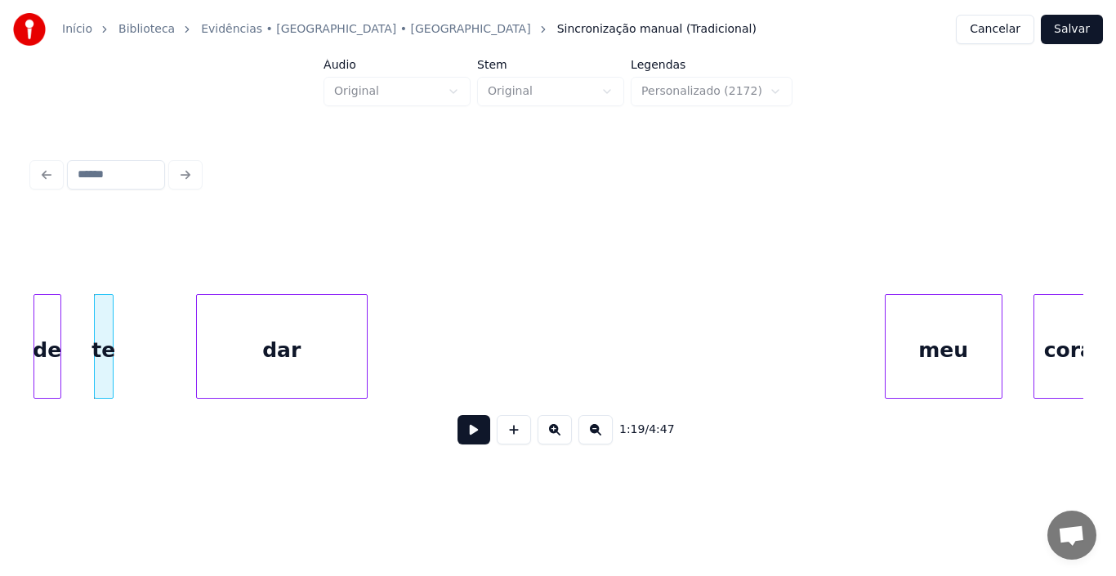
click at [232, 362] on div "dar" at bounding box center [282, 350] width 170 height 111
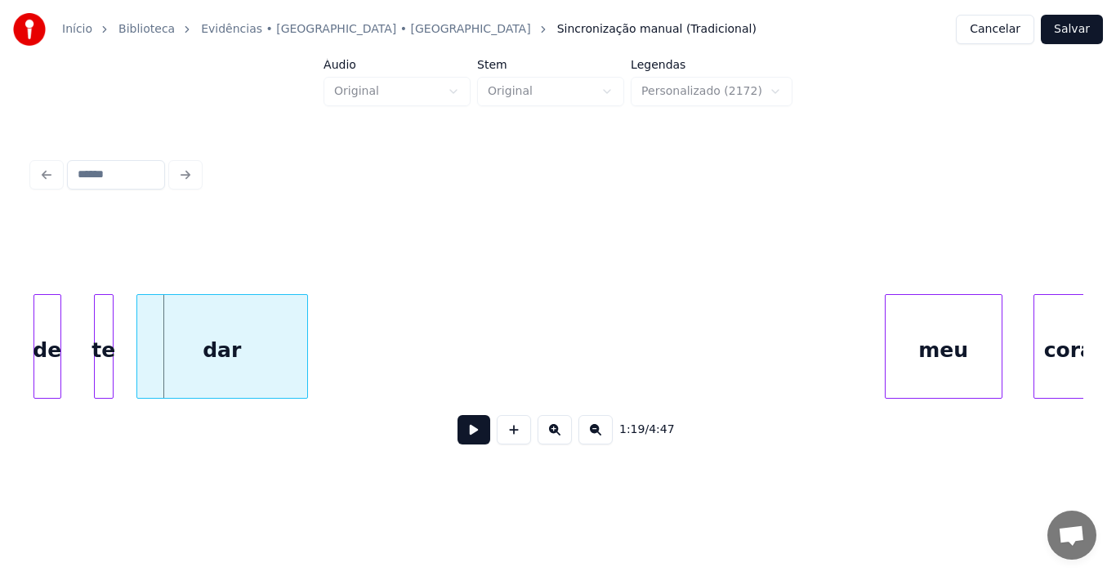
click at [202, 343] on div "dar" at bounding box center [222, 350] width 170 height 111
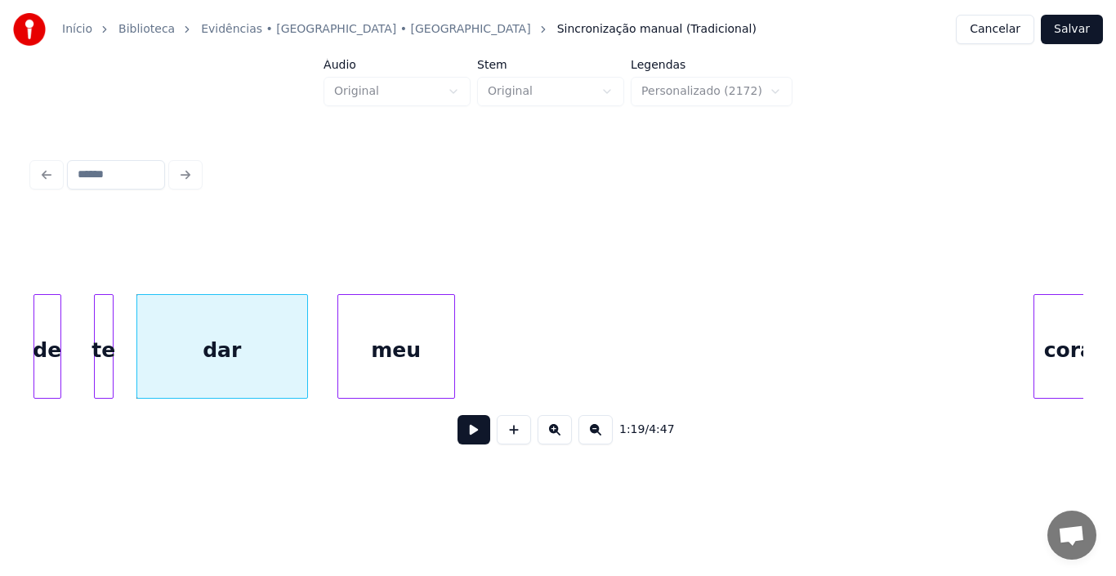
click at [385, 372] on div "meu" at bounding box center [396, 350] width 116 height 111
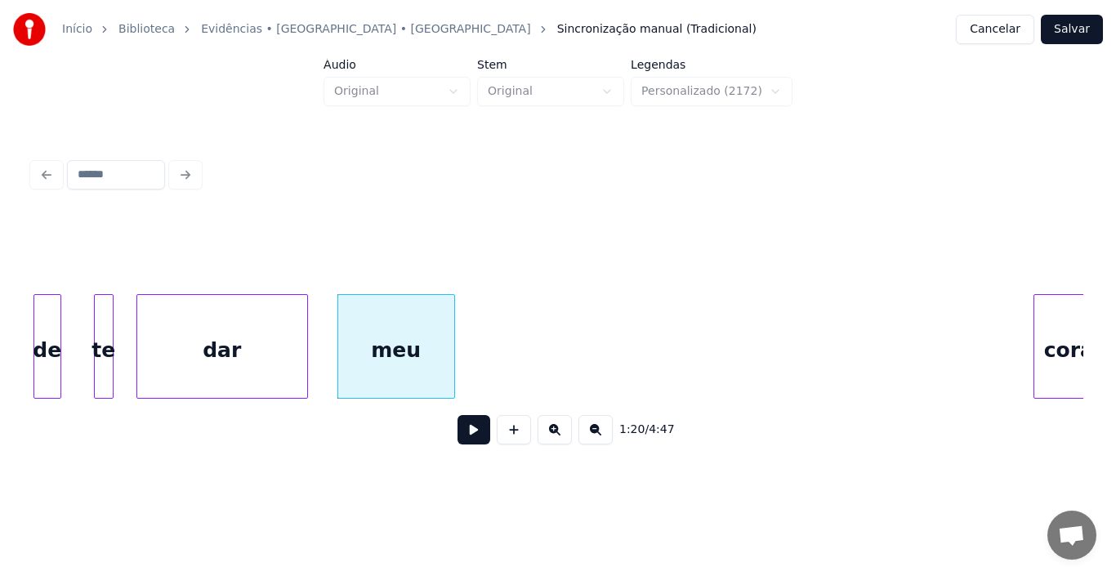
scroll to position [0, 12917]
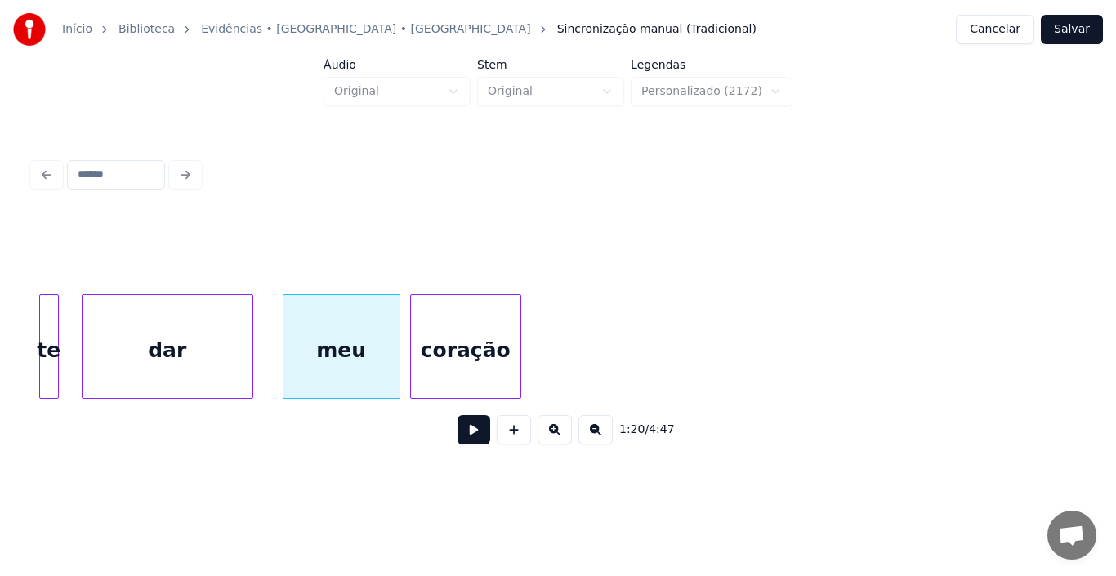
click at [493, 386] on div "coração" at bounding box center [465, 350] width 109 height 111
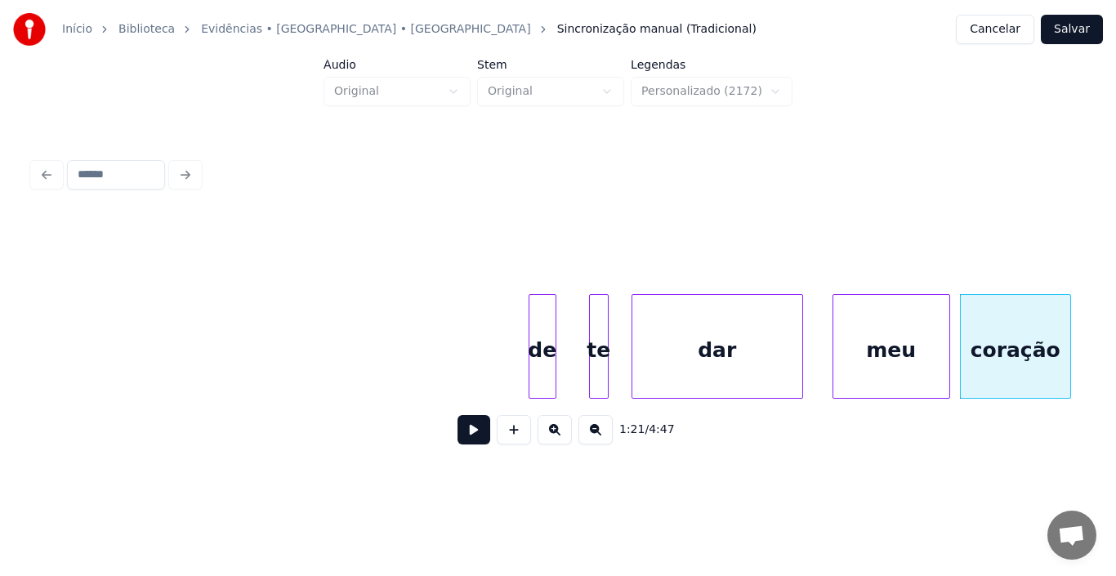
scroll to position [0, 12361]
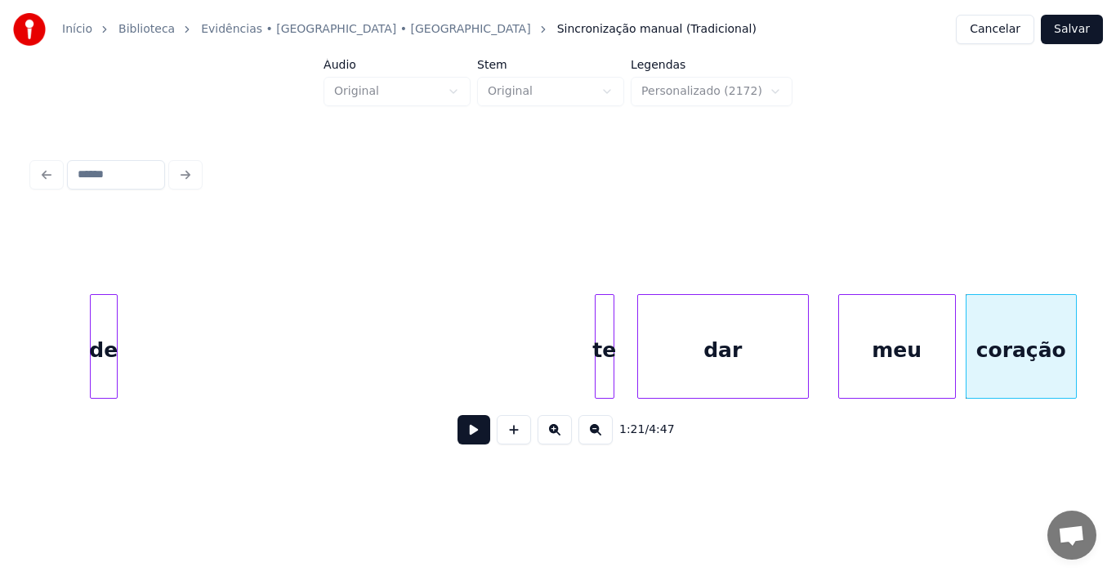
click at [103, 341] on div "de" at bounding box center [104, 350] width 26 height 111
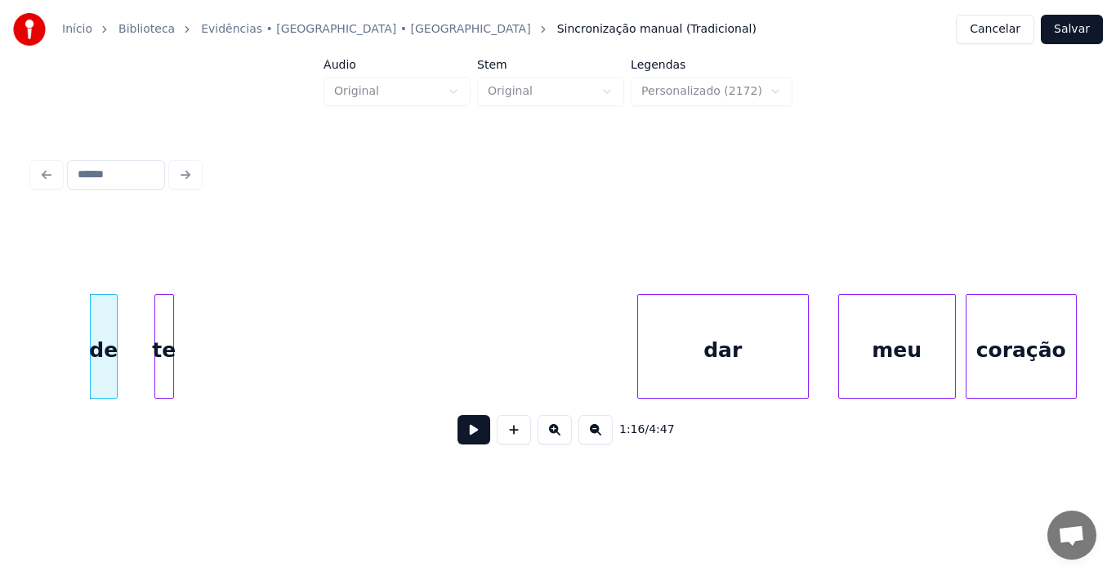
click at [167, 384] on div "te" at bounding box center [164, 350] width 18 height 111
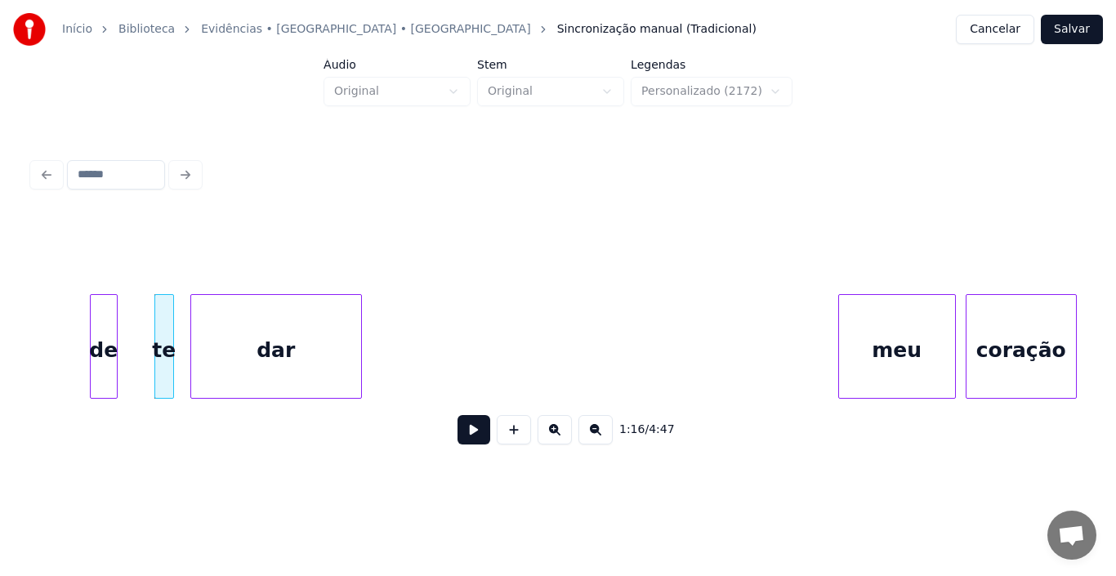
click at [281, 365] on div "dar" at bounding box center [276, 350] width 170 height 111
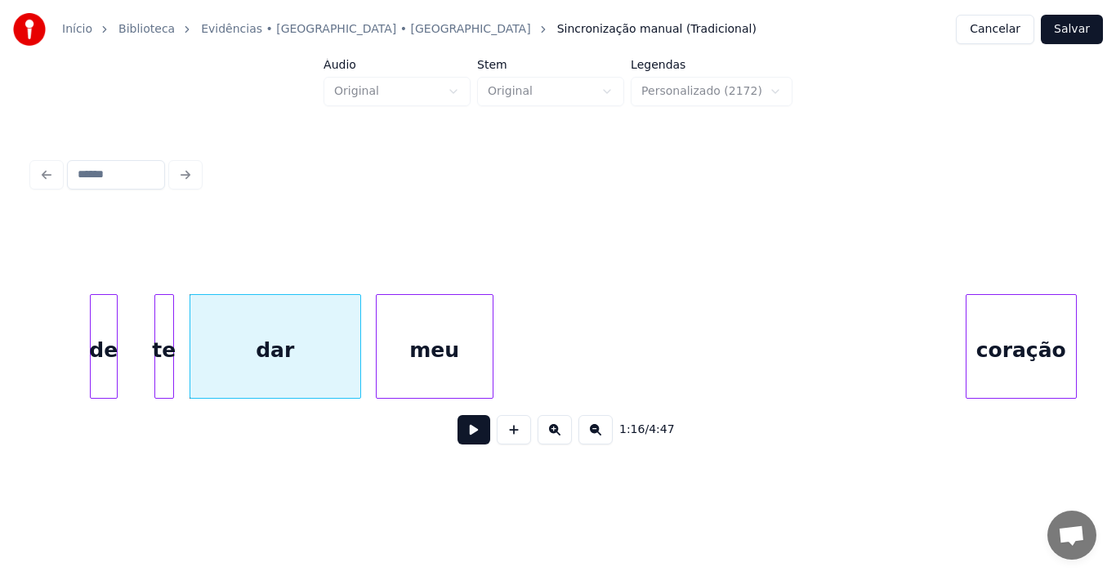
click at [459, 341] on div "meu" at bounding box center [435, 350] width 116 height 111
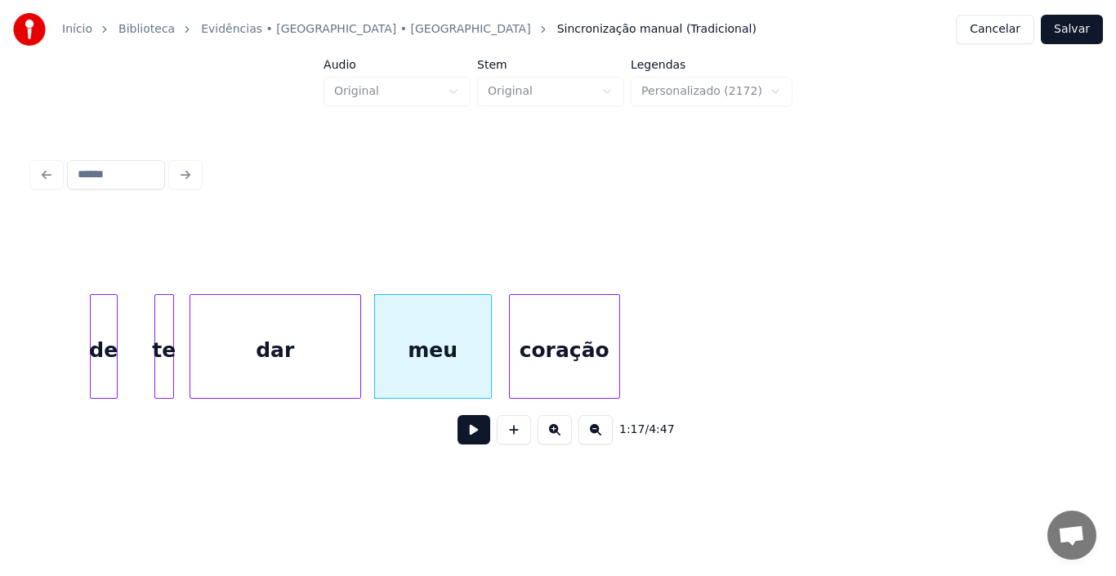
click at [557, 320] on div "coração" at bounding box center [564, 350] width 109 height 111
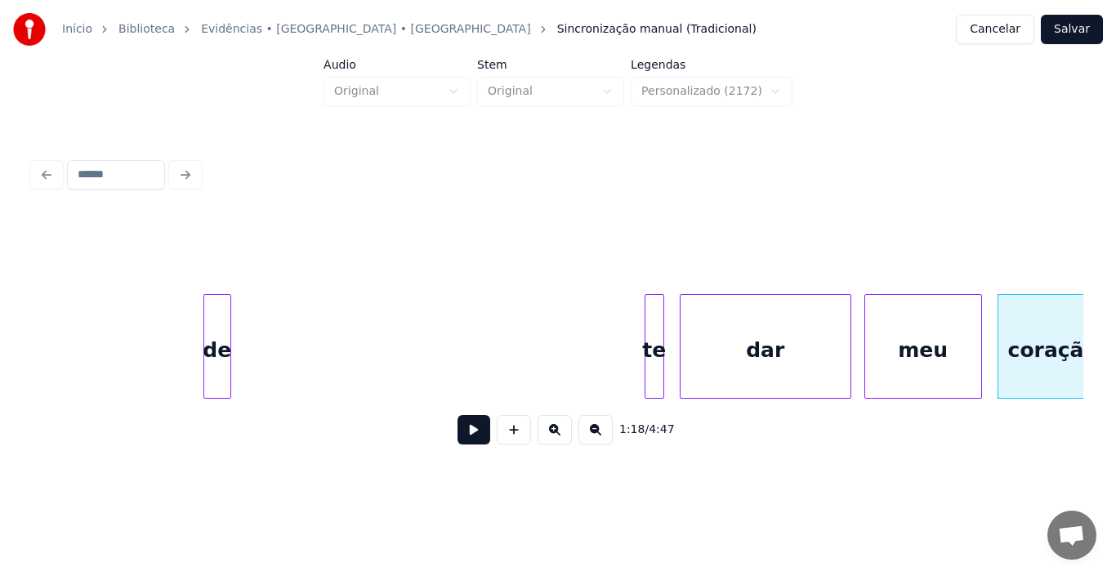
scroll to position [0, 11831]
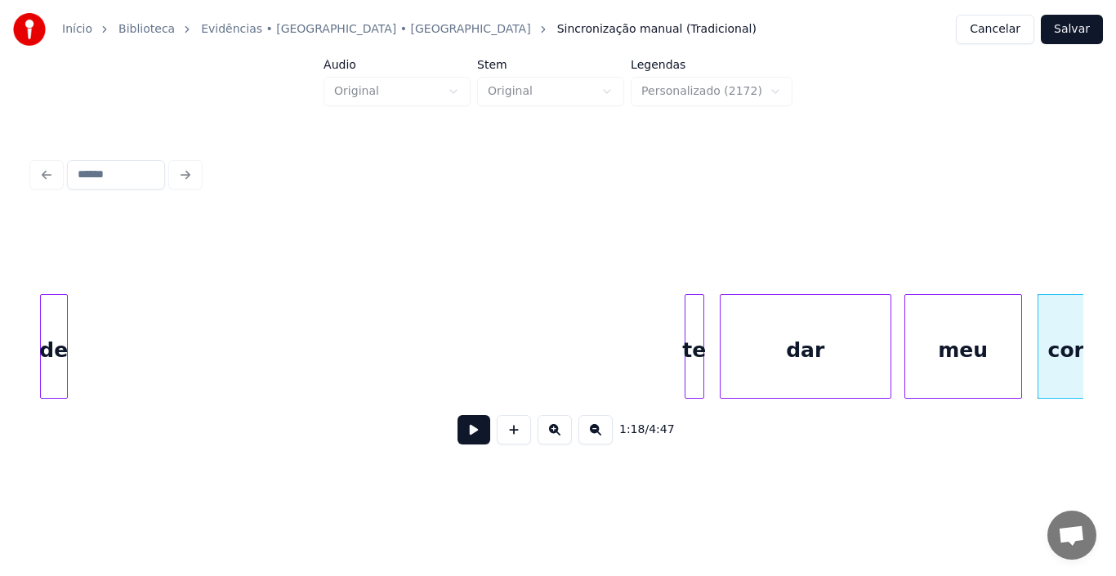
click at [7, 283] on div "Início Biblioteca Evidências • [GEOGRAPHIC_DATA] • Xororó Sincronização manual …" at bounding box center [558, 239] width 1116 height 478
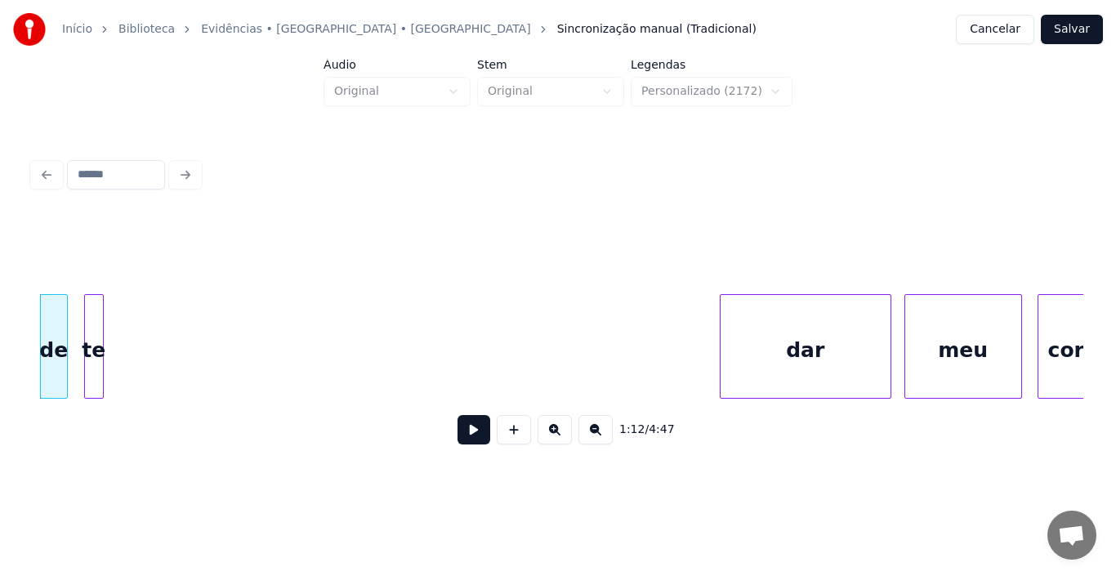
click at [92, 344] on div "te" at bounding box center [94, 350] width 18 height 111
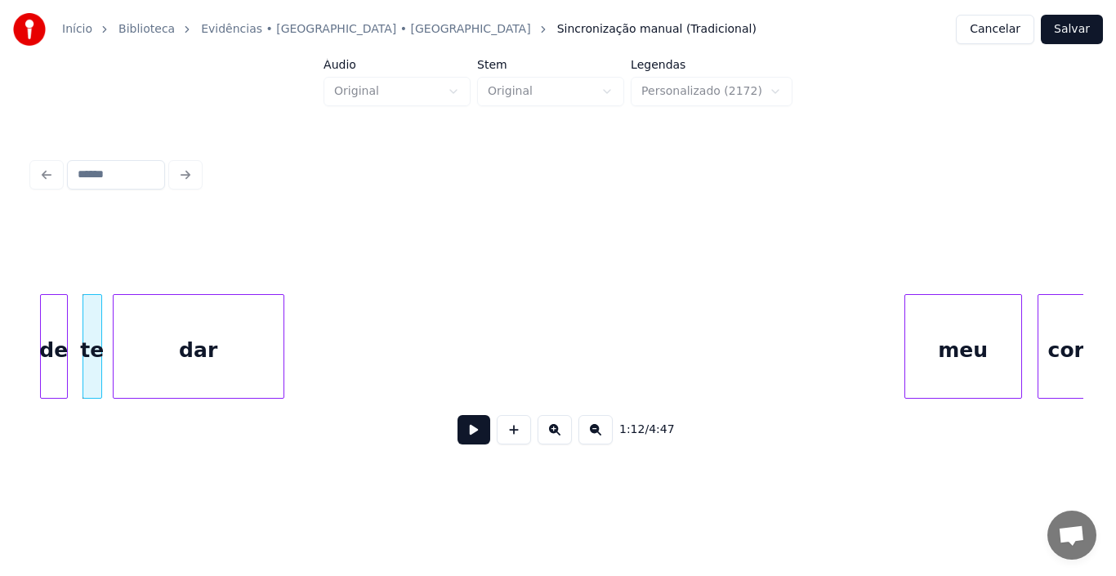
click at [197, 317] on div "dar" at bounding box center [199, 350] width 170 height 111
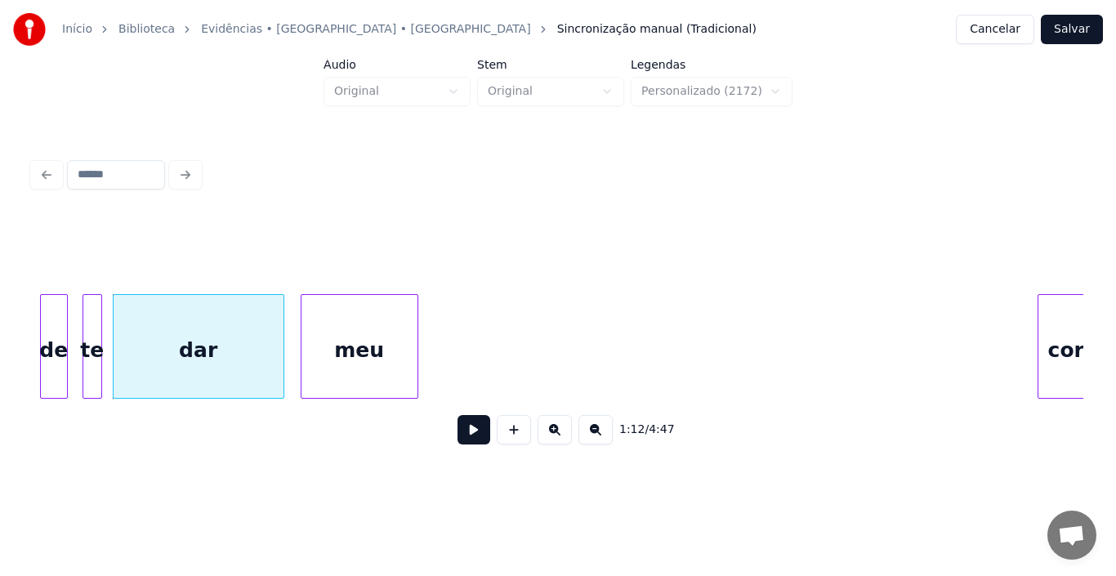
click at [331, 319] on div "meu" at bounding box center [359, 350] width 116 height 111
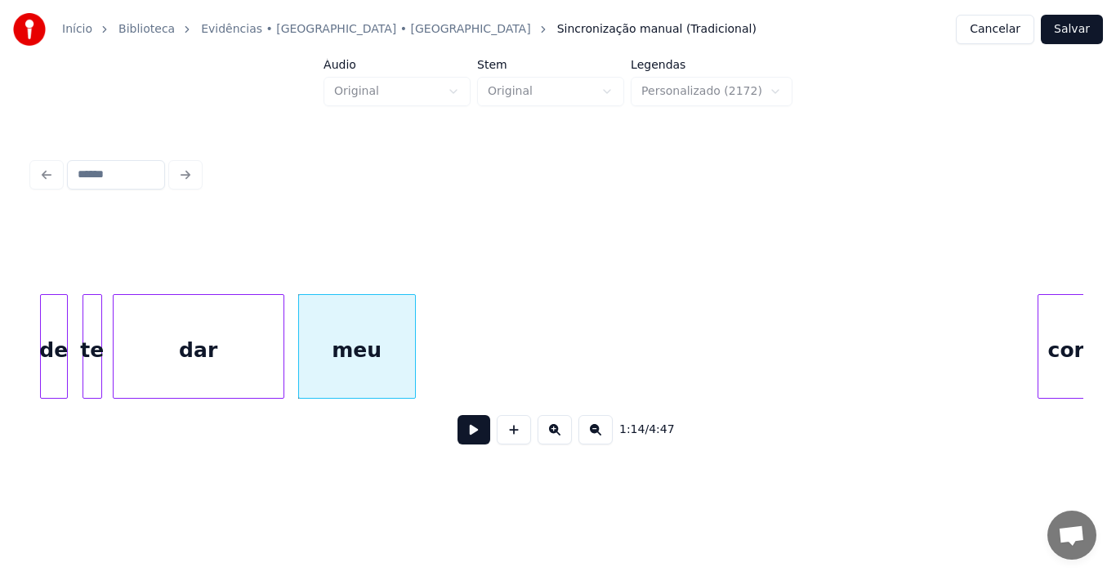
scroll to position [0, 11893]
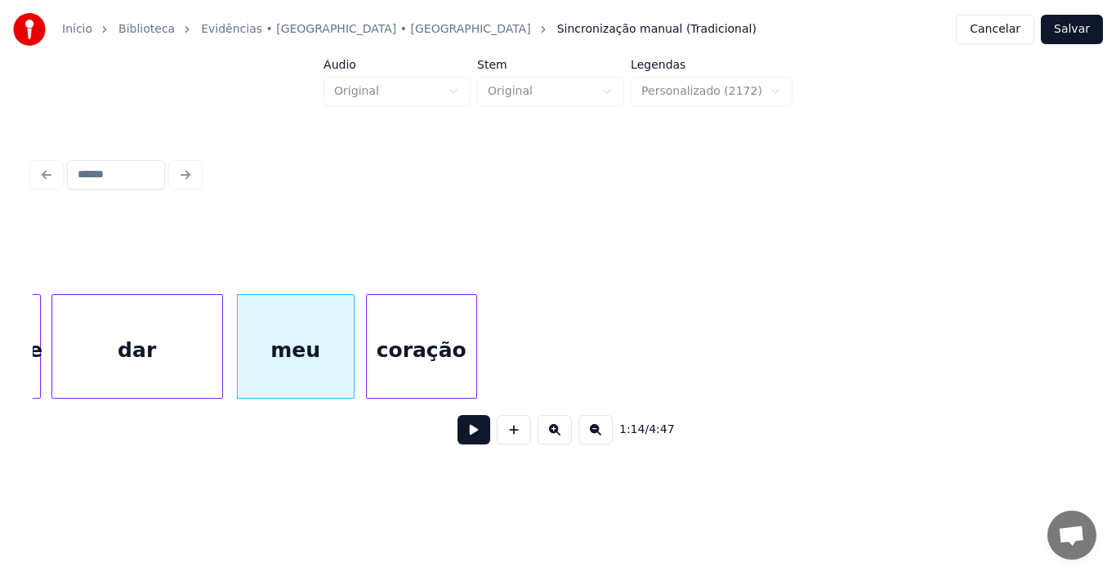
click at [446, 386] on div "coração" at bounding box center [421, 350] width 109 height 111
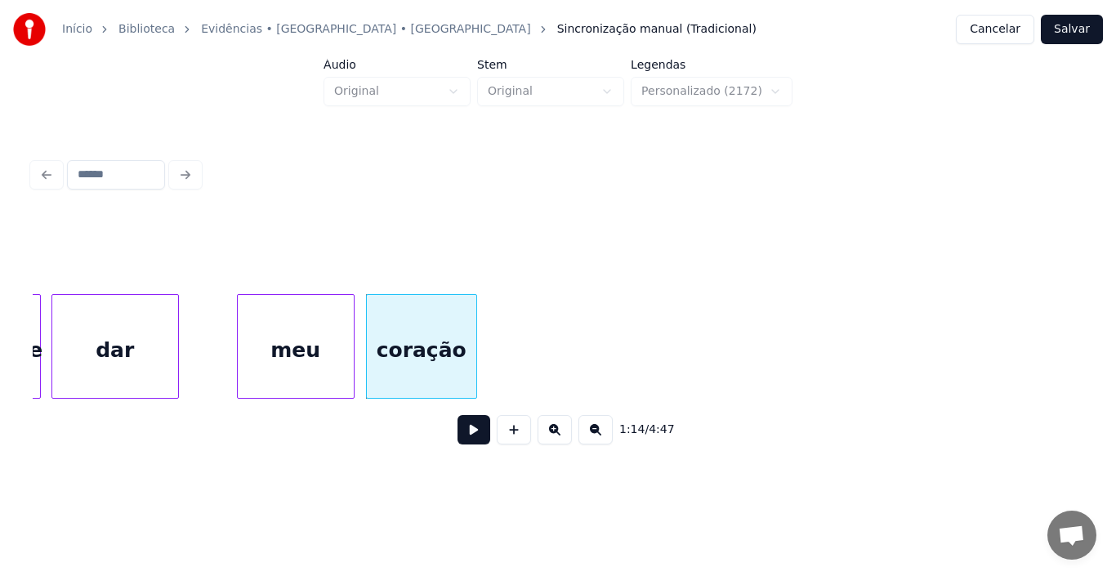
click at [176, 350] on div at bounding box center [175, 346] width 5 height 103
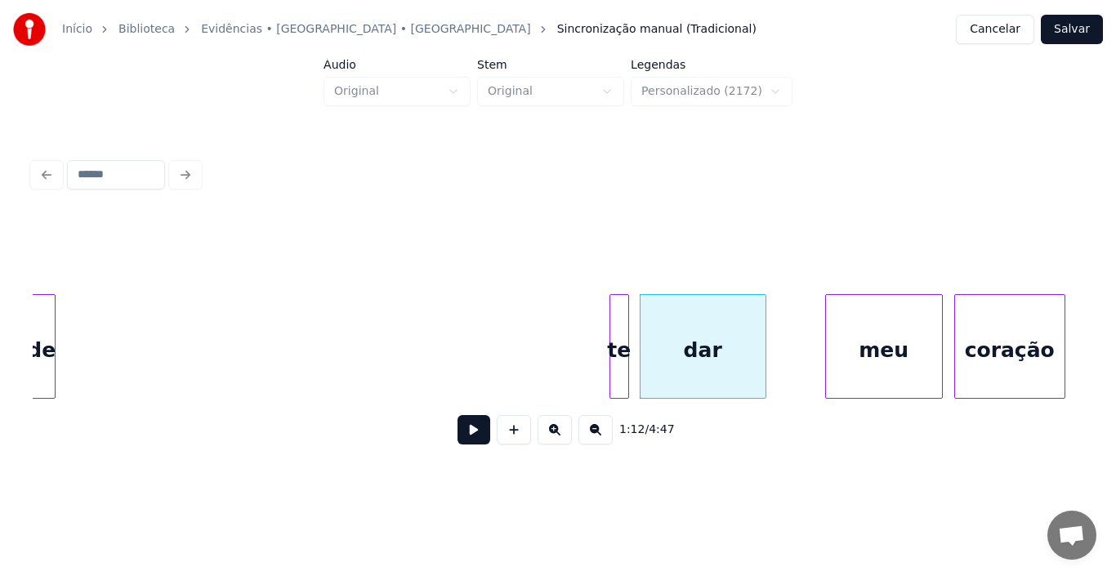
scroll to position [0, 11277]
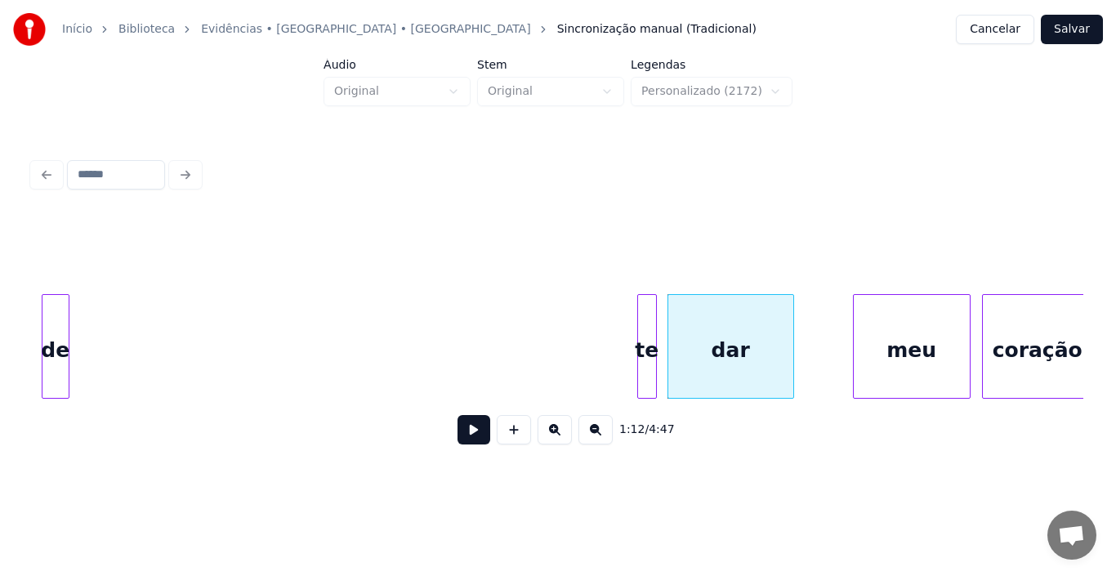
click at [24, 316] on div "Início Biblioteca Evidências • [GEOGRAPHIC_DATA] • Xororó Sincronização manual …" at bounding box center [558, 239] width 1116 height 478
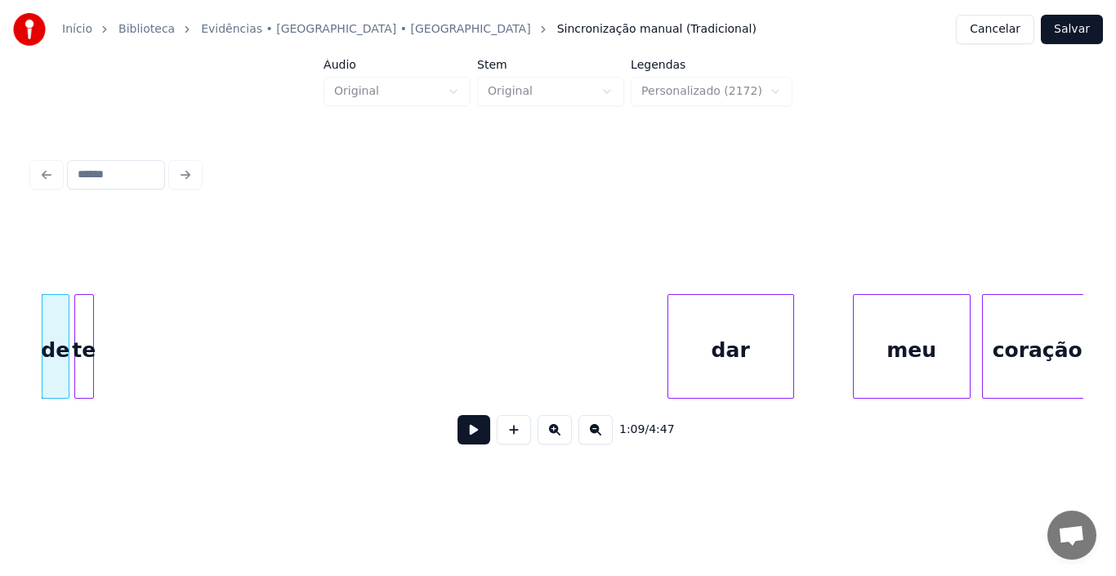
click at [81, 350] on div "te" at bounding box center [84, 350] width 18 height 111
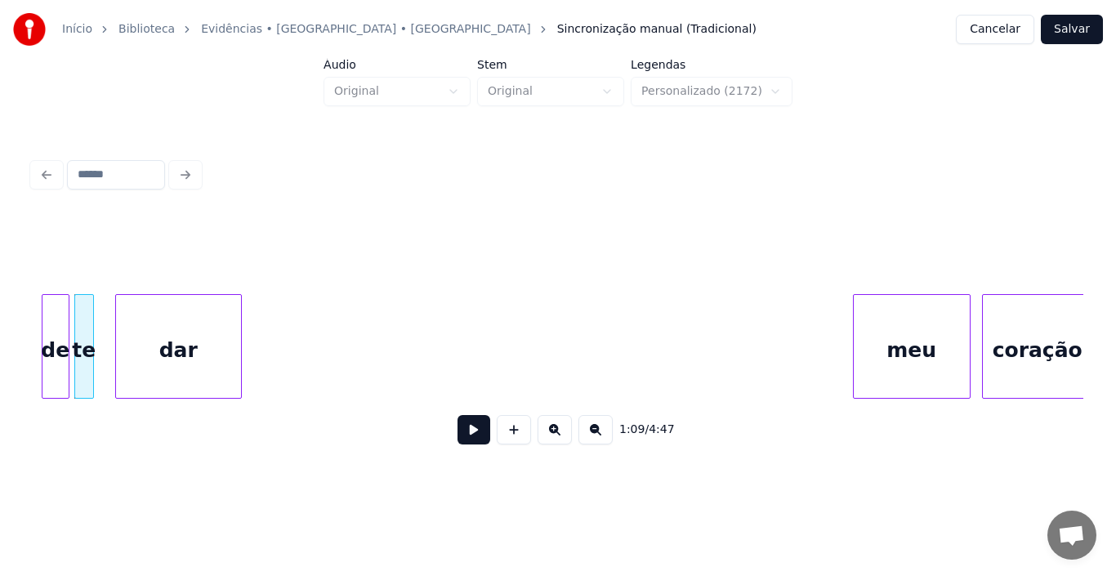
click at [185, 346] on div "dar" at bounding box center [178, 350] width 125 height 111
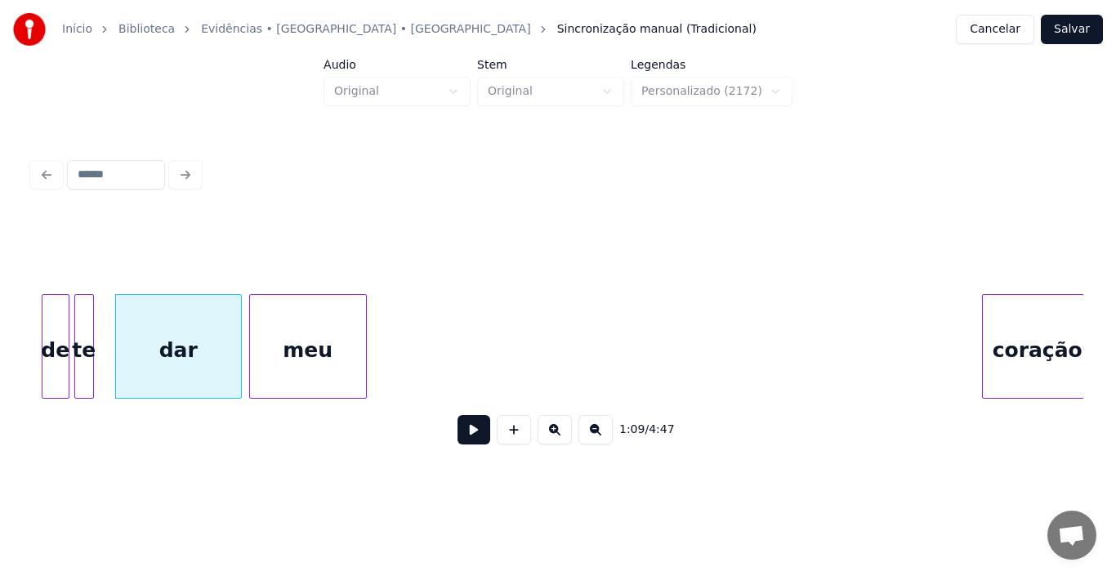
click at [329, 368] on div "meu" at bounding box center [308, 350] width 116 height 111
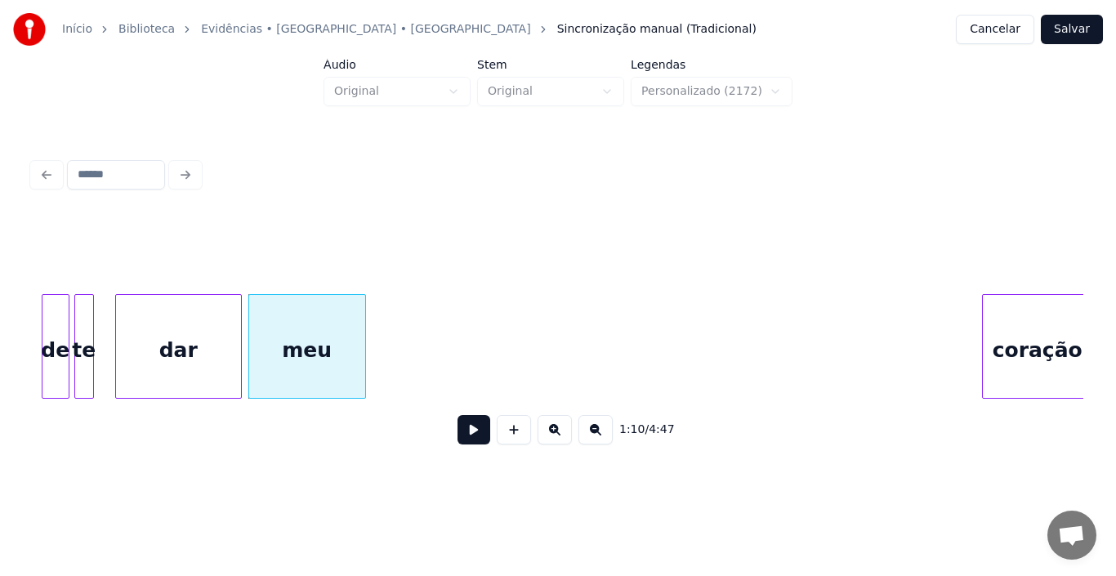
scroll to position [0, 11280]
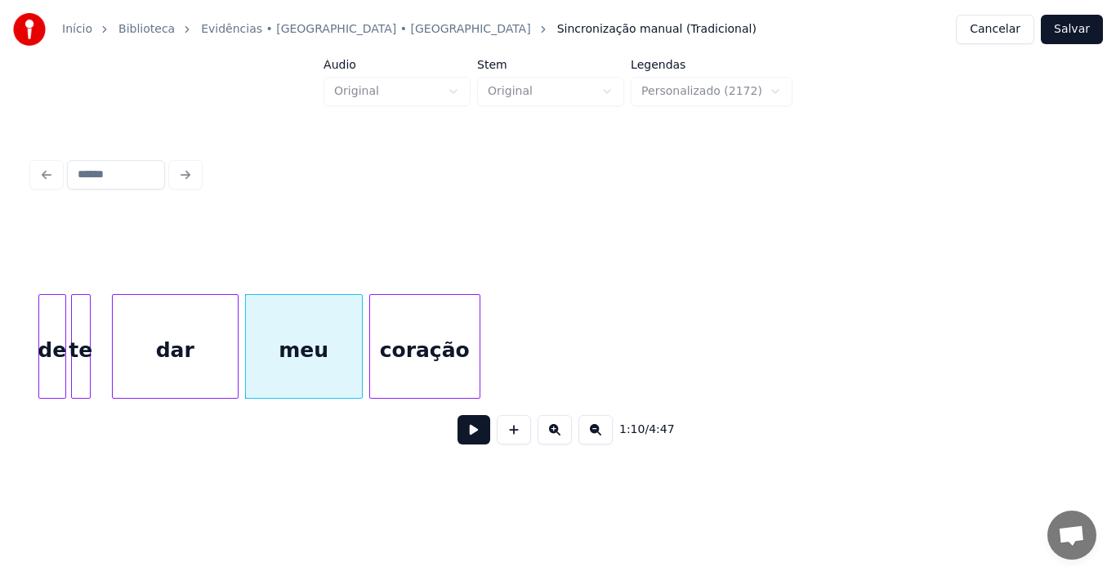
click at [433, 393] on div "meu dar coração te de" at bounding box center [558, 346] width 1050 height 105
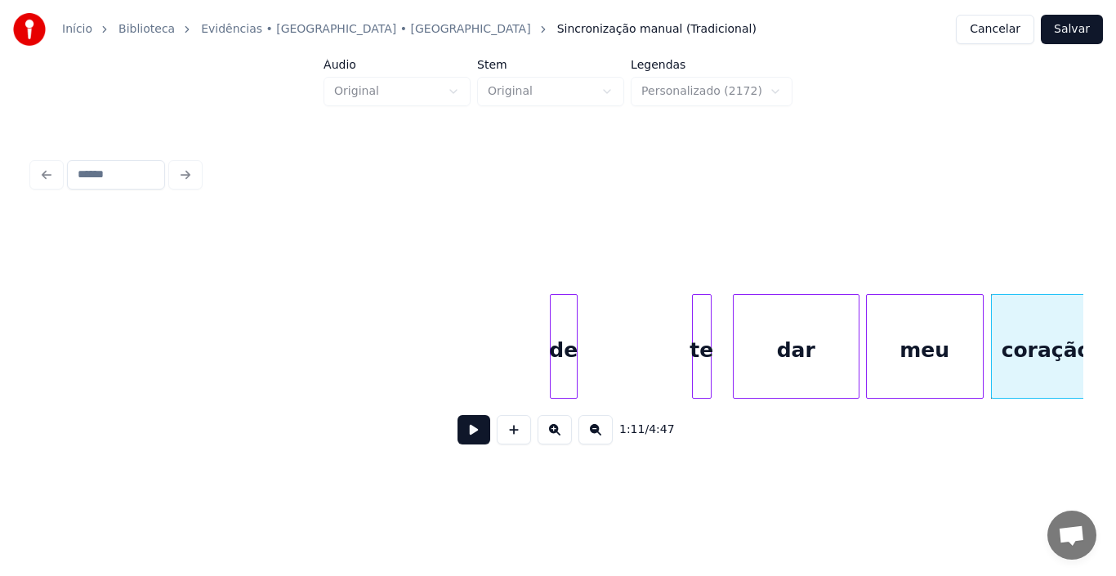
scroll to position [0, 10615]
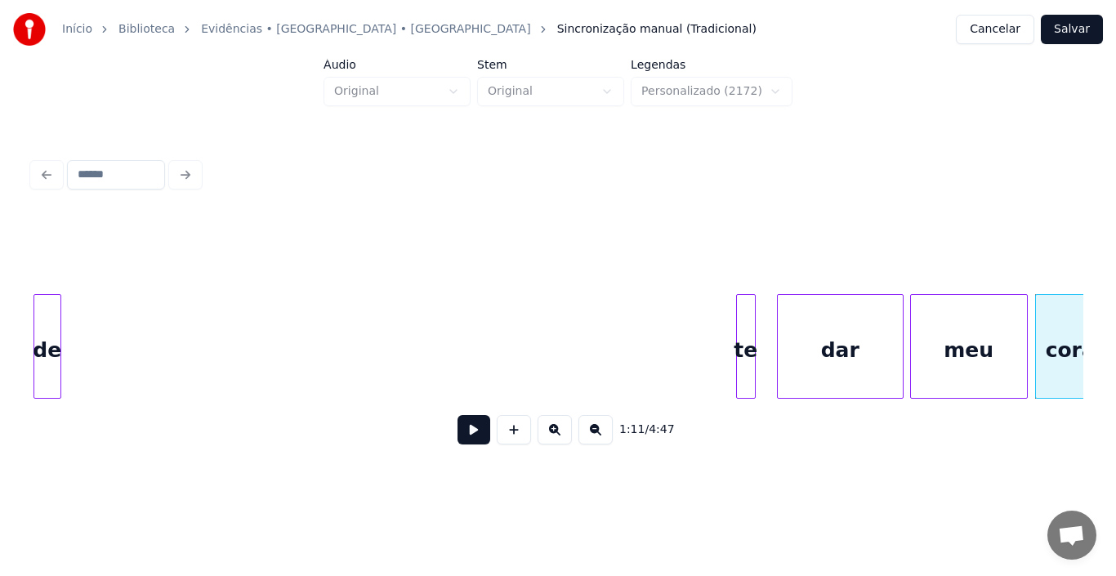
click at [2, 410] on div "Início Biblioteca Evidências • [GEOGRAPHIC_DATA] • Xororó Sincronização manual …" at bounding box center [558, 239] width 1116 height 478
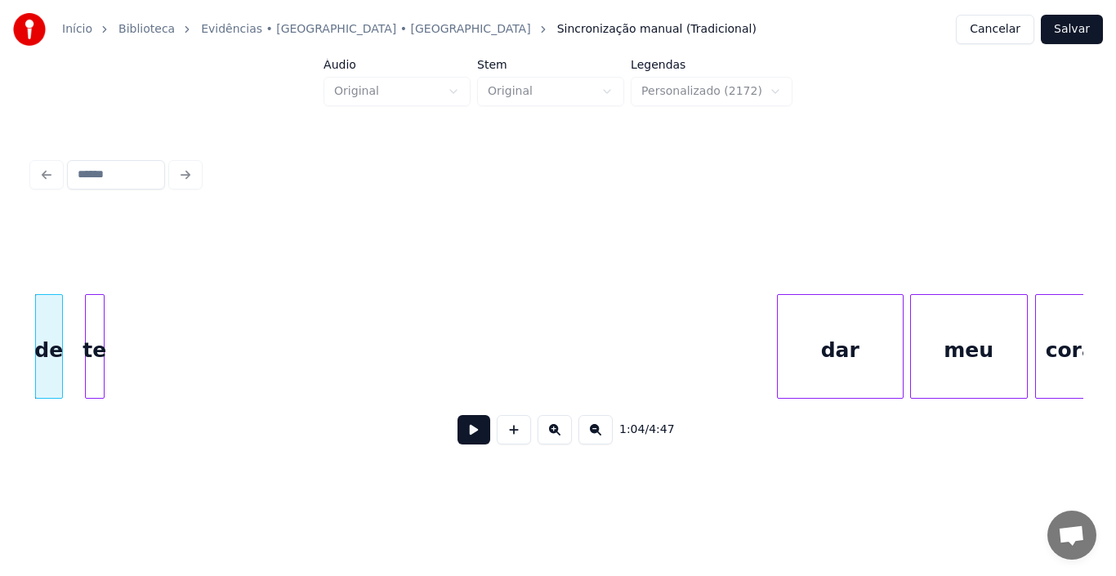
click at [97, 359] on div "te" at bounding box center [95, 350] width 18 height 111
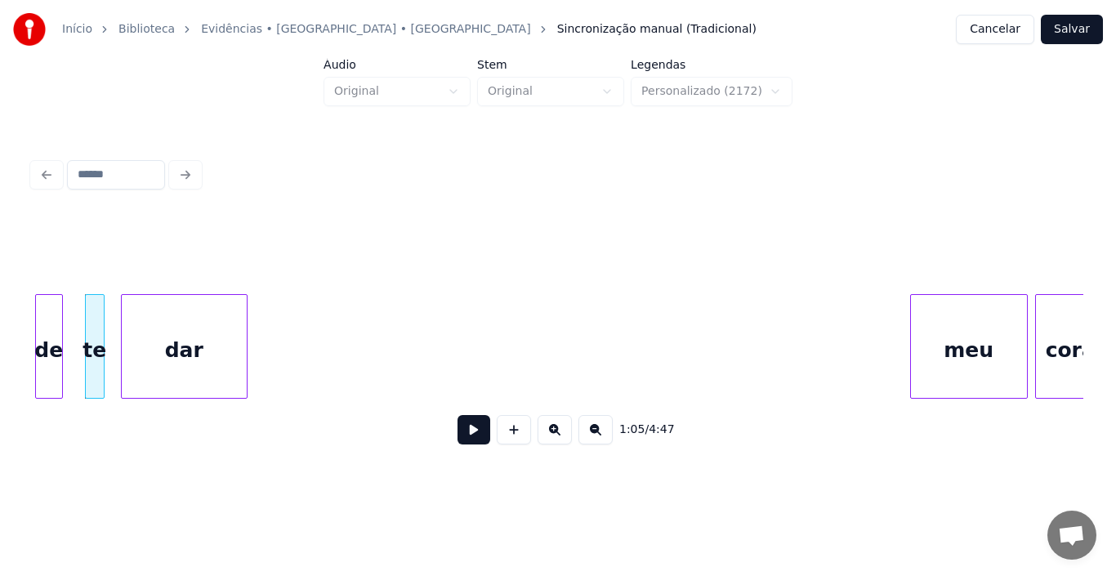
click at [178, 332] on div "dar" at bounding box center [184, 350] width 125 height 111
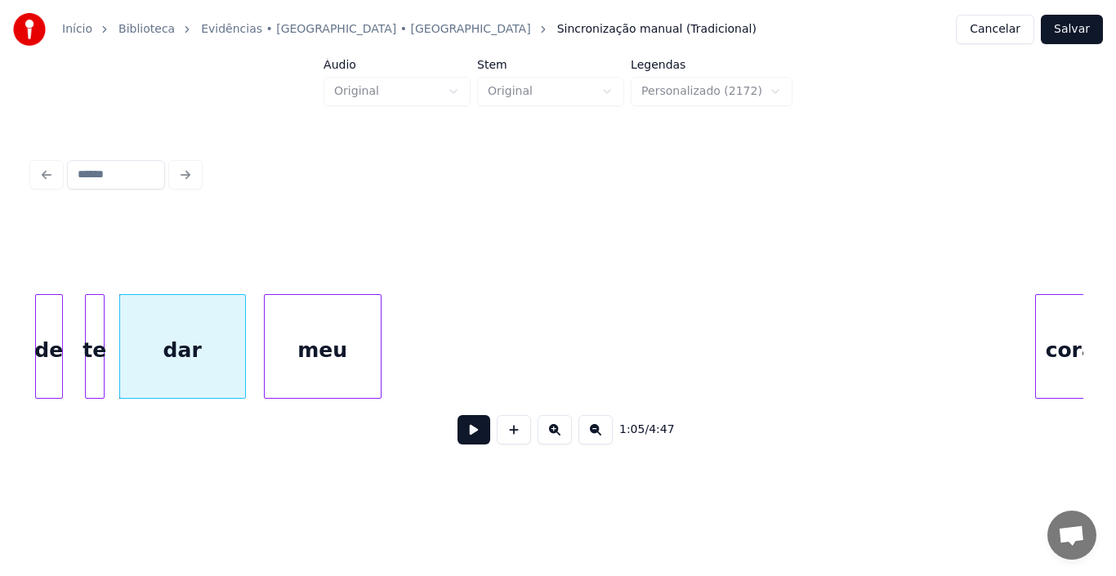
click at [330, 345] on div "meu" at bounding box center [323, 350] width 116 height 111
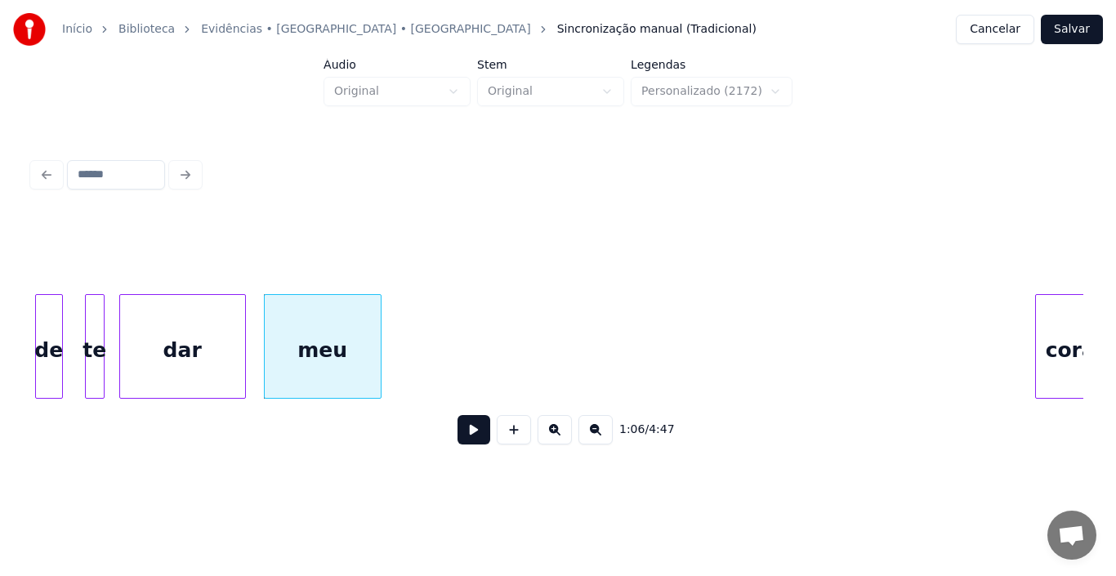
scroll to position [0, 10671]
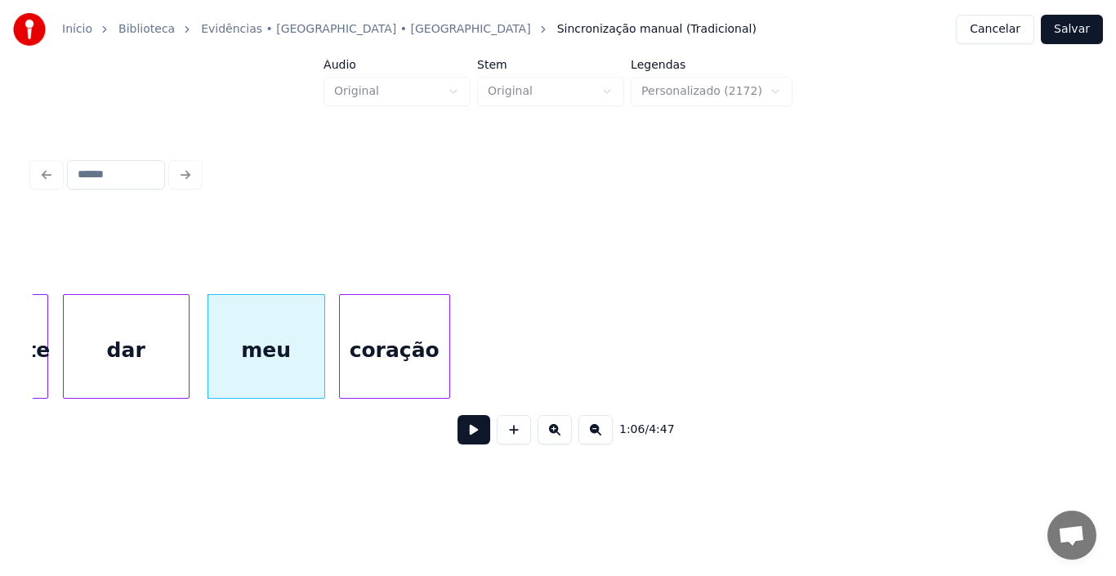
click at [406, 355] on div "coração" at bounding box center [394, 350] width 109 height 111
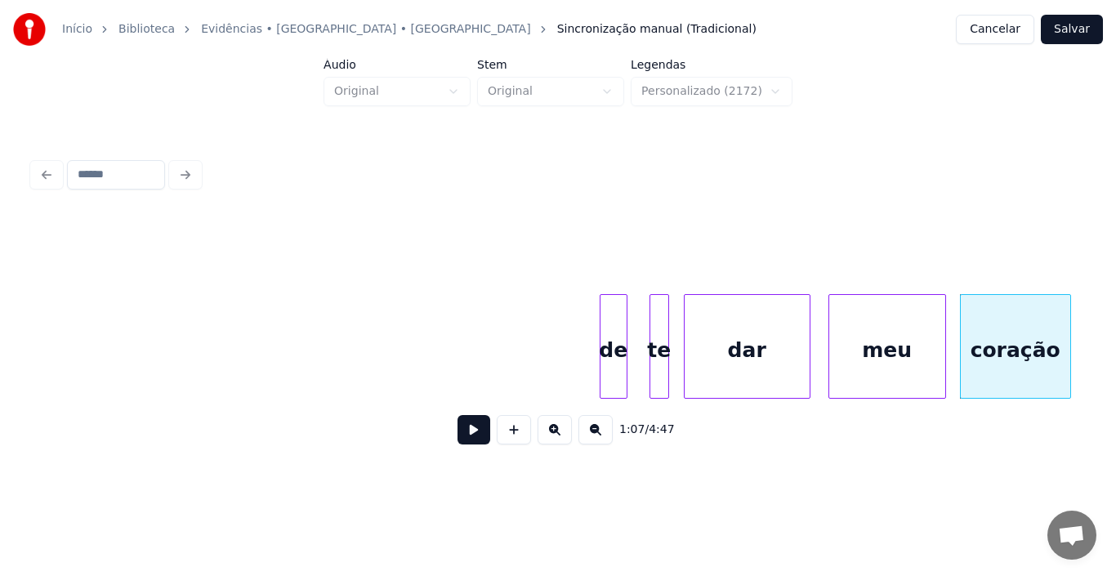
scroll to position [0, 10018]
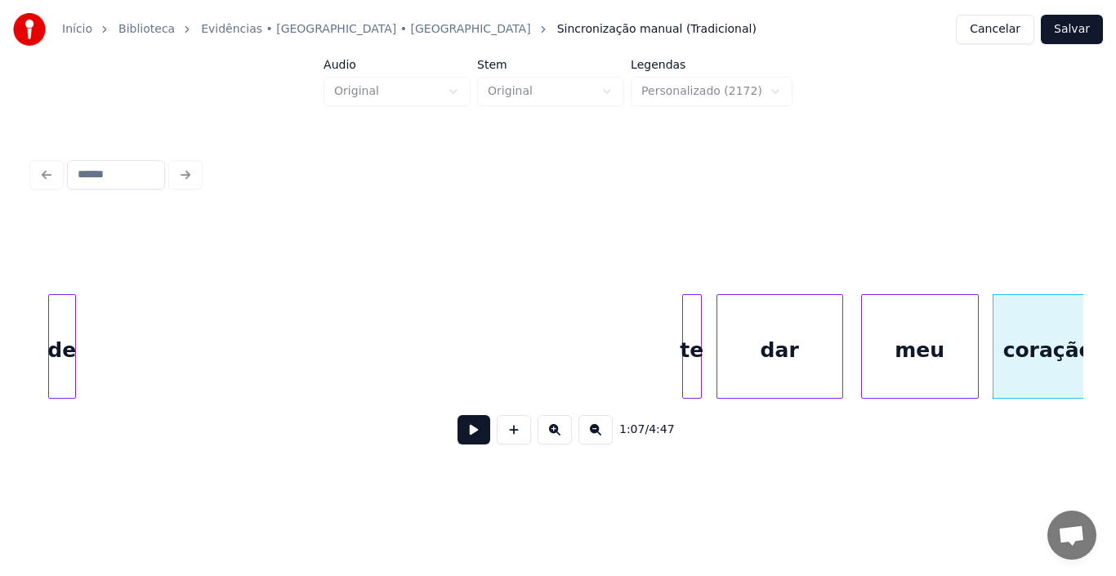
click at [61, 346] on div "de" at bounding box center [62, 350] width 26 height 111
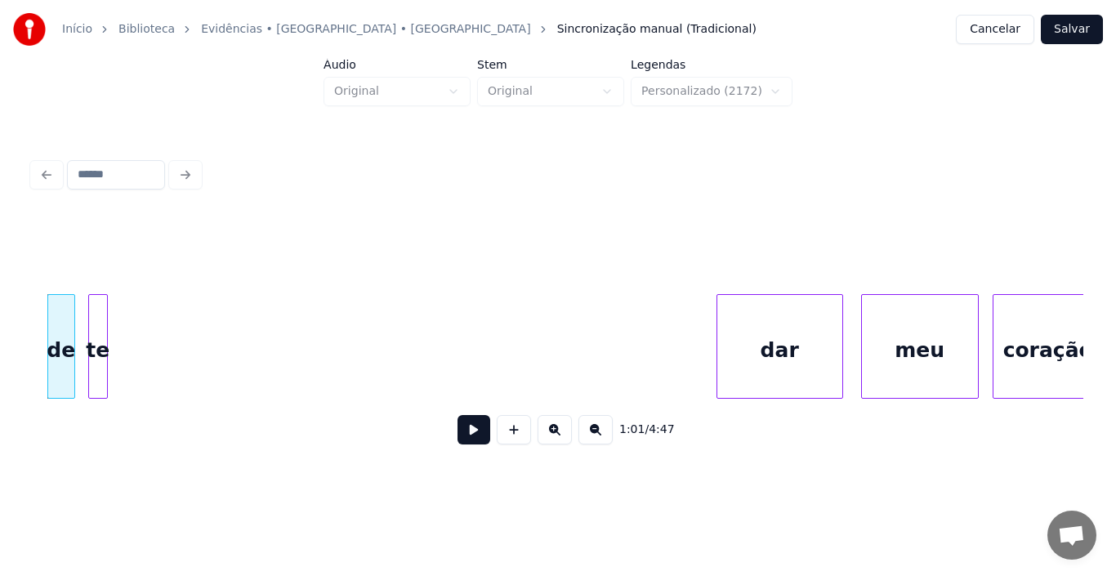
click at [96, 297] on div "te" at bounding box center [98, 350] width 18 height 111
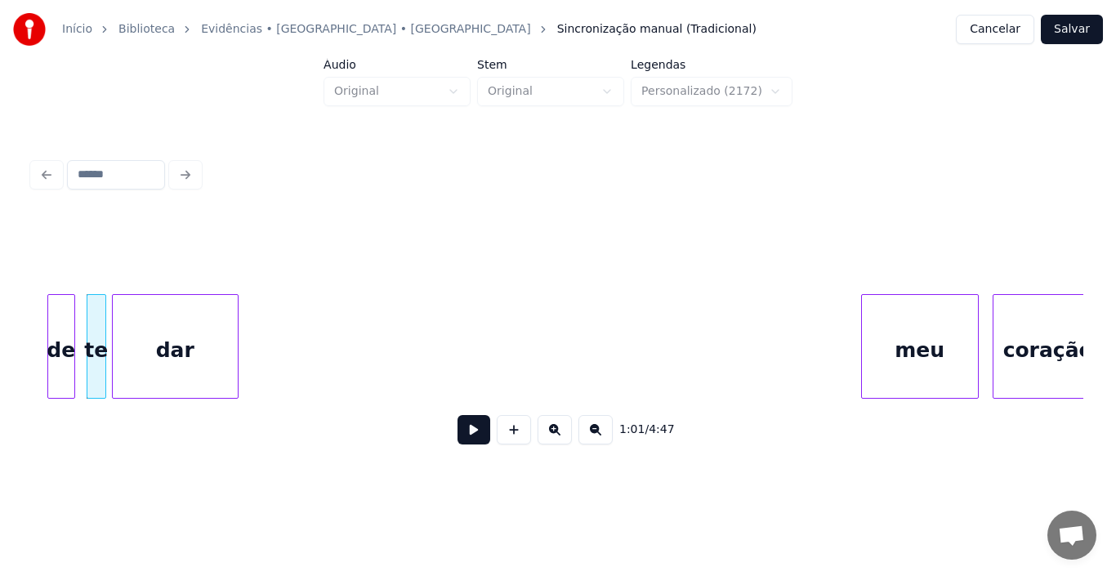
click at [138, 295] on div "dar" at bounding box center [175, 350] width 125 height 111
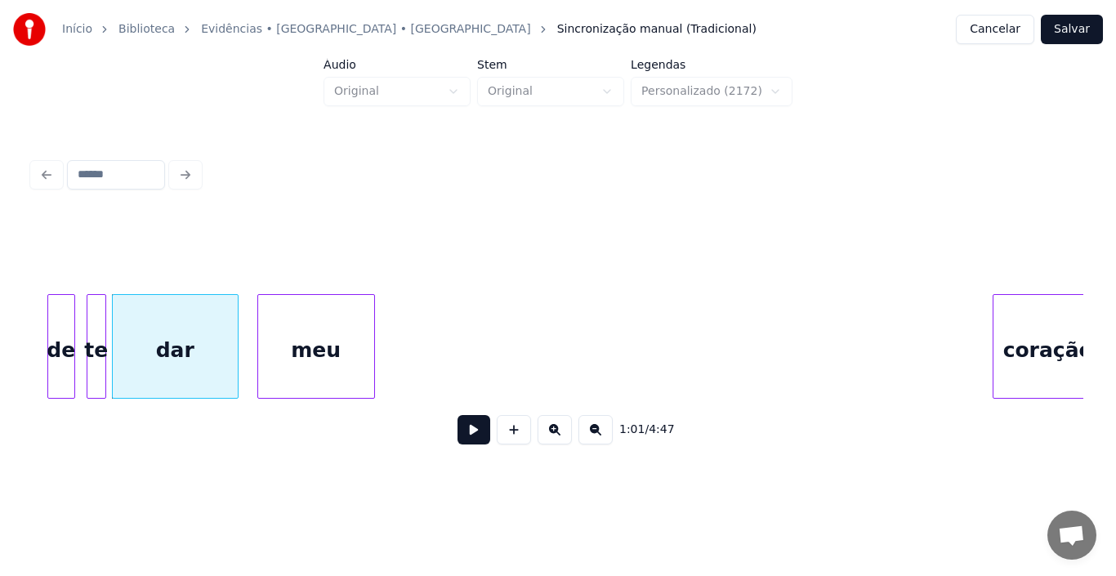
click at [306, 318] on div "meu" at bounding box center [316, 350] width 116 height 111
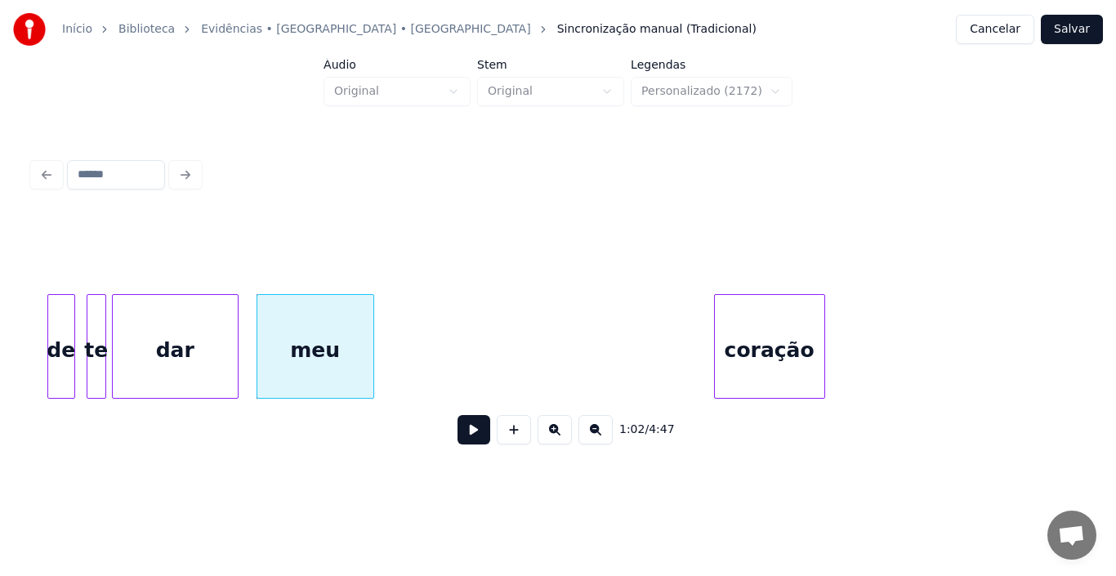
scroll to position [0, 10031]
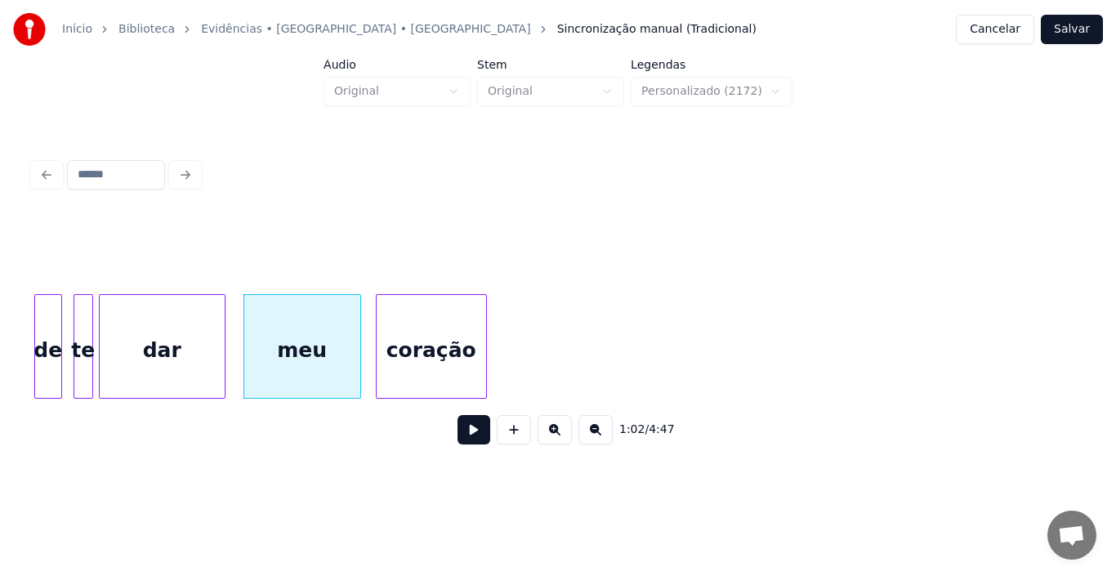
click at [424, 367] on div "coração" at bounding box center [431, 350] width 109 height 111
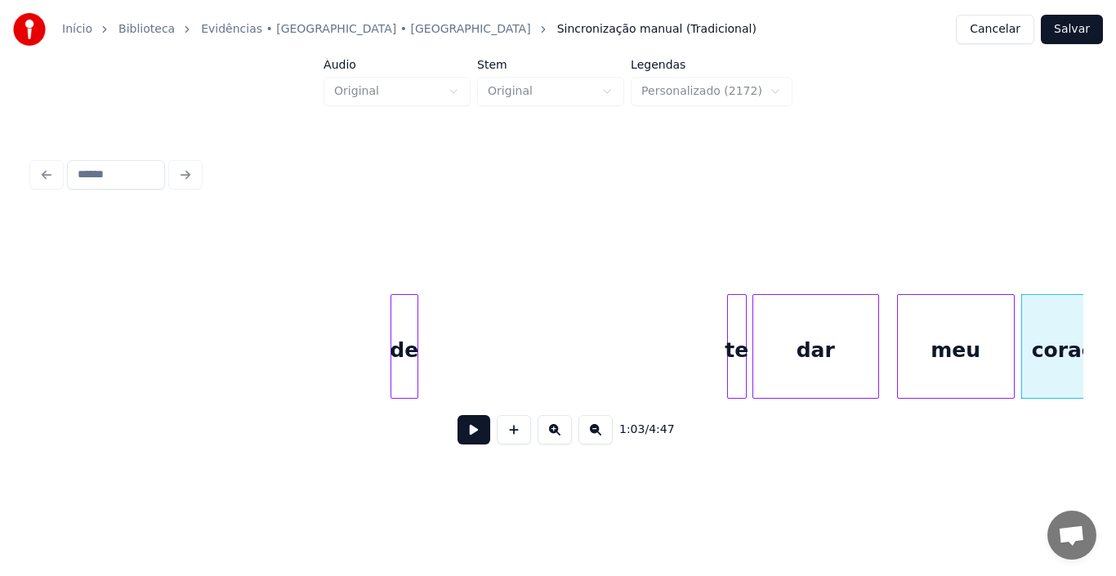
scroll to position [0, 9328]
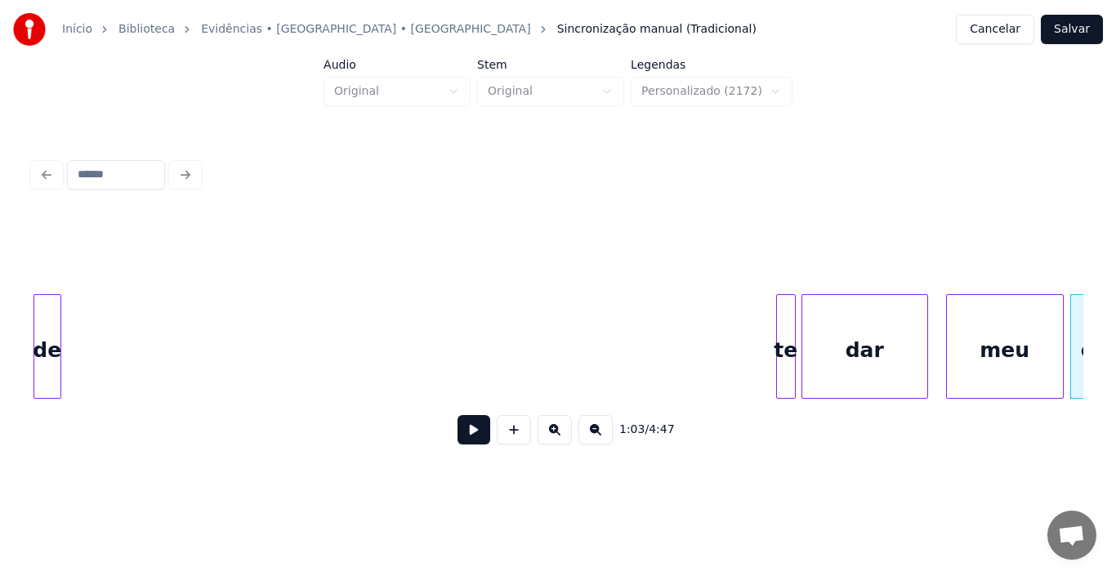
click at [0, 409] on div "Início Biblioteca Evidências • [GEOGRAPHIC_DATA] • Xororó Sincronização manual …" at bounding box center [558, 239] width 1116 height 478
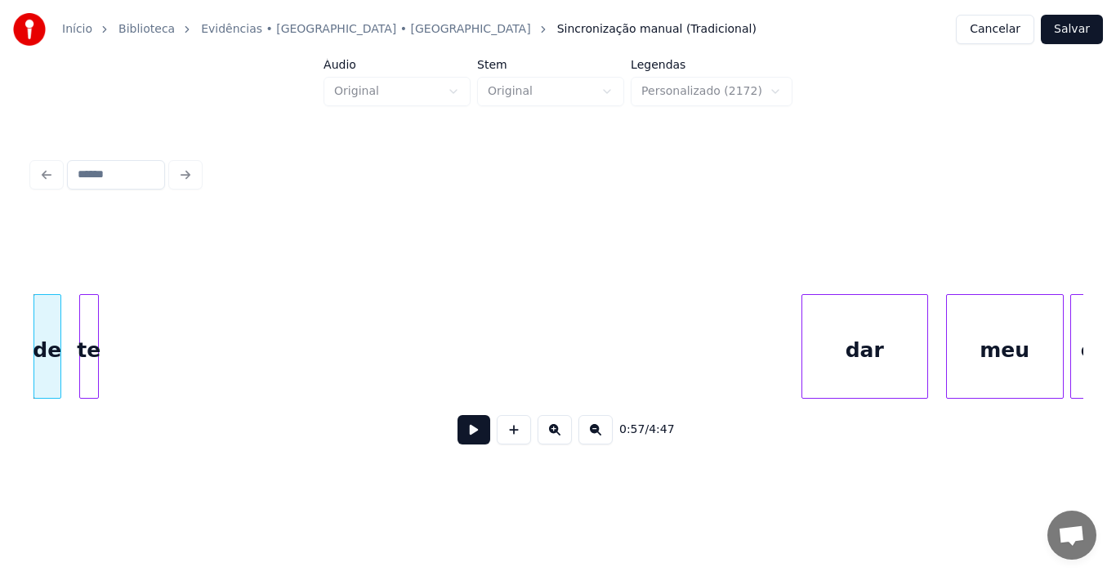
click at [89, 355] on div "te" at bounding box center [89, 350] width 18 height 111
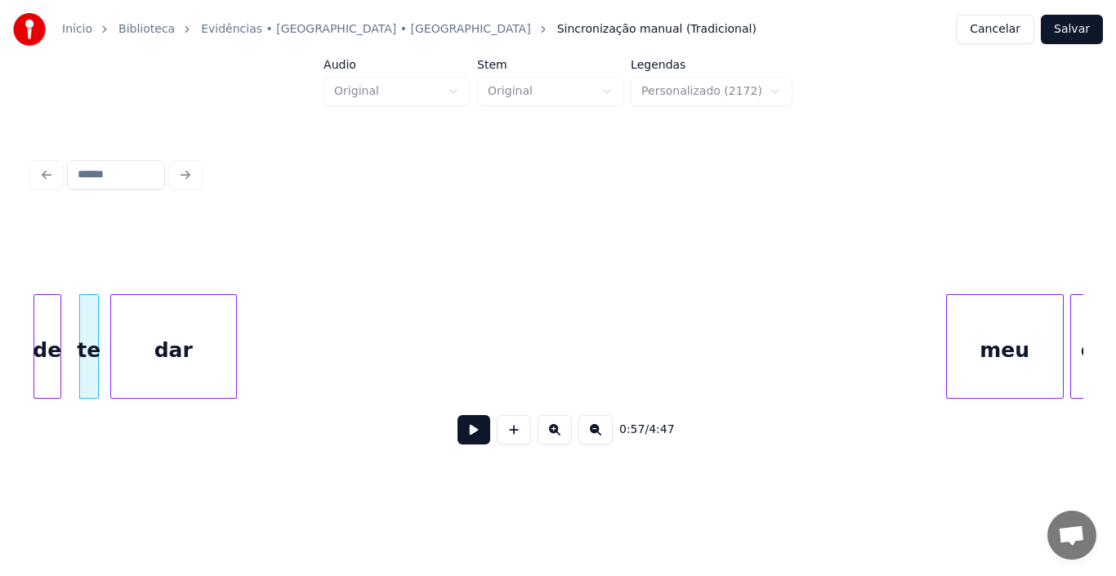
click at [172, 355] on div "dar" at bounding box center [173, 350] width 125 height 111
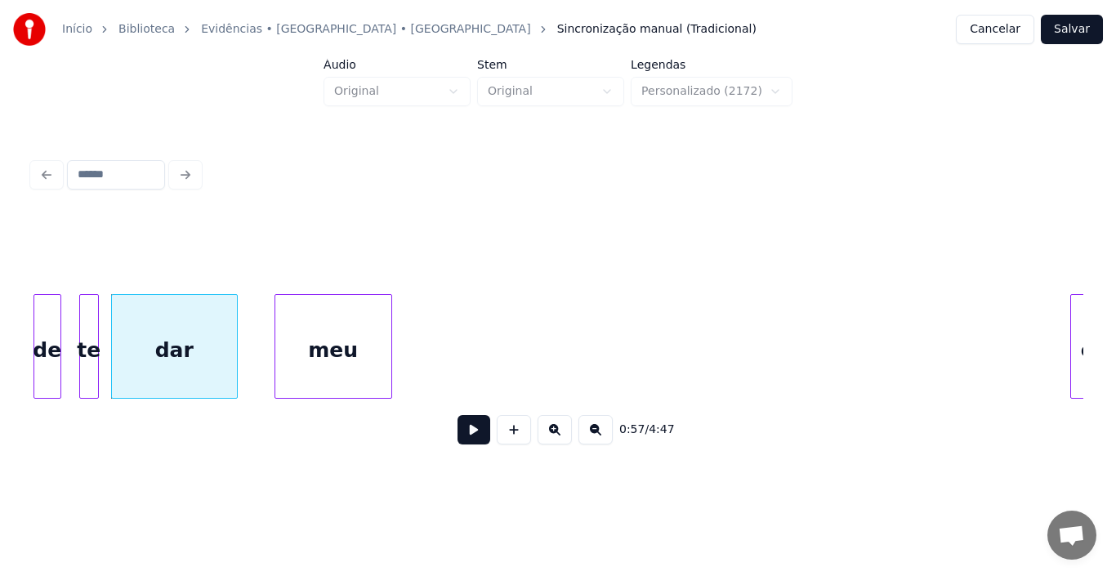
click at [346, 383] on div "meu" at bounding box center [333, 350] width 116 height 111
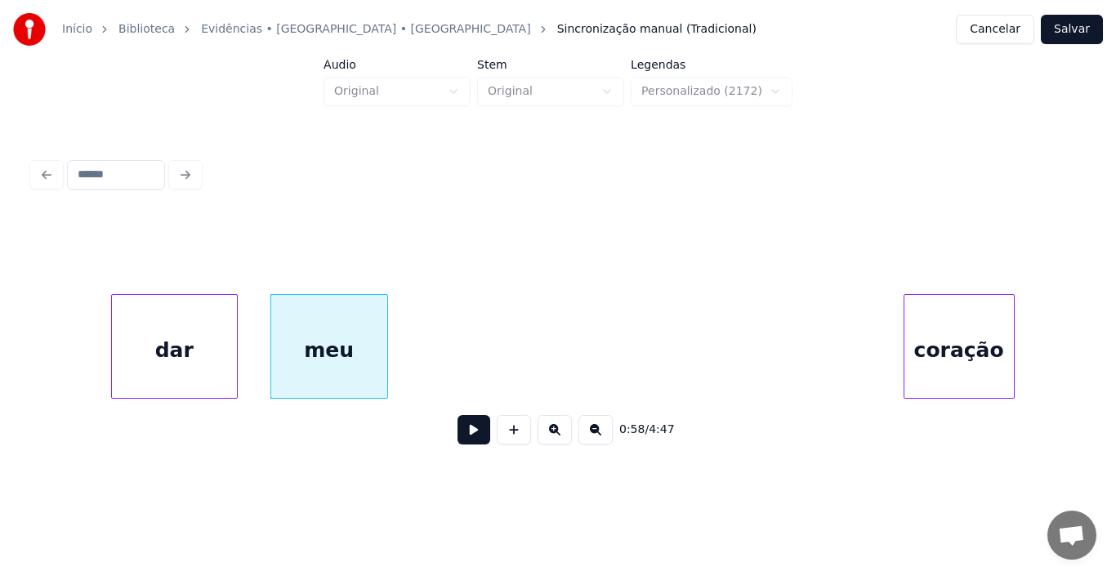
scroll to position [0, 9419]
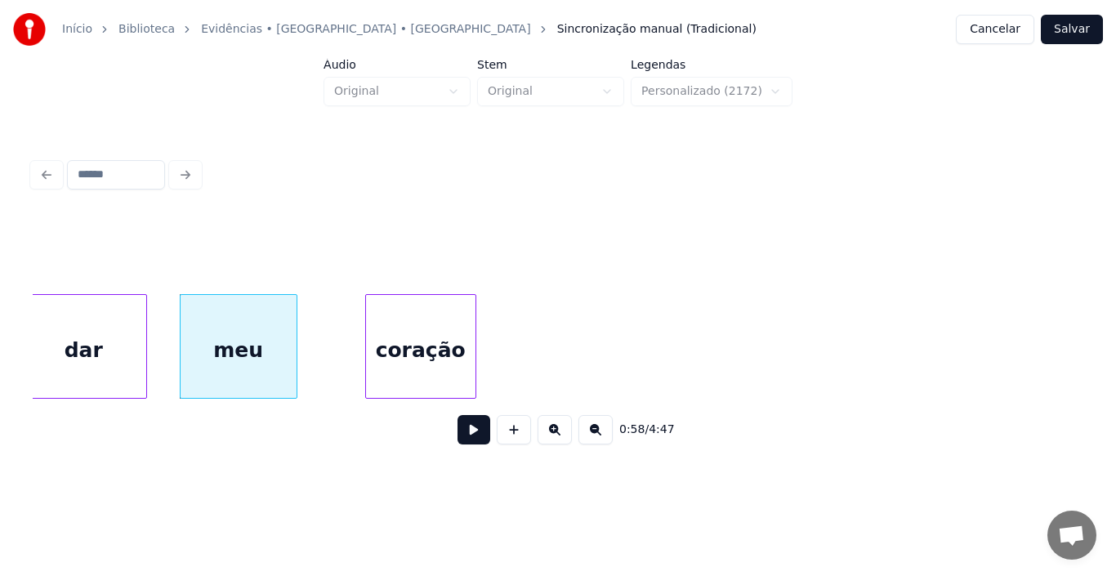
click at [465, 386] on div "coração" at bounding box center [420, 350] width 109 height 111
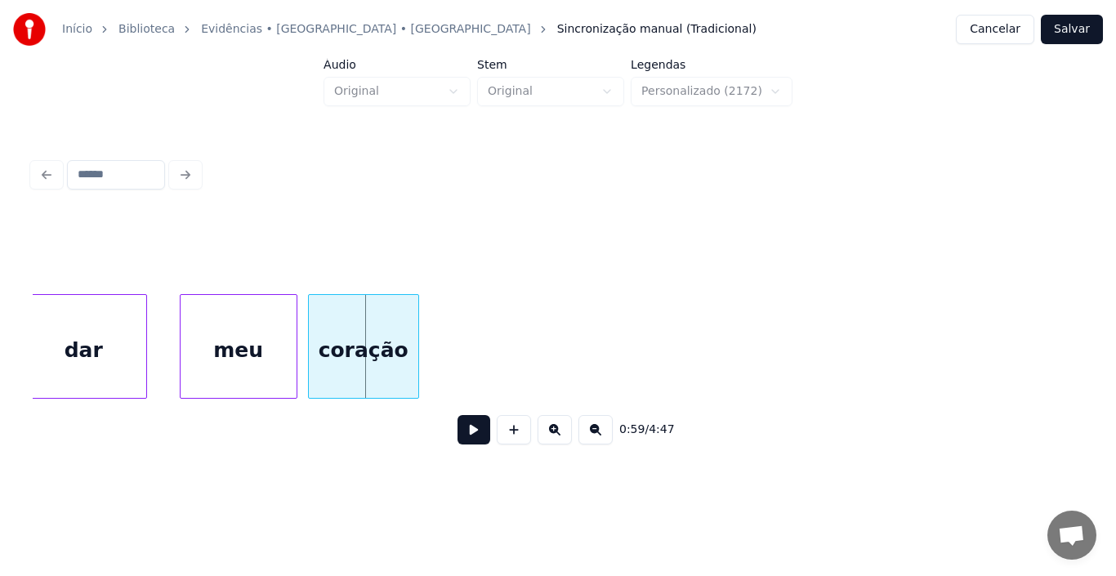
click at [386, 355] on div "coração" at bounding box center [363, 350] width 109 height 111
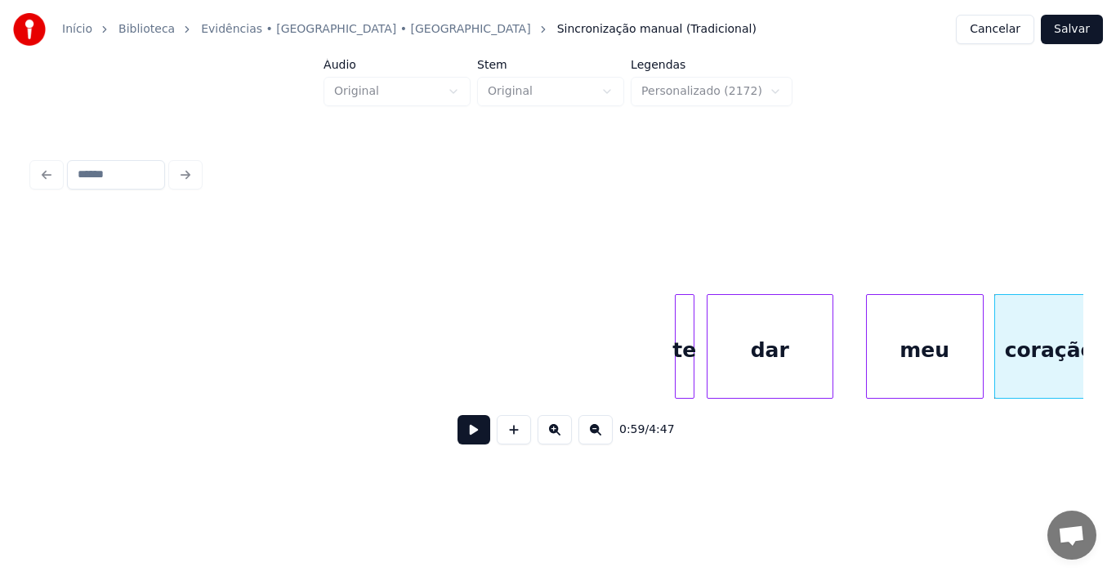
scroll to position [0, 8689]
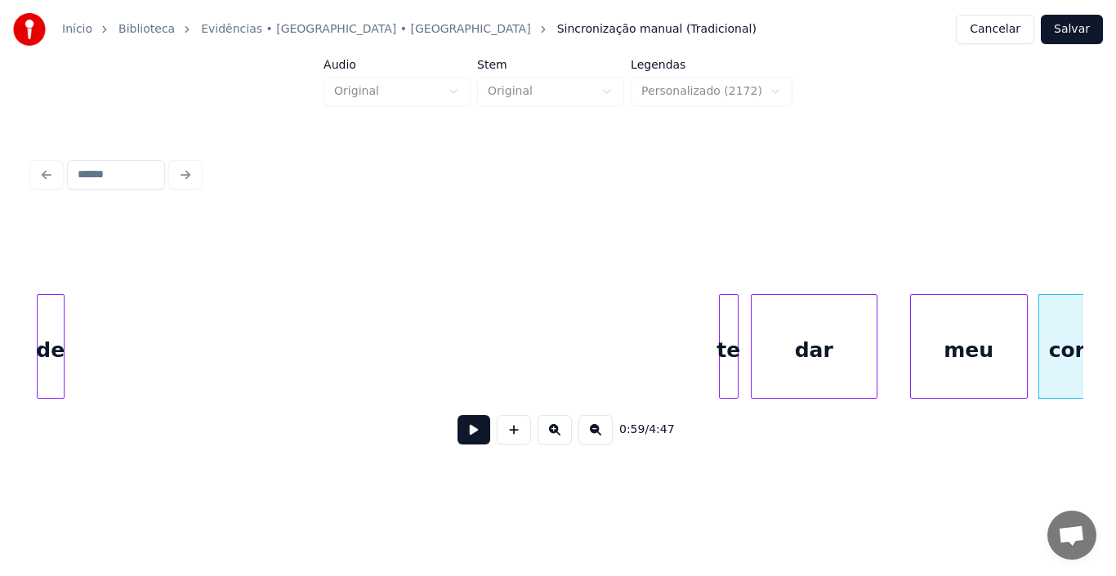
click at [0, 351] on div "Início Biblioteca Evidências • [GEOGRAPHIC_DATA] • Xororó Sincronização manual …" at bounding box center [558, 239] width 1116 height 478
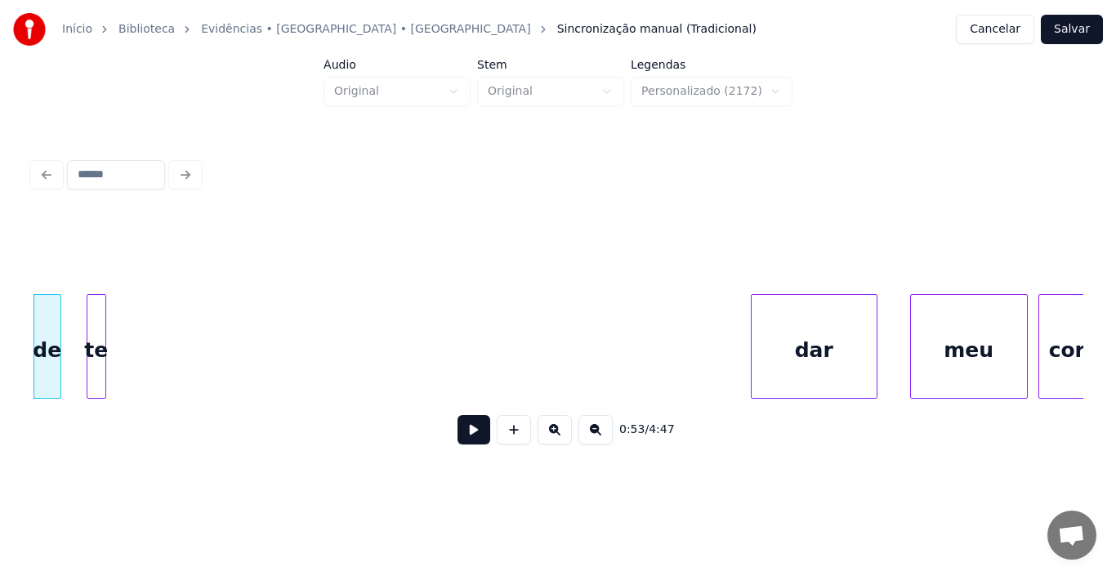
click at [97, 373] on div "te" at bounding box center [96, 350] width 18 height 111
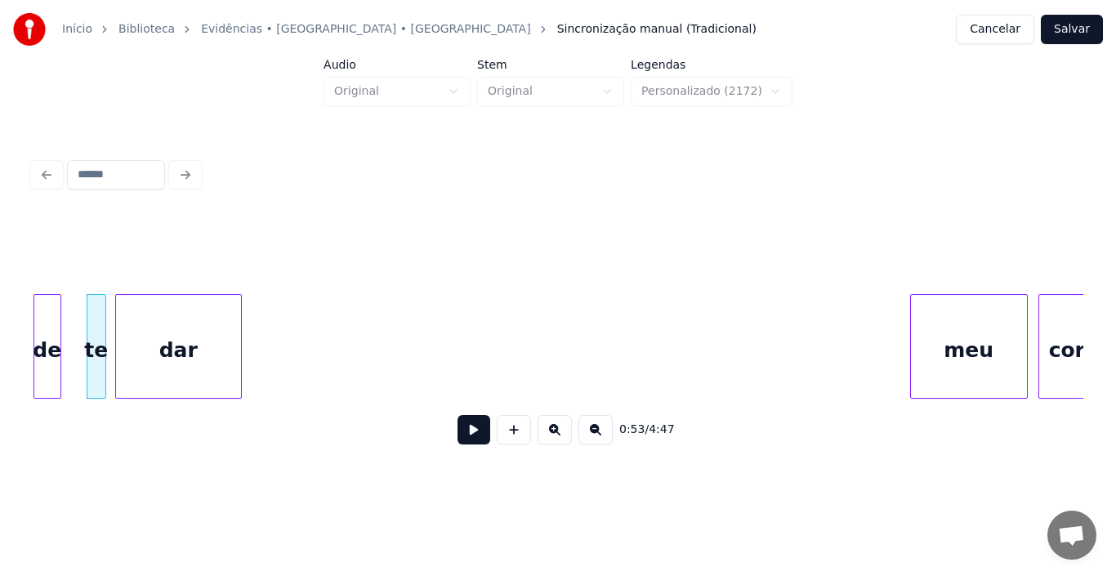
click at [172, 405] on div "0:53 / 4:47" at bounding box center [558, 336] width 1050 height 248
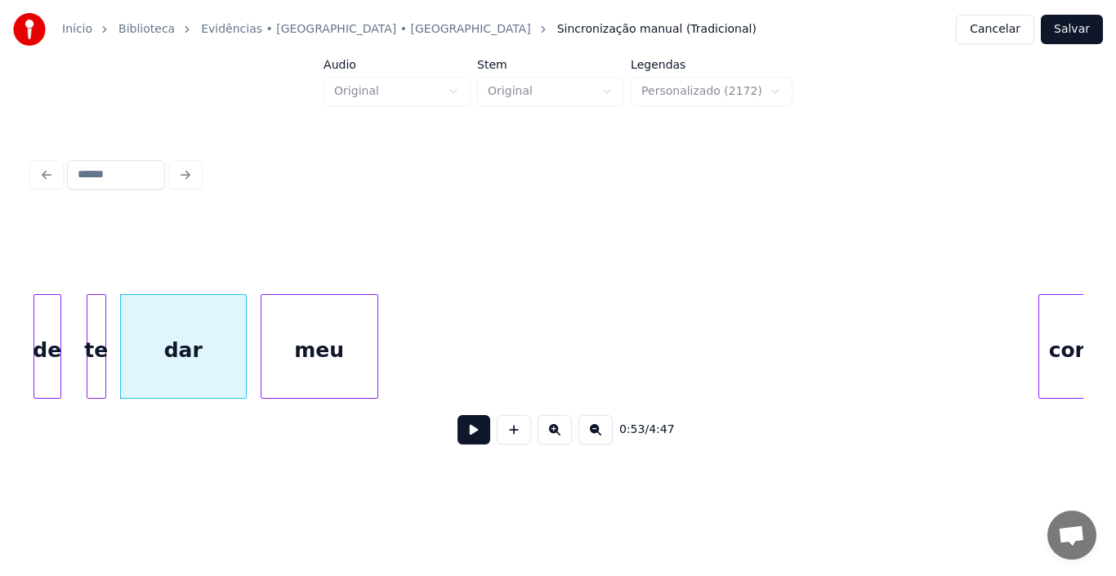
click at [328, 350] on div "meu" at bounding box center [319, 350] width 116 height 111
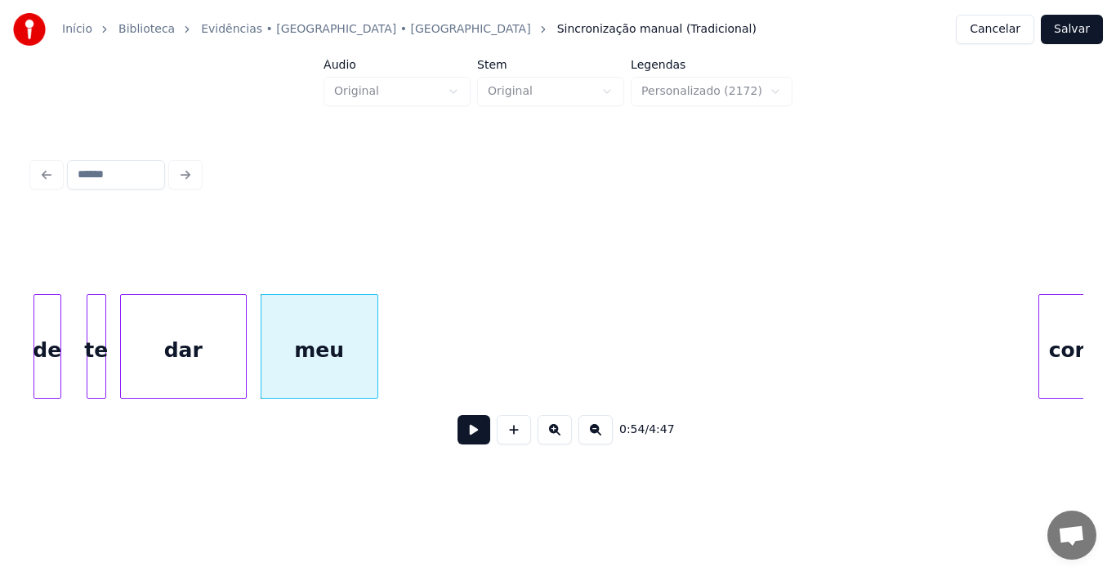
scroll to position [0, 8751]
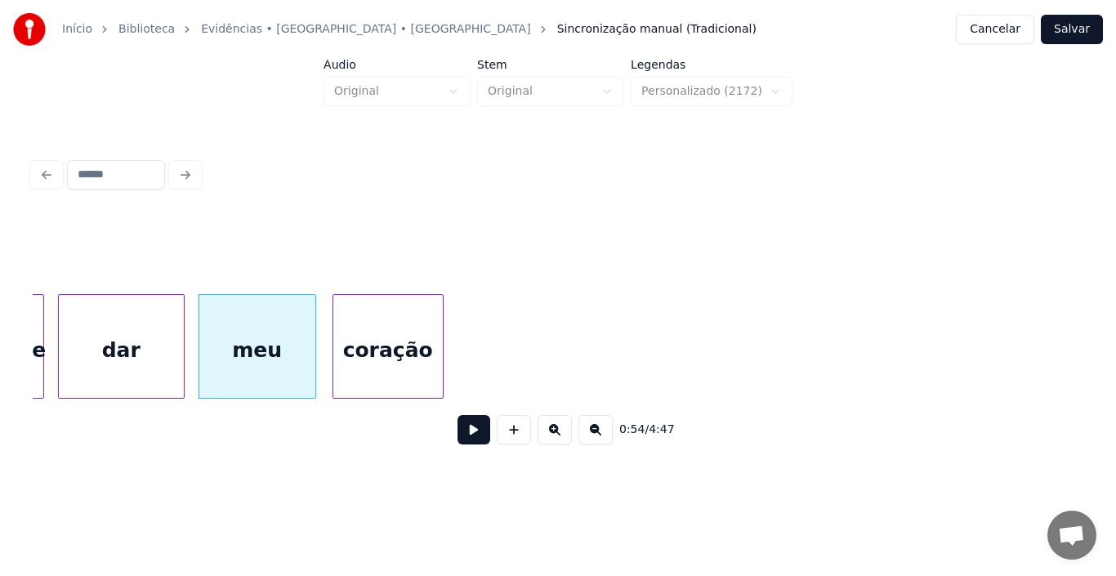
click at [428, 405] on div "0:54 / 4:47" at bounding box center [558, 336] width 1050 height 248
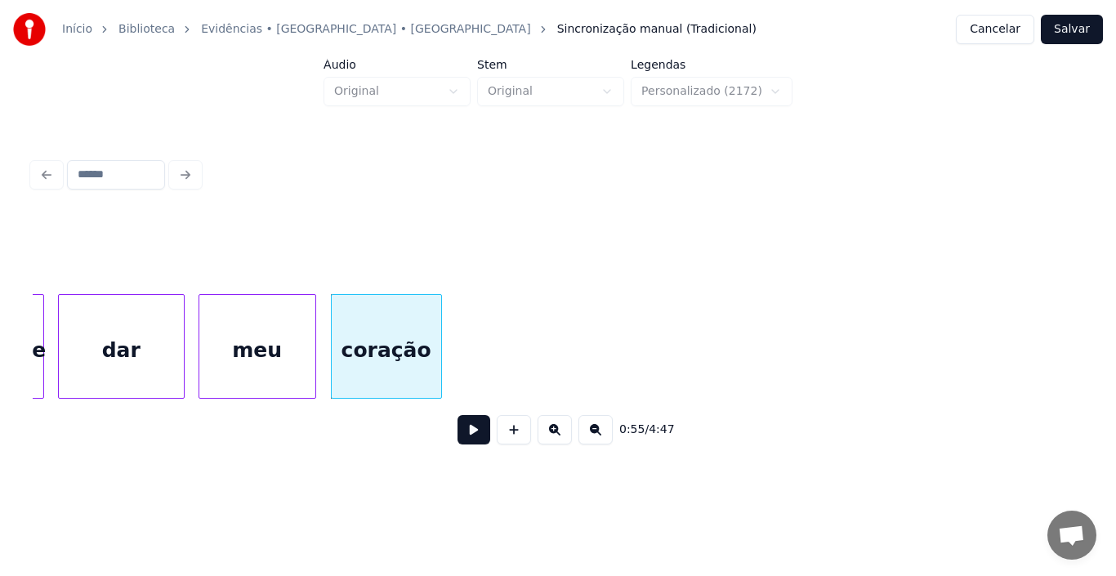
click at [0, 399] on div "Início Biblioteca Evidências • [GEOGRAPHIC_DATA] • Xororó Sincronização manual …" at bounding box center [558, 239] width 1116 height 478
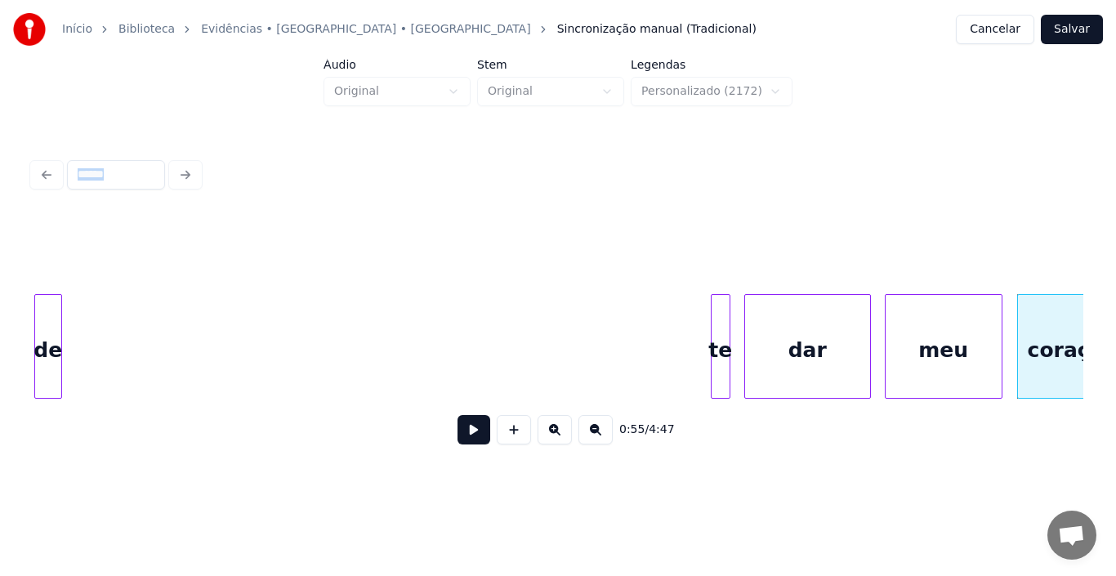
scroll to position [0, 8057]
click at [38, 330] on div "de" at bounding box center [48, 346] width 28 height 105
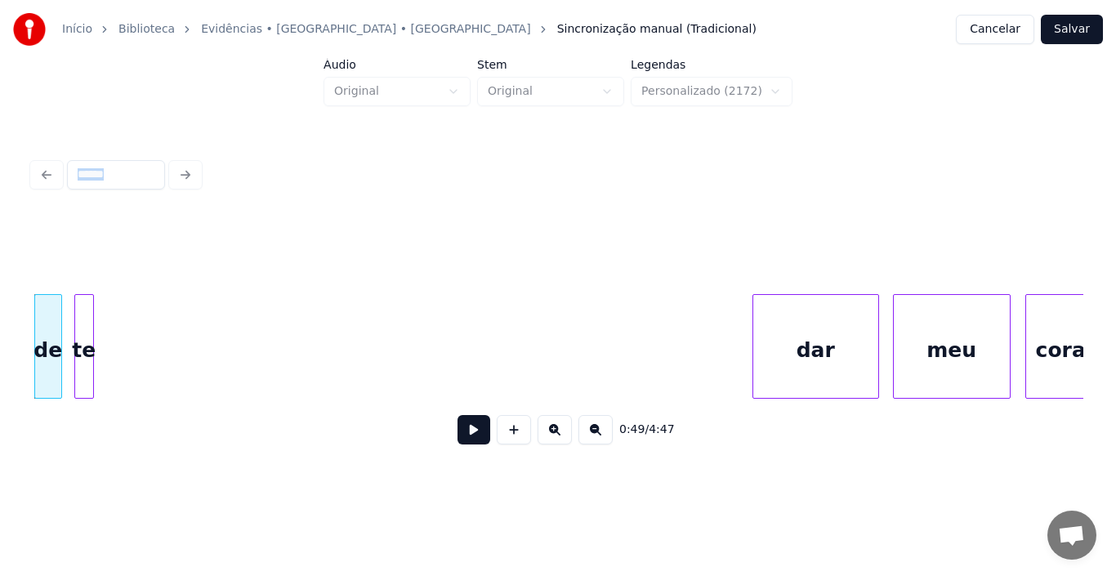
click at [83, 317] on div "te" at bounding box center [84, 350] width 18 height 111
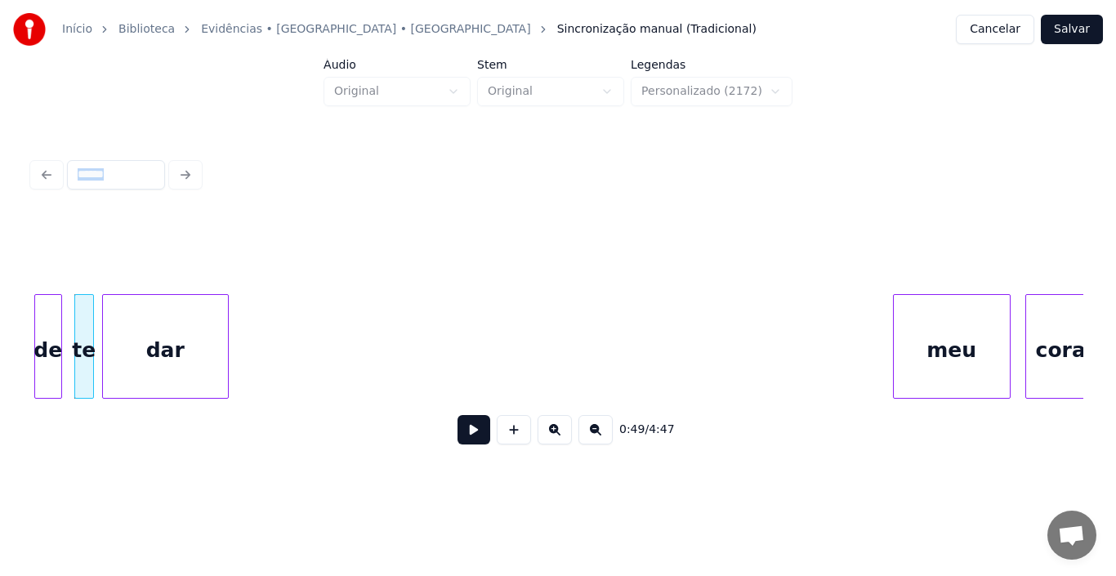
click at [176, 301] on div "dar" at bounding box center [165, 350] width 125 height 111
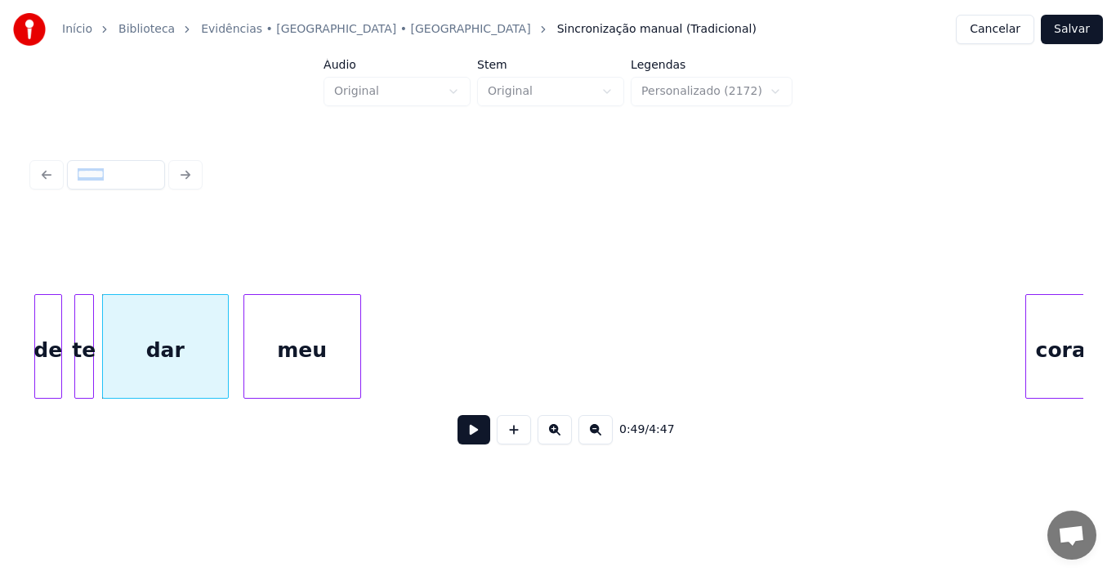
click at [275, 270] on div "0:49 / 4:47" at bounding box center [558, 336] width 1050 height 248
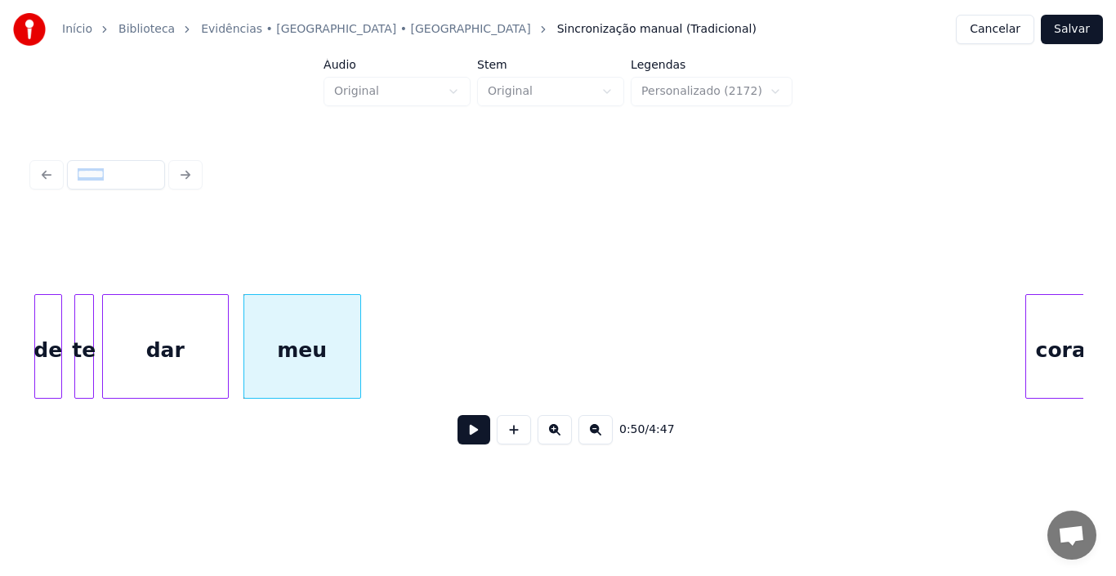
scroll to position [0, 8103]
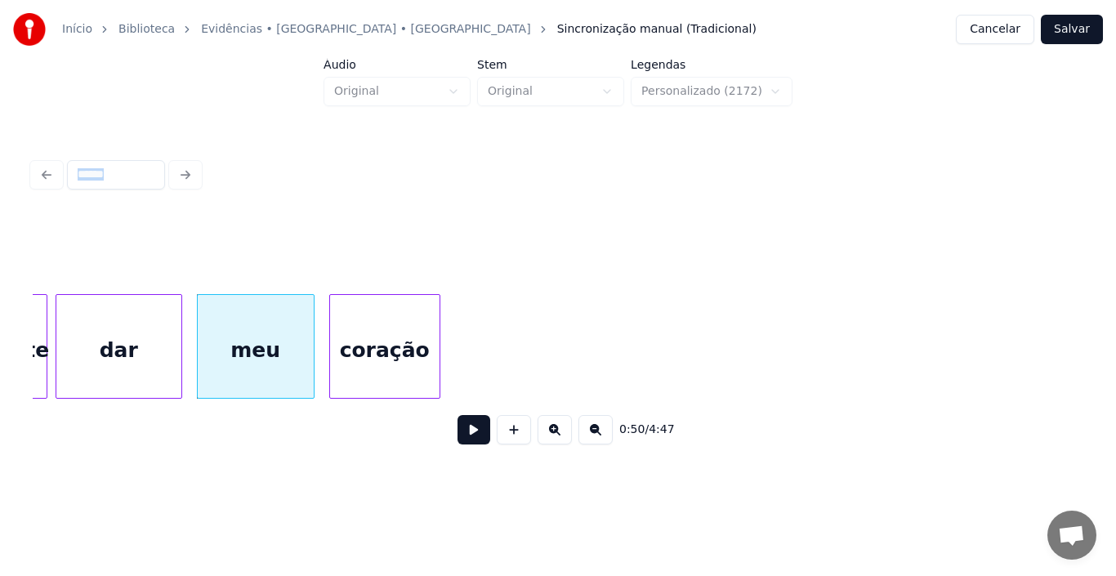
click at [392, 317] on div "coração" at bounding box center [384, 350] width 109 height 111
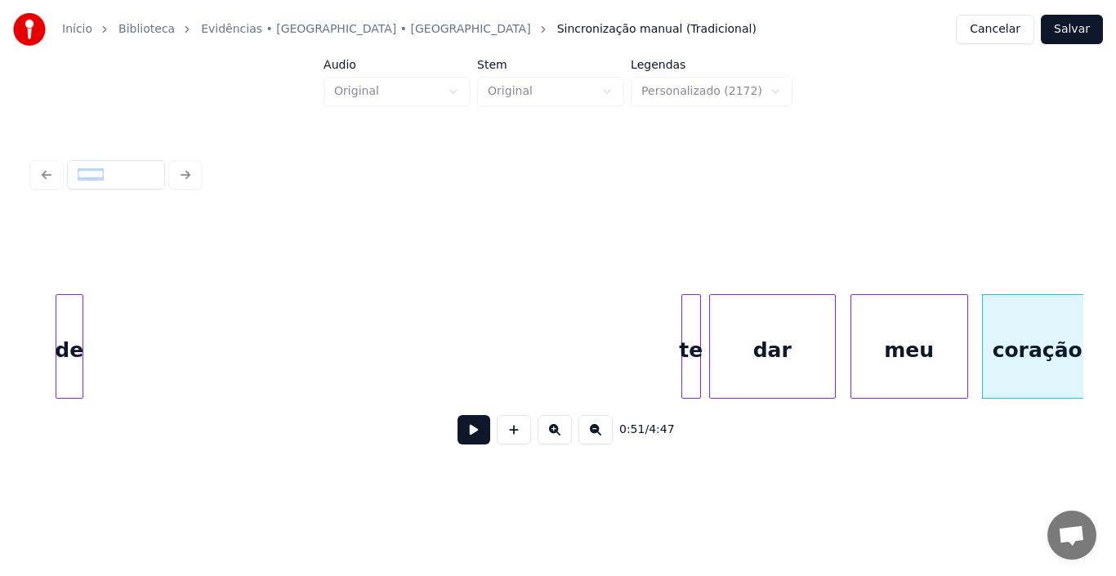
scroll to position [0, 7433]
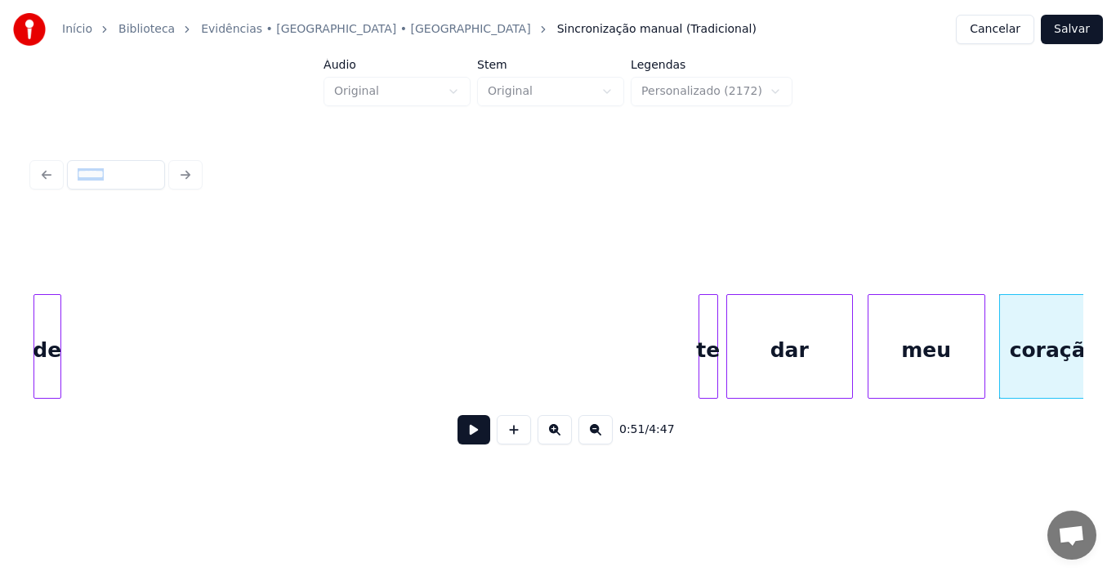
click at [32, 358] on div "0:51 / 4:47" at bounding box center [558, 305] width 1064 height 323
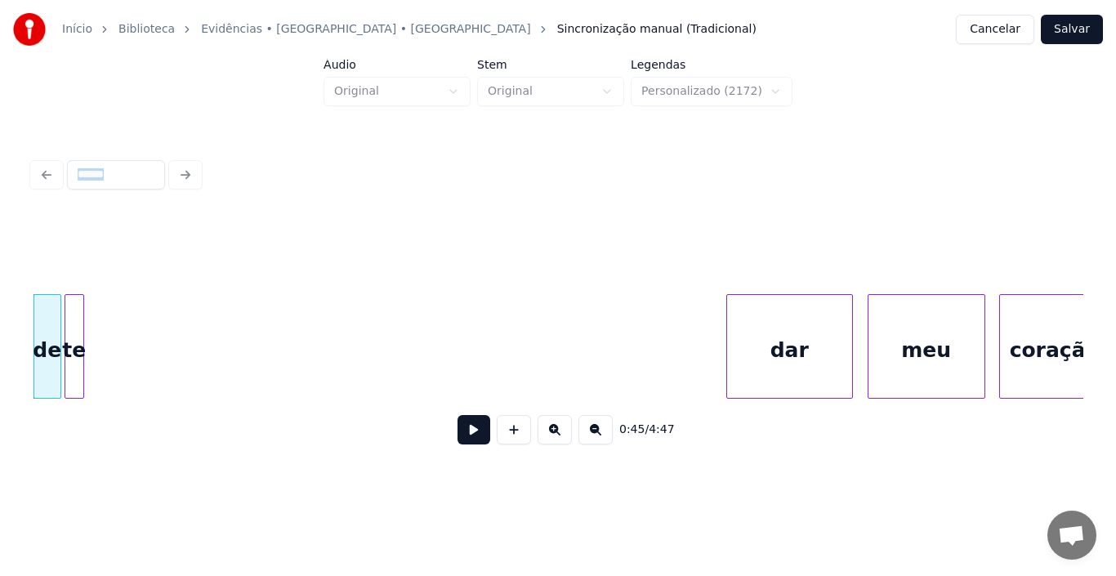
click at [78, 306] on div "te" at bounding box center [74, 350] width 18 height 111
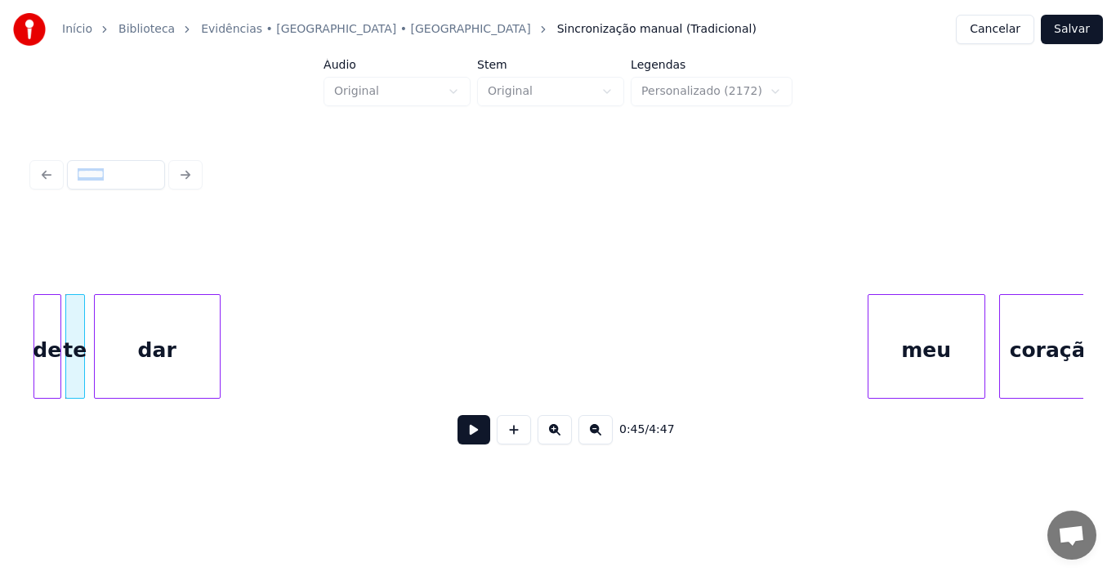
click at [162, 359] on div "dar" at bounding box center [157, 350] width 125 height 111
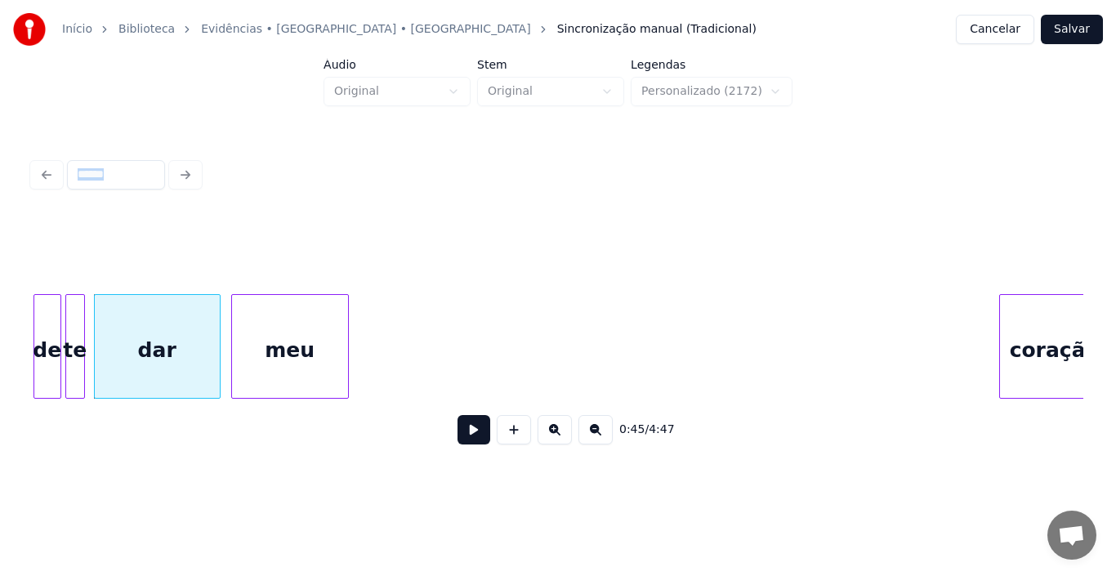
click at [304, 343] on div "meu" at bounding box center [290, 350] width 116 height 111
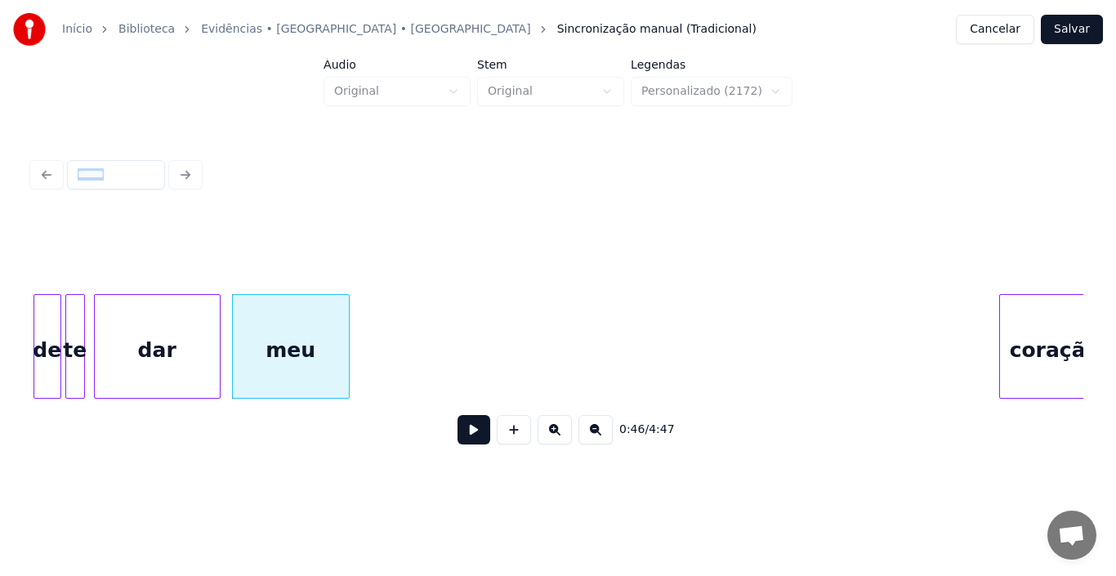
scroll to position [0, 7445]
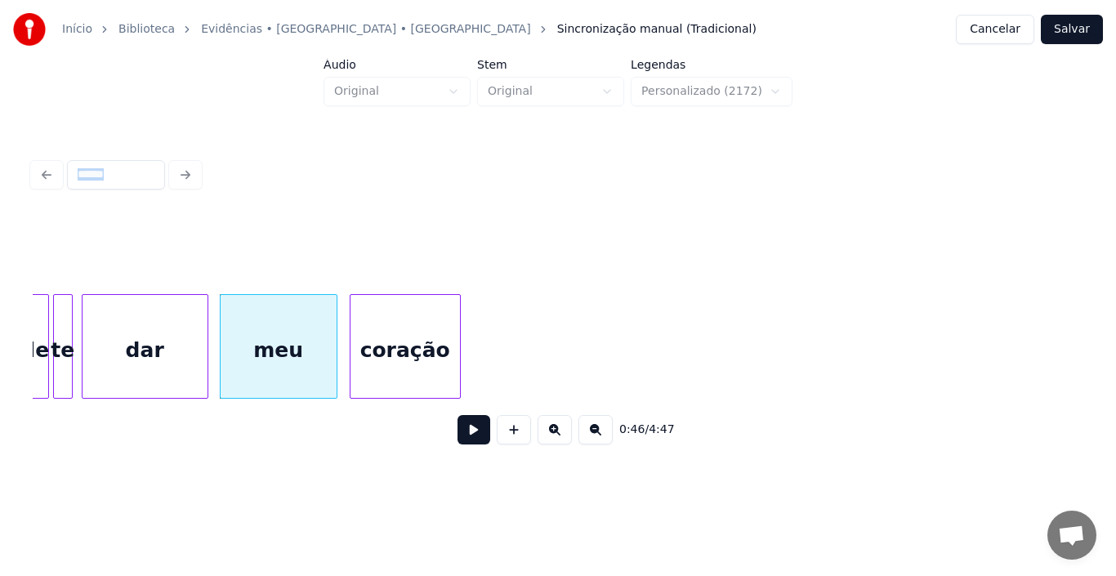
click at [411, 295] on div "coração" at bounding box center [404, 350] width 109 height 111
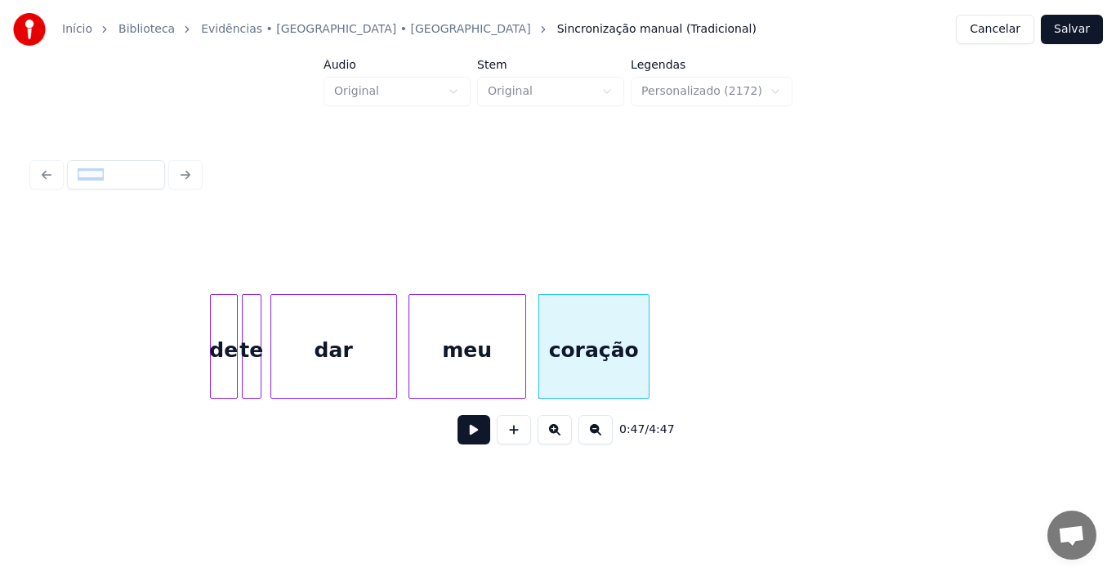
scroll to position [0, 7249]
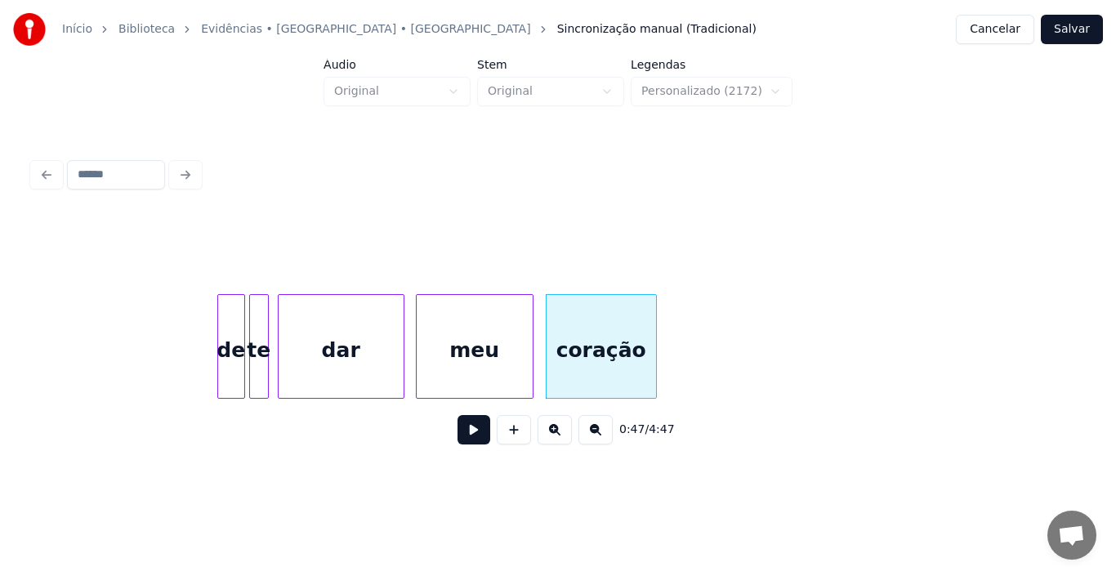
click at [32, 409] on div "0:47 / 4:47" at bounding box center [558, 305] width 1064 height 323
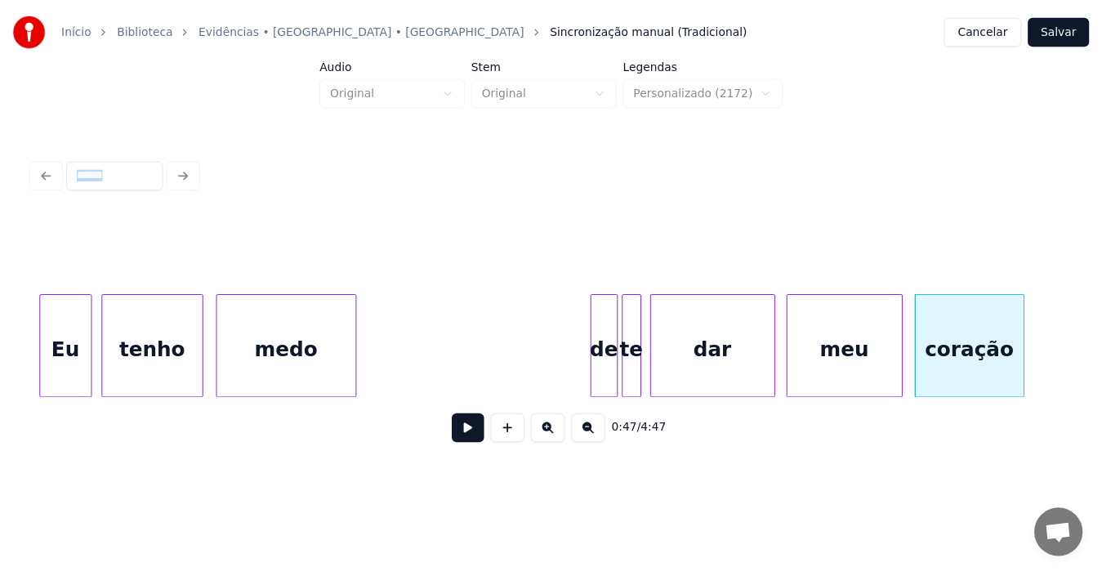
scroll to position [0, 6857]
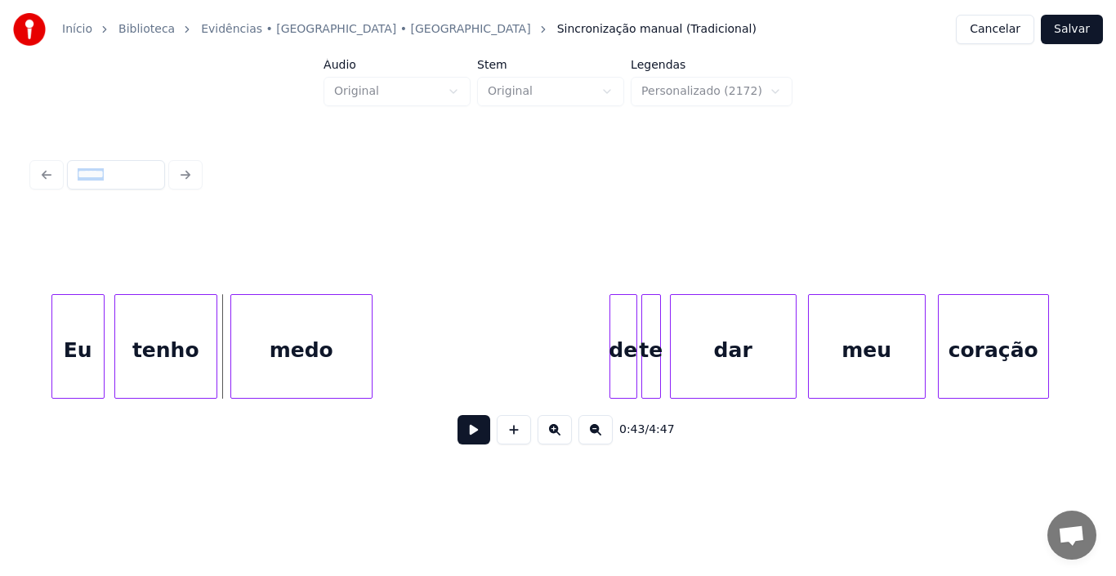
click at [470, 438] on button at bounding box center [473, 429] width 33 height 29
click at [425, 371] on div "de" at bounding box center [421, 350] width 26 height 111
click at [471, 430] on button at bounding box center [473, 429] width 33 height 29
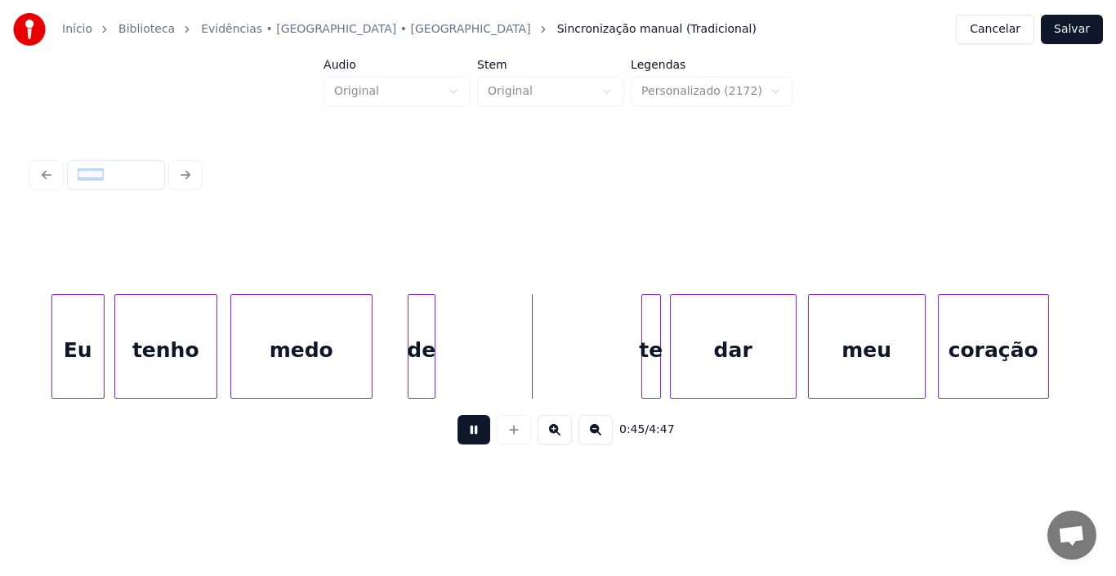
click at [471, 430] on button at bounding box center [473, 429] width 33 height 29
click at [652, 357] on div "te" at bounding box center [651, 350] width 18 height 111
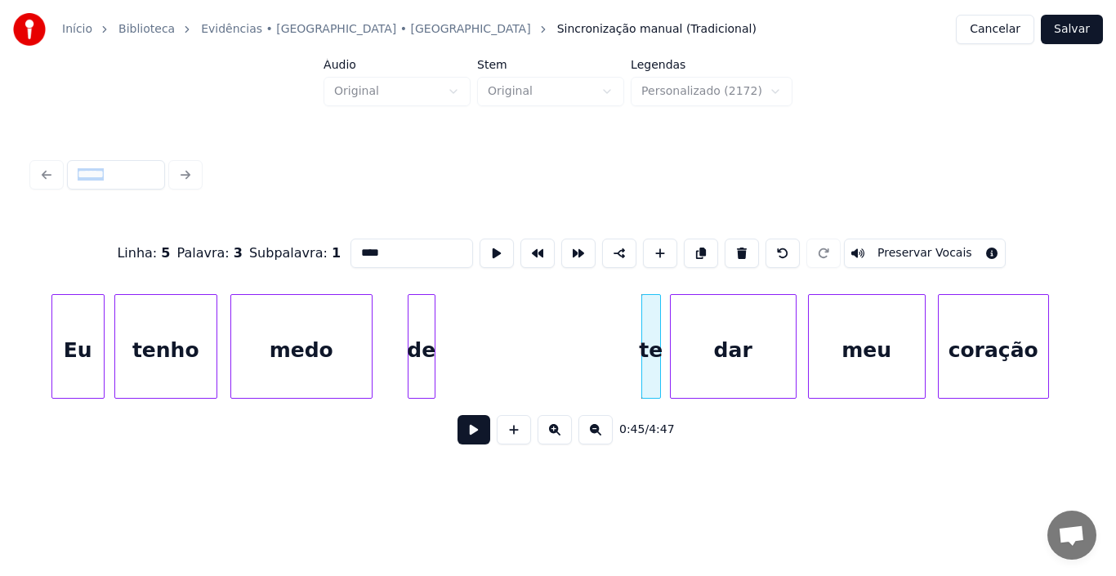
type input "**"
click at [452, 352] on div "te" at bounding box center [451, 350] width 18 height 111
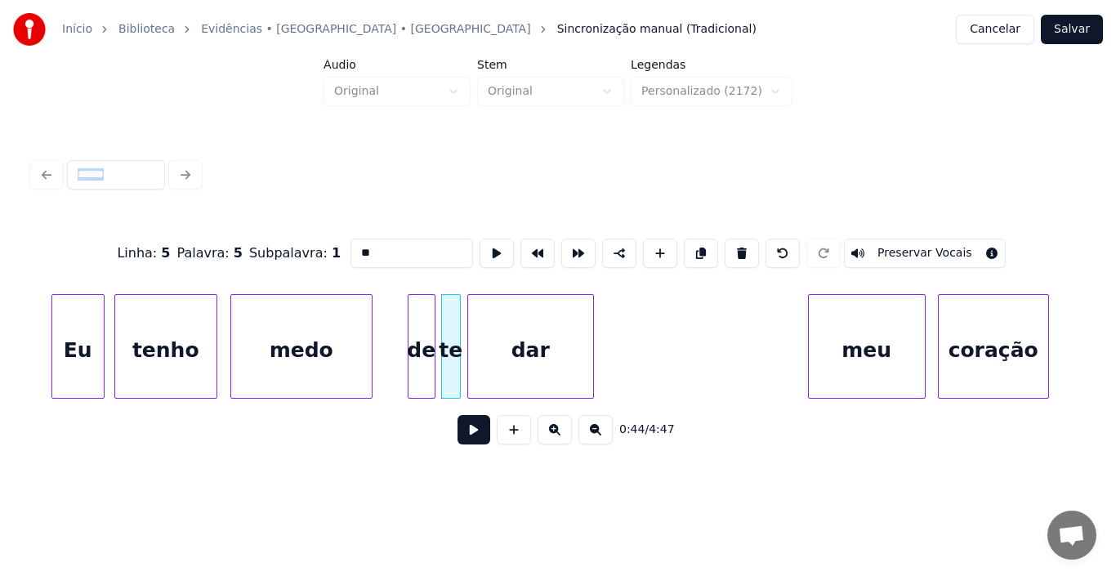
click at [503, 350] on div "dar" at bounding box center [530, 350] width 125 height 111
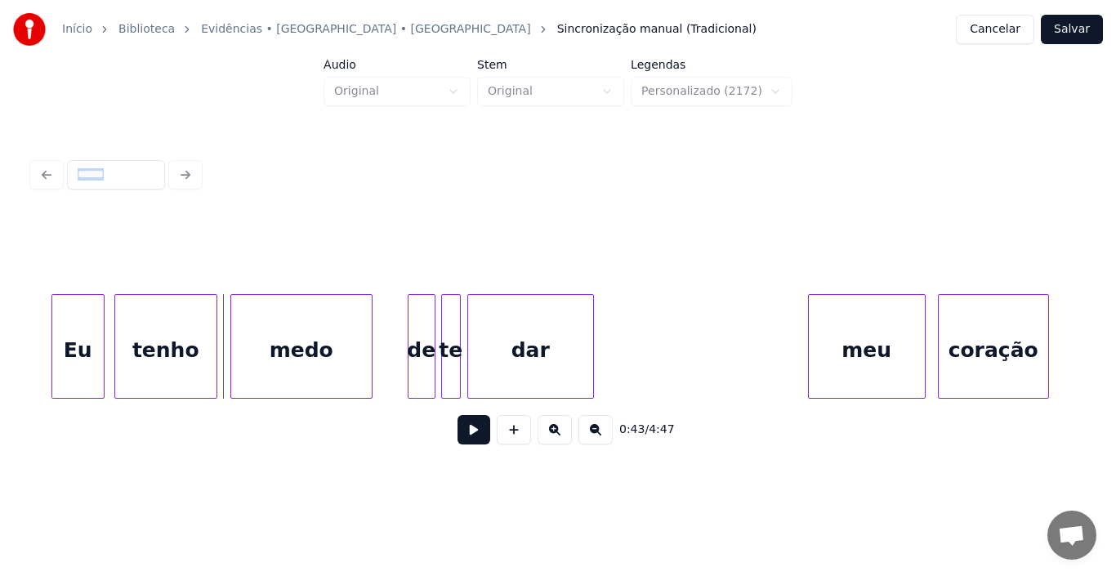
click at [476, 438] on button at bounding box center [473, 429] width 33 height 29
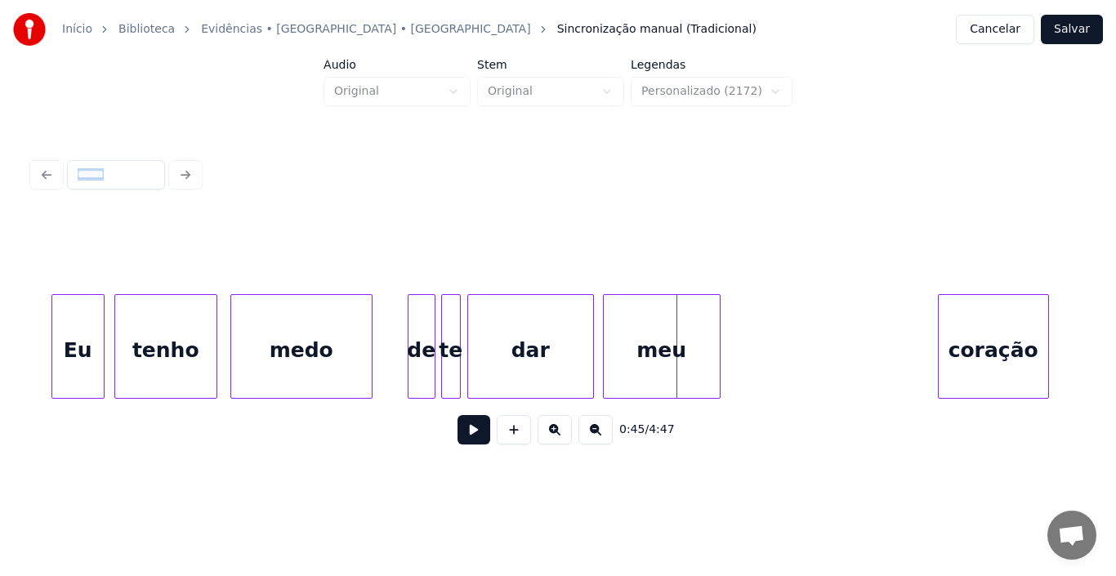
click at [678, 355] on div "meu" at bounding box center [662, 350] width 116 height 111
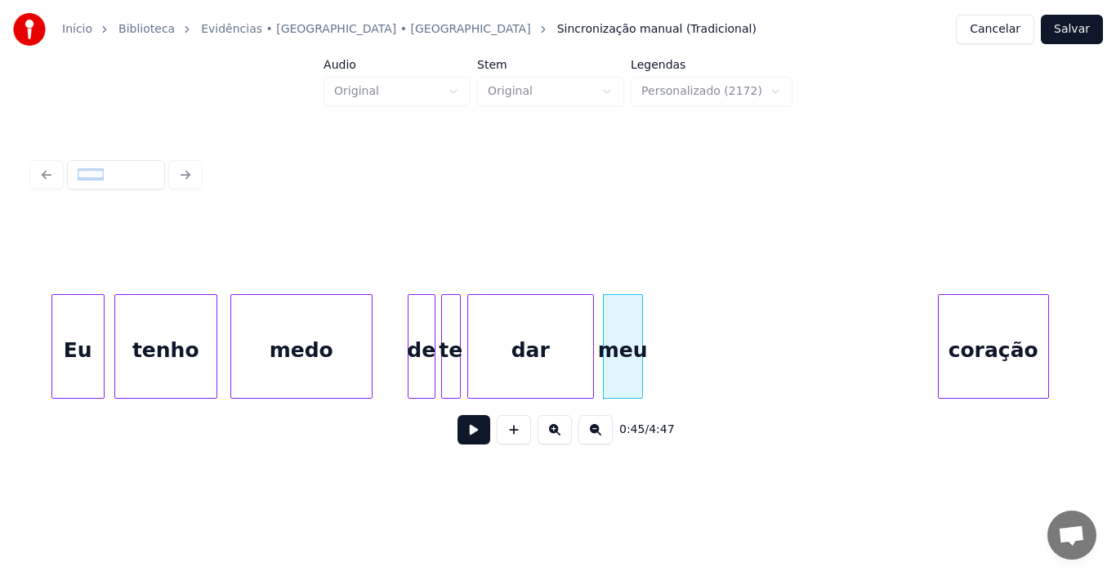
click at [639, 346] on div at bounding box center [639, 346] width 5 height 103
click at [471, 430] on button at bounding box center [473, 429] width 33 height 29
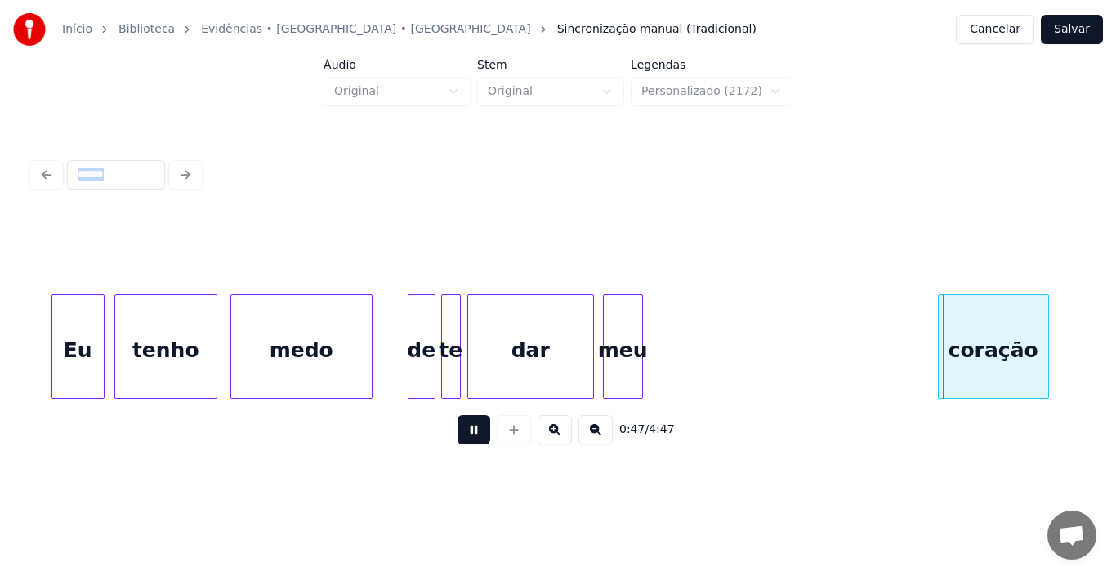
click at [479, 427] on button at bounding box center [473, 429] width 33 height 29
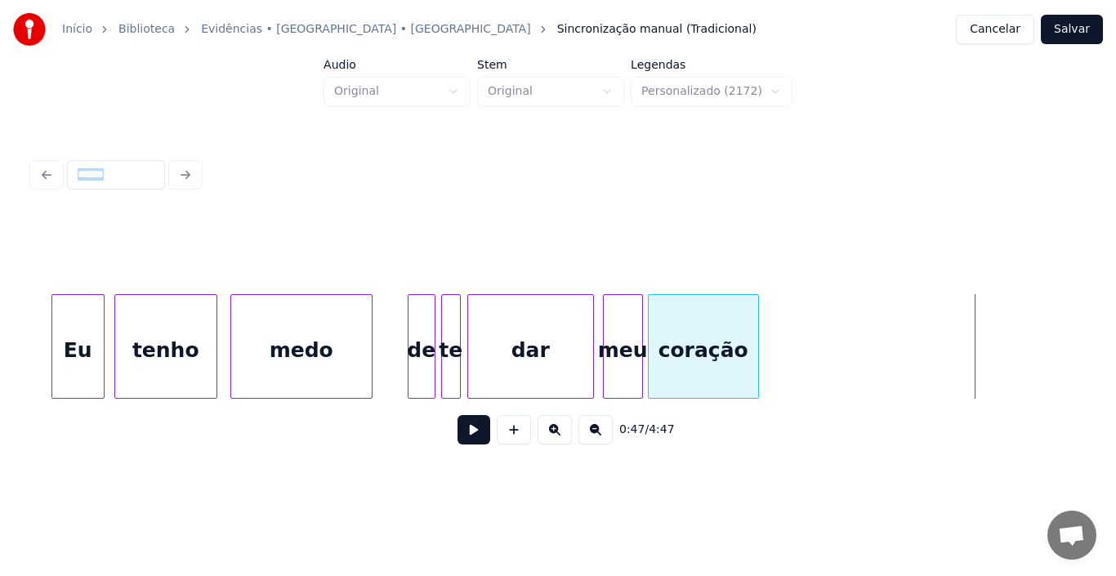
click at [708, 367] on div "coração" at bounding box center [703, 350] width 109 height 111
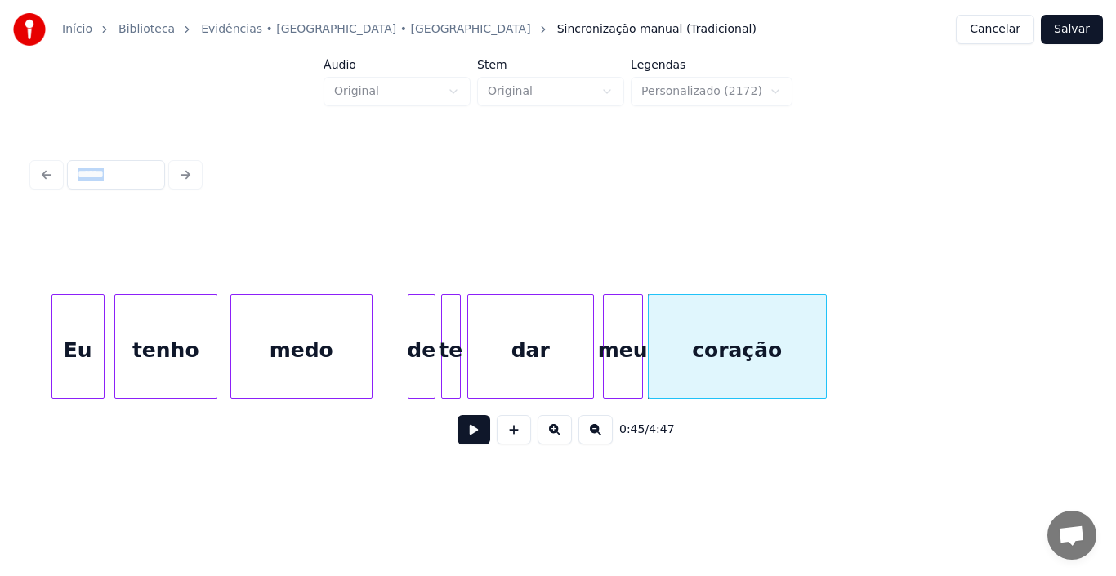
click at [822, 343] on div at bounding box center [823, 346] width 5 height 103
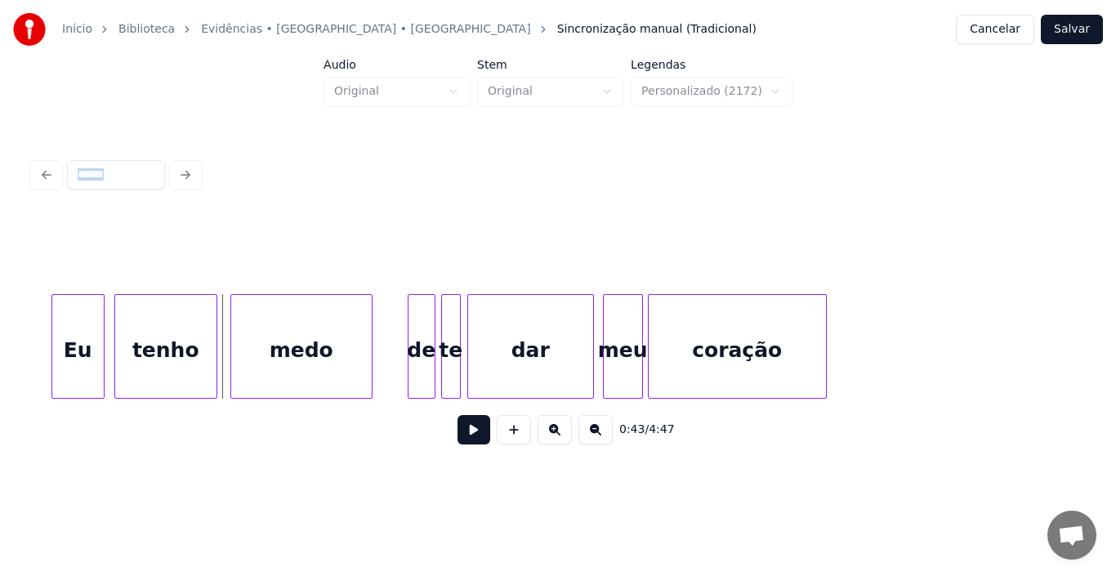
click at [469, 433] on button at bounding box center [473, 429] width 33 height 29
click at [1064, 28] on button "Salvar" at bounding box center [1072, 29] width 62 height 29
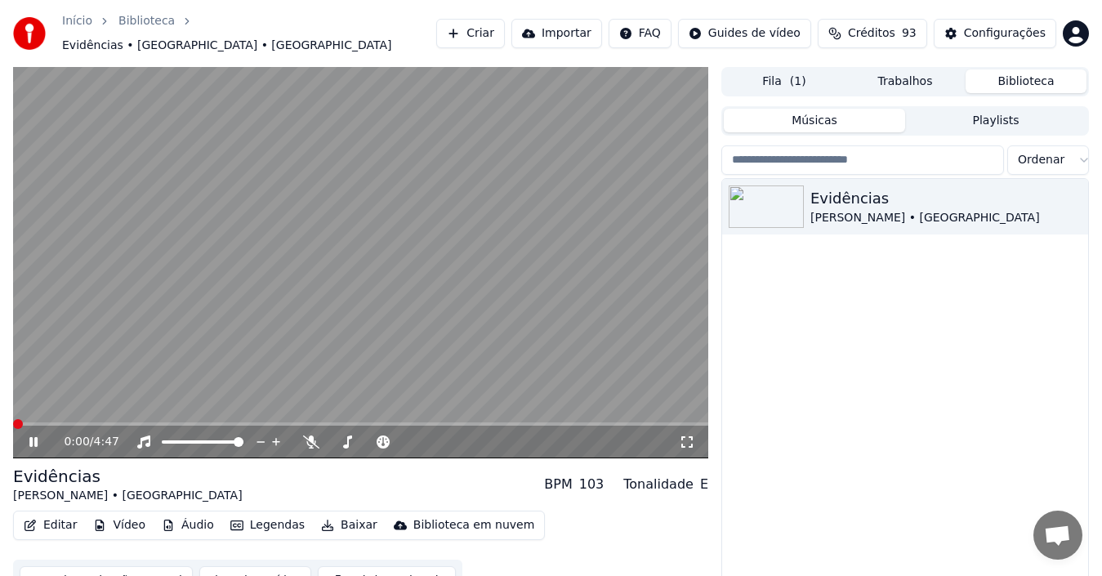
click at [28, 435] on icon at bounding box center [45, 441] width 38 height 13
click at [33, 436] on icon at bounding box center [34, 441] width 10 height 11
click at [33, 437] on icon at bounding box center [33, 442] width 8 height 10
